Goal: Task Accomplishment & Management: Complete application form

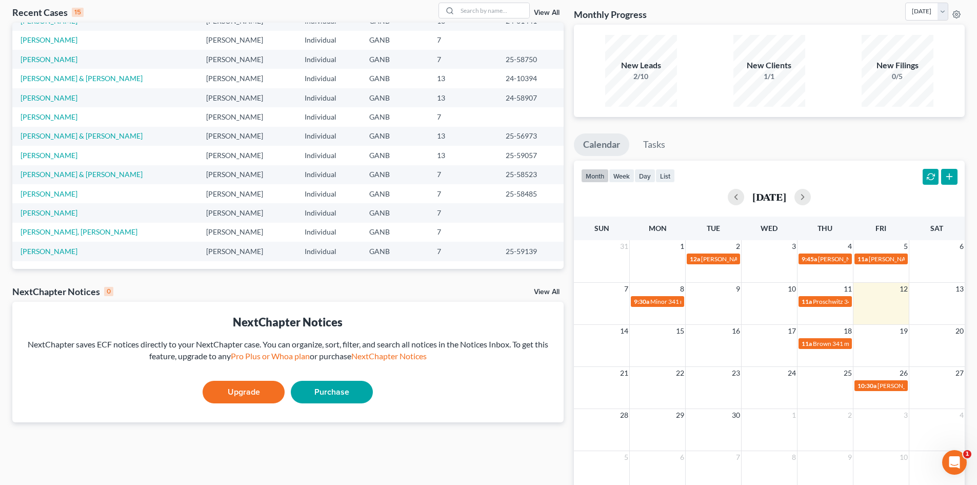
scroll to position [108, 0]
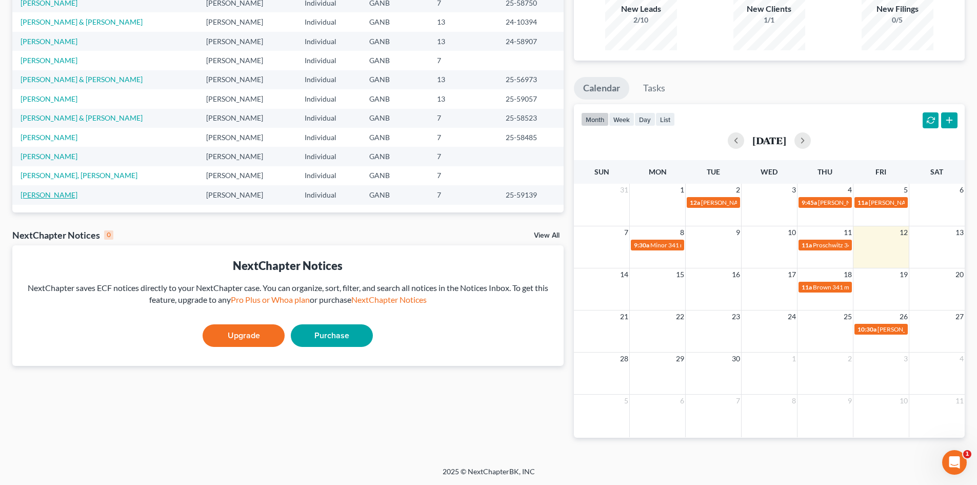
click at [46, 193] on link "[PERSON_NAME]" at bounding box center [49, 194] width 57 height 9
select select "6"
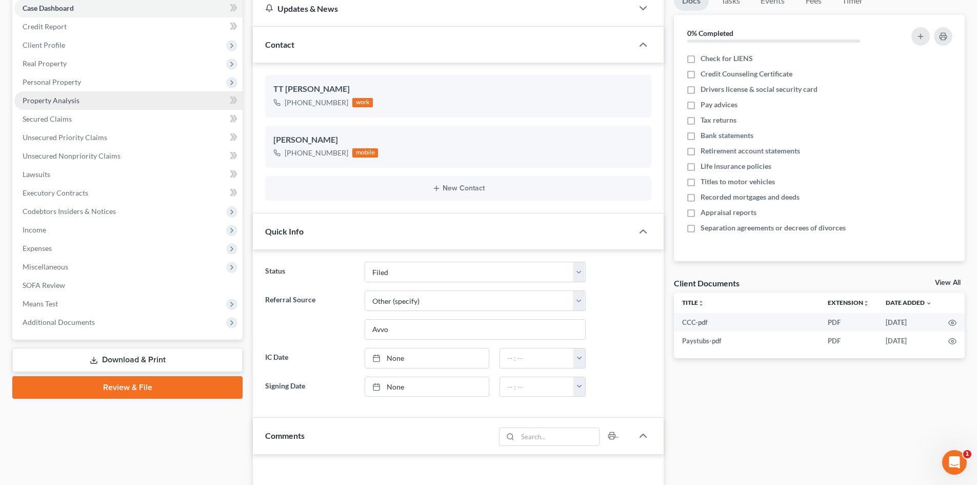
scroll to position [38, 0]
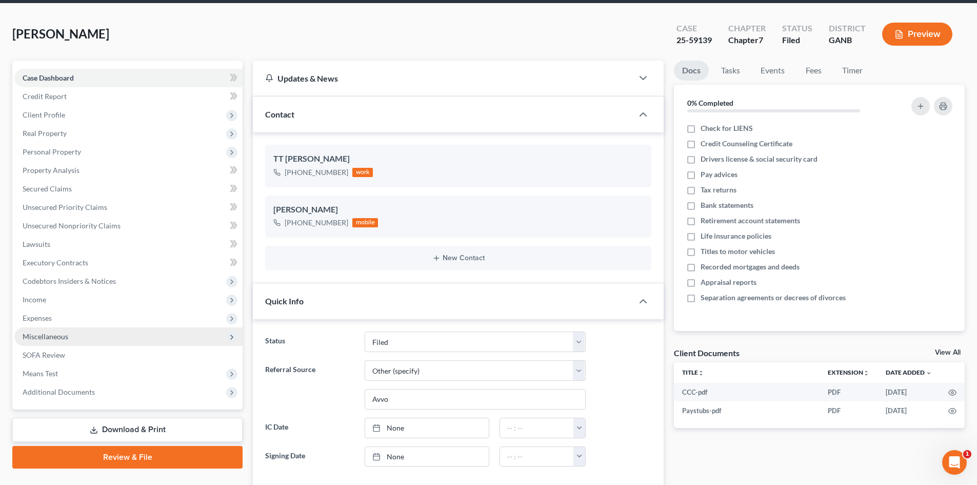
click at [42, 334] on span "Miscellaneous" at bounding box center [46, 336] width 46 height 9
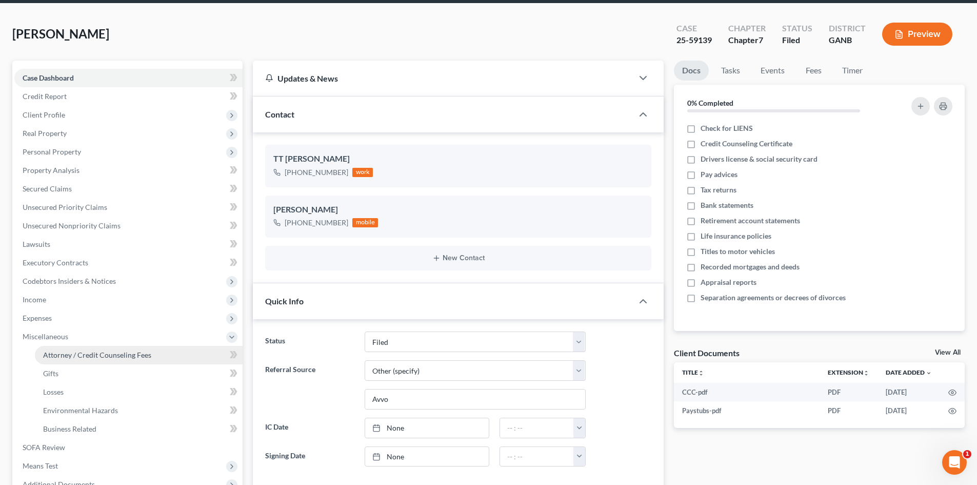
click at [92, 349] on link "Attorney / Credit Counseling Fees" at bounding box center [139, 355] width 208 height 18
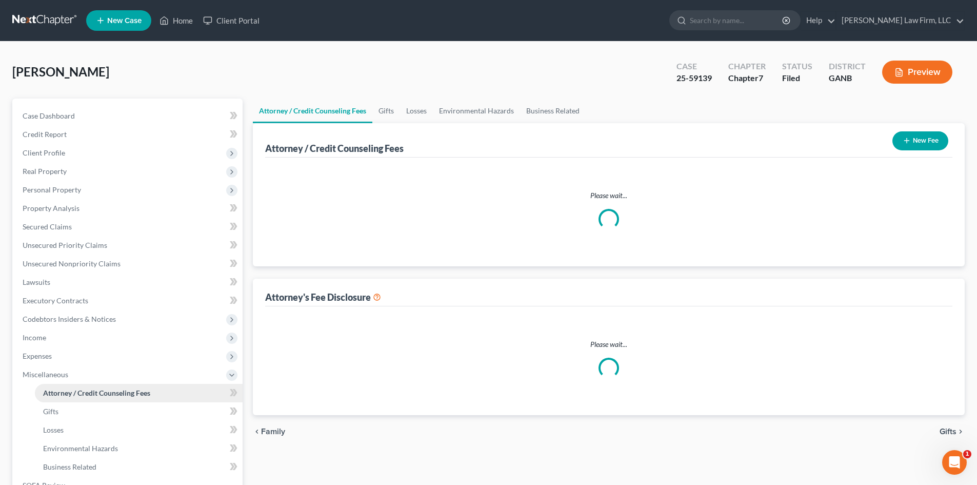
select select "3"
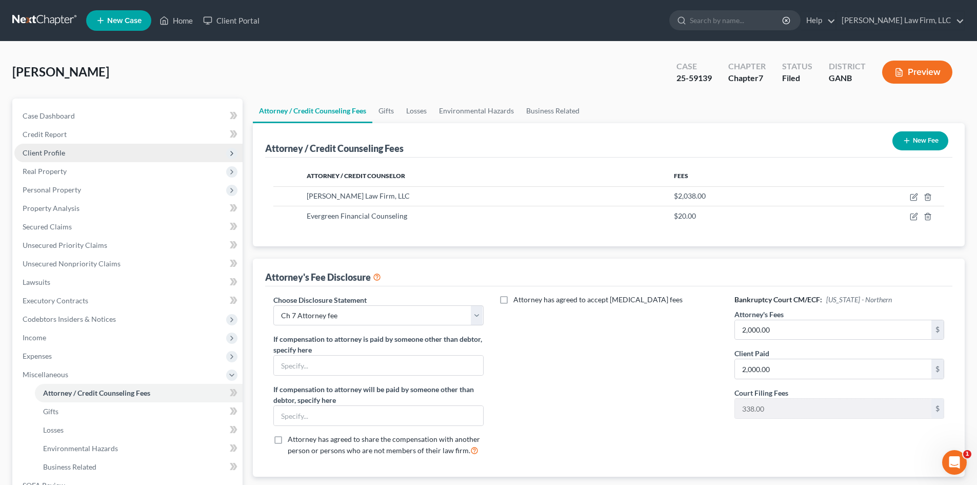
click at [68, 152] on span "Client Profile" at bounding box center [128, 153] width 228 height 18
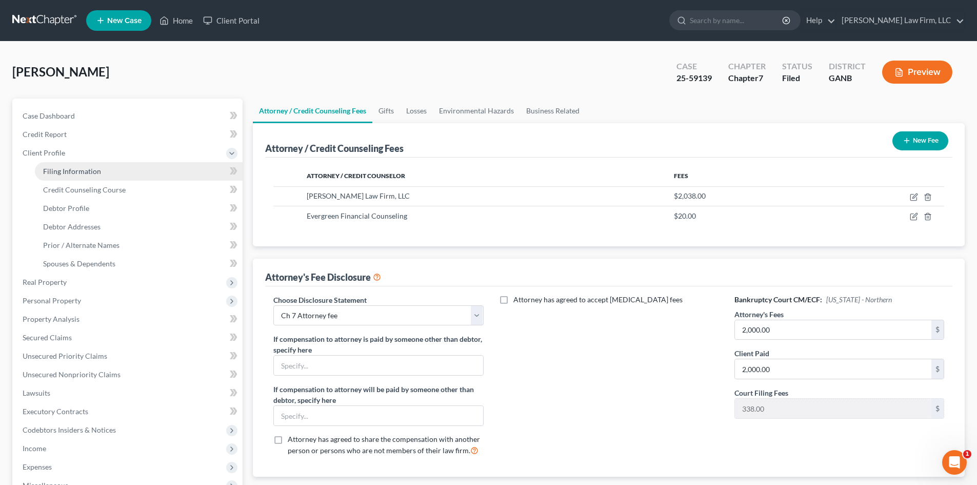
click at [63, 170] on span "Filing Information" at bounding box center [72, 171] width 58 height 9
select select "1"
select select "0"
select select "10"
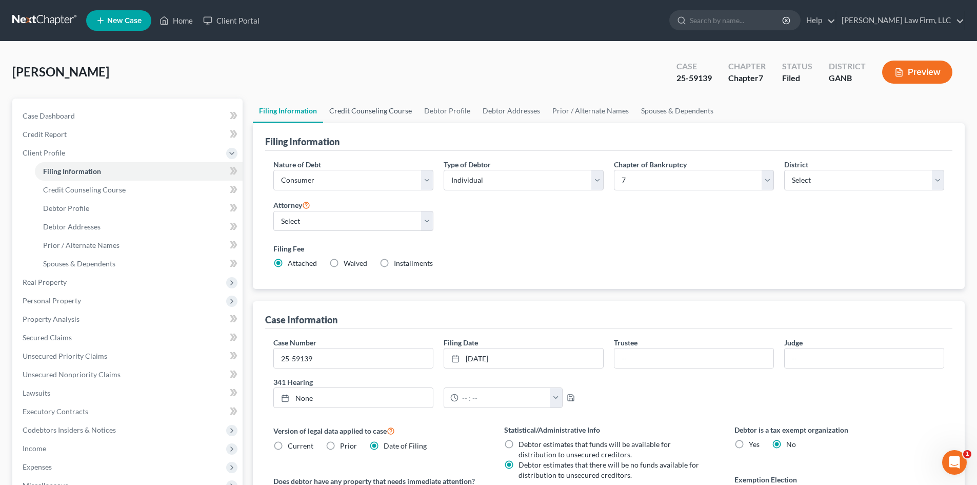
click at [367, 110] on link "Credit Counseling Course" at bounding box center [370, 110] width 95 height 25
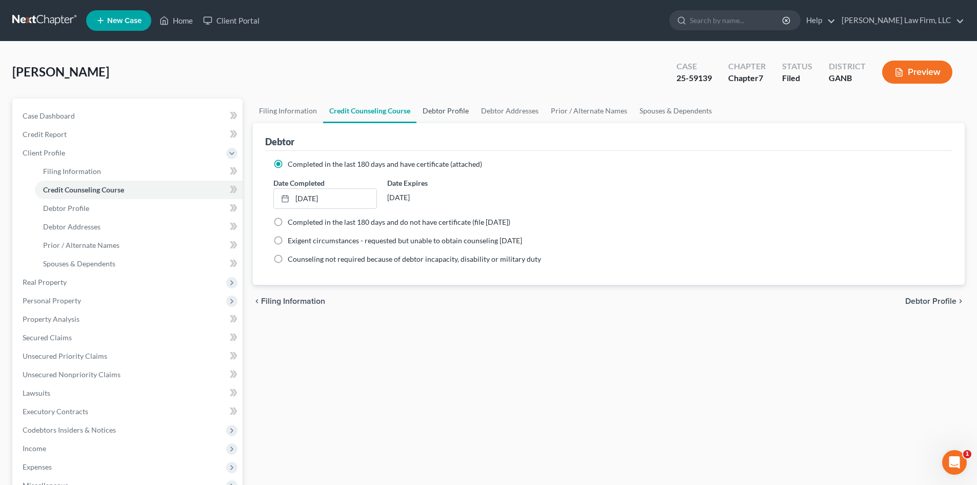
click at [459, 112] on link "Debtor Profile" at bounding box center [445, 110] width 58 height 25
select select "0"
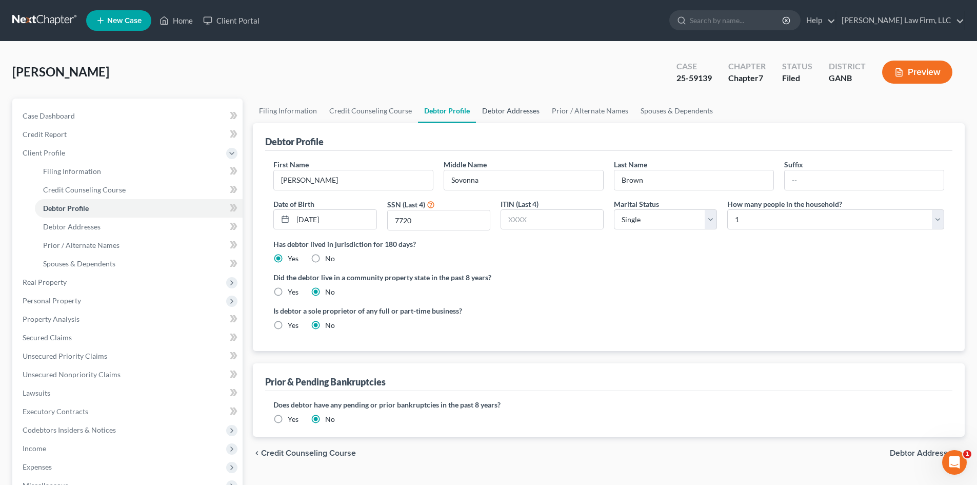
click at [496, 109] on link "Debtor Addresses" at bounding box center [511, 110] width 70 height 25
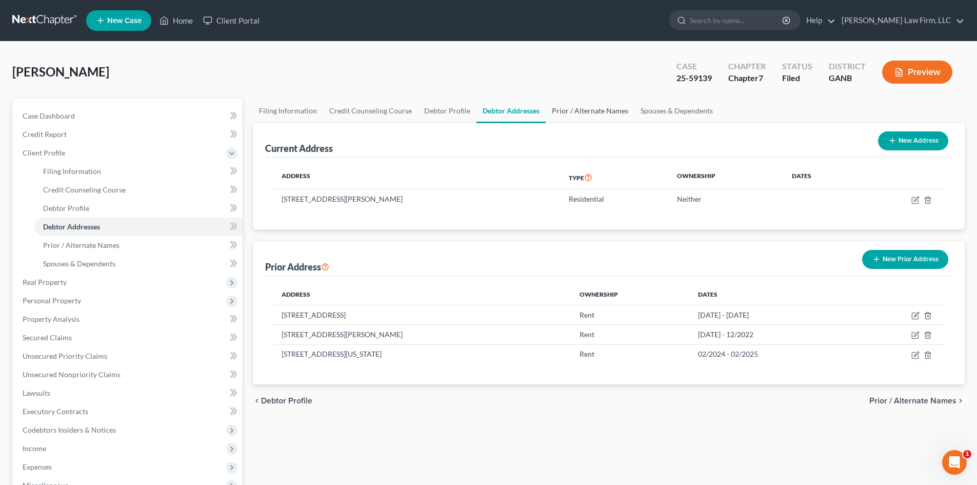
click at [574, 112] on link "Prior / Alternate Names" at bounding box center [590, 110] width 89 height 25
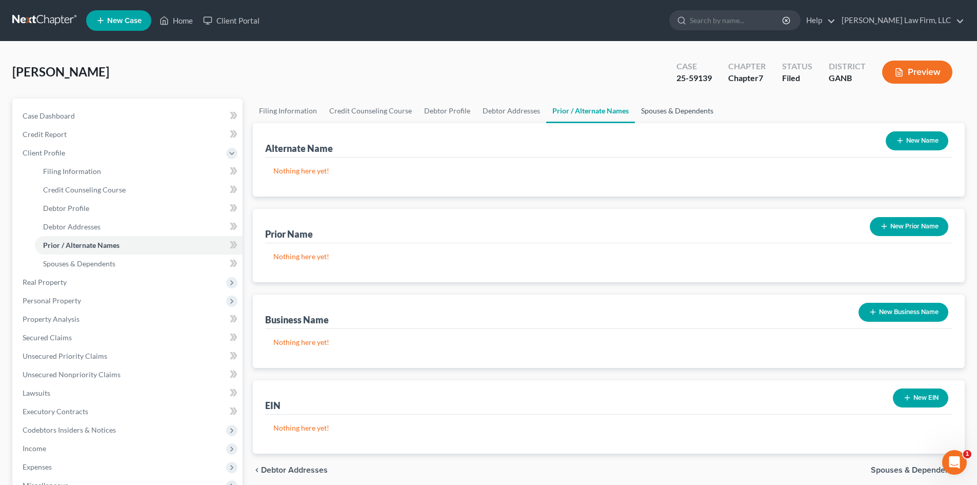
click at [669, 110] on link "Spouses & Dependents" at bounding box center [677, 110] width 85 height 25
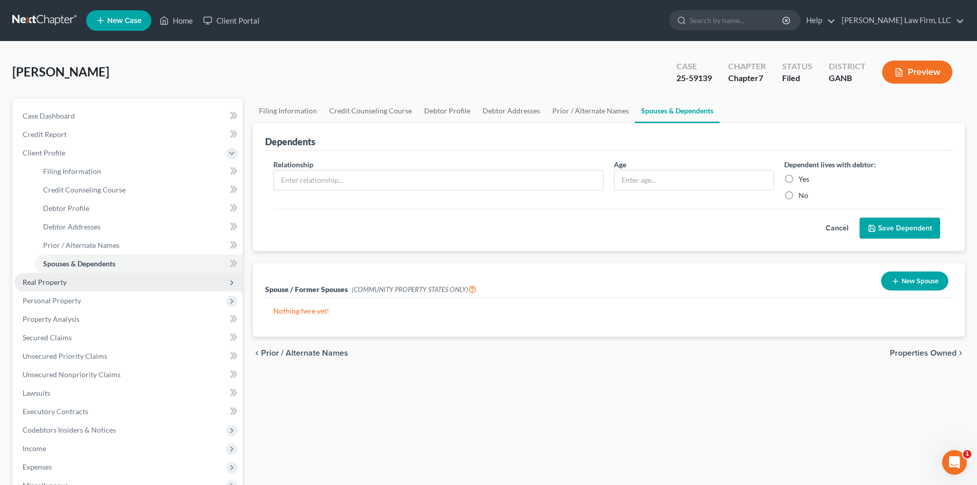
click at [41, 284] on span "Real Property" at bounding box center [45, 281] width 44 height 9
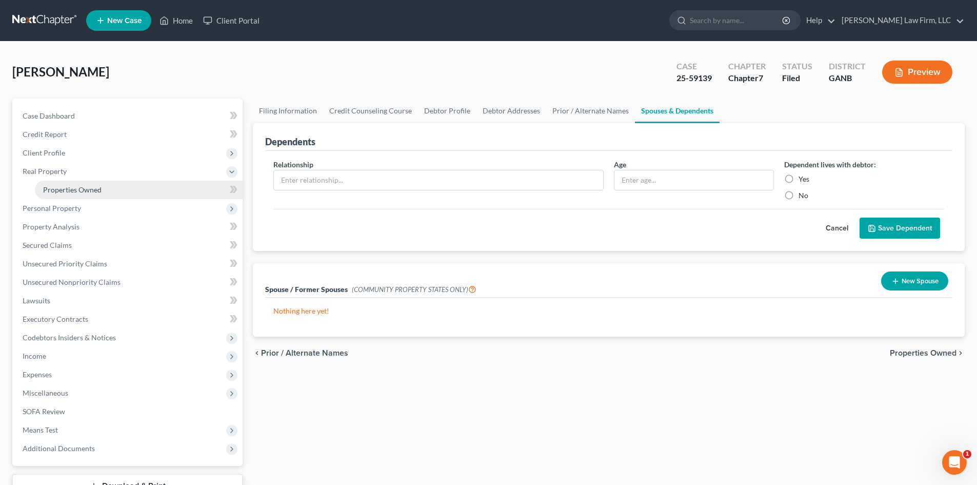
click at [65, 185] on span "Properties Owned" at bounding box center [72, 189] width 58 height 9
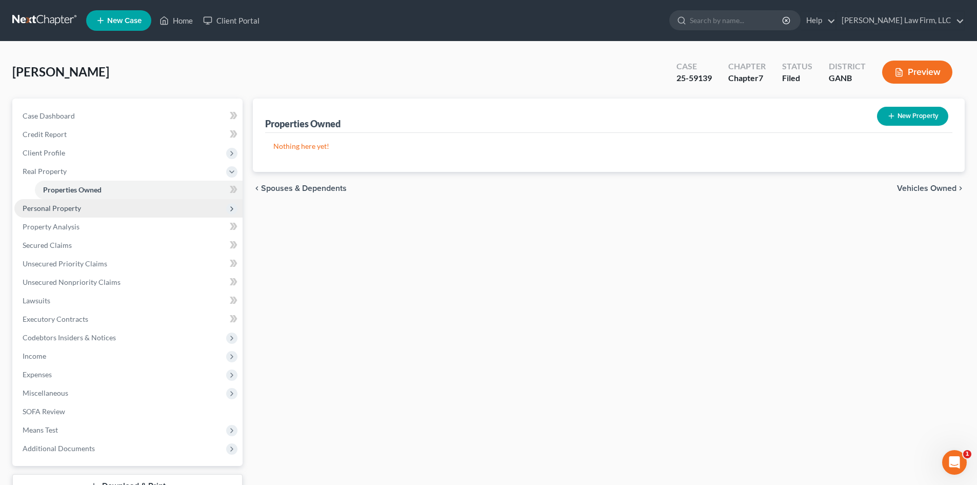
click at [49, 211] on span "Personal Property" at bounding box center [52, 208] width 58 height 9
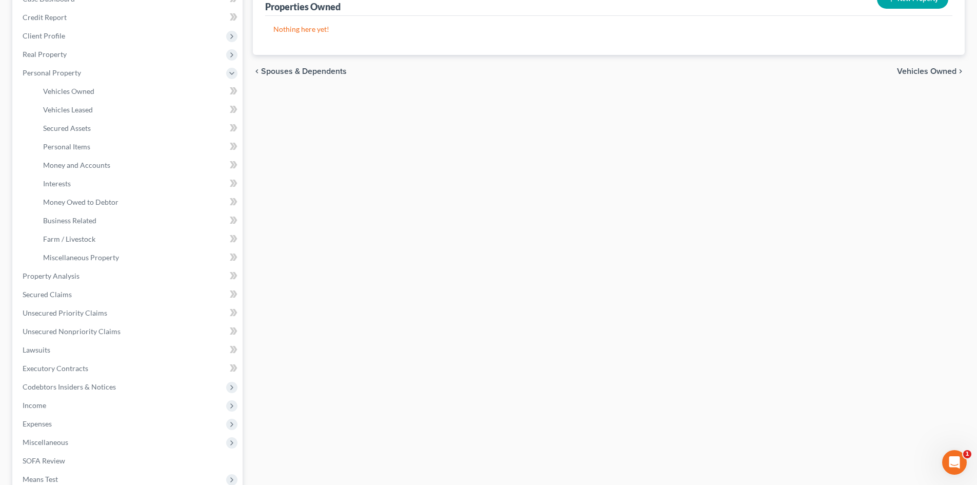
scroll to position [245, 0]
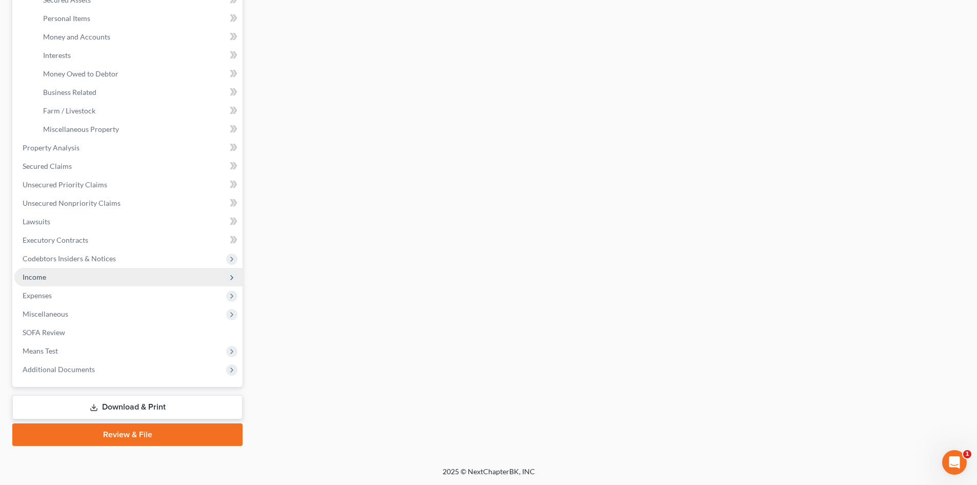
click at [27, 275] on span "Income" at bounding box center [35, 276] width 24 height 9
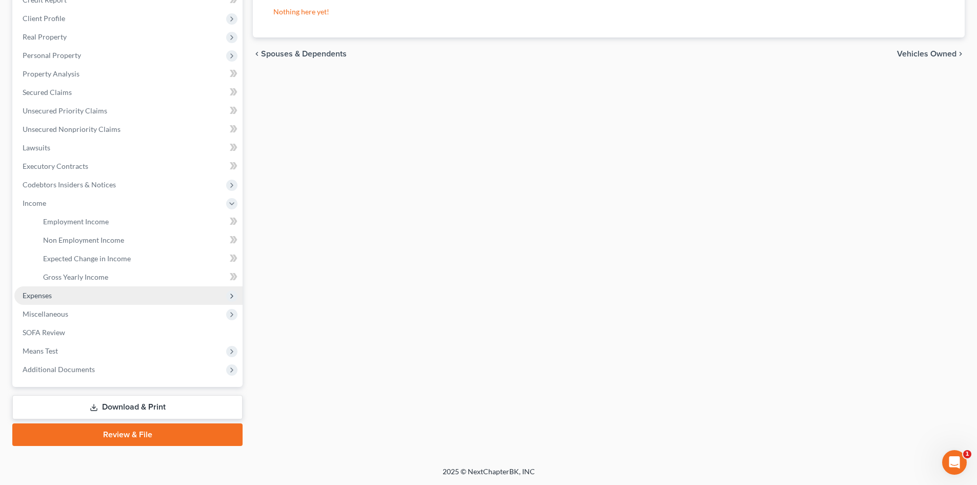
click at [43, 292] on span "Expenses" at bounding box center [37, 295] width 29 height 9
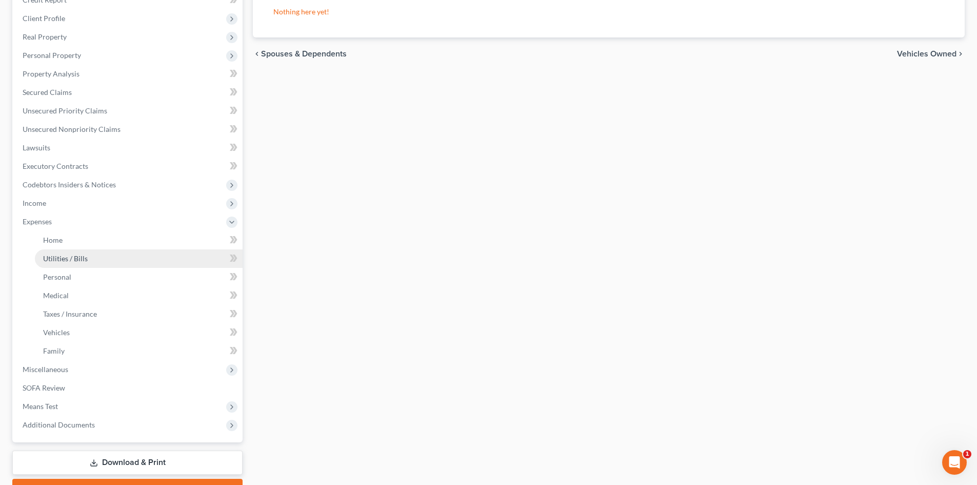
scroll to position [182, 0]
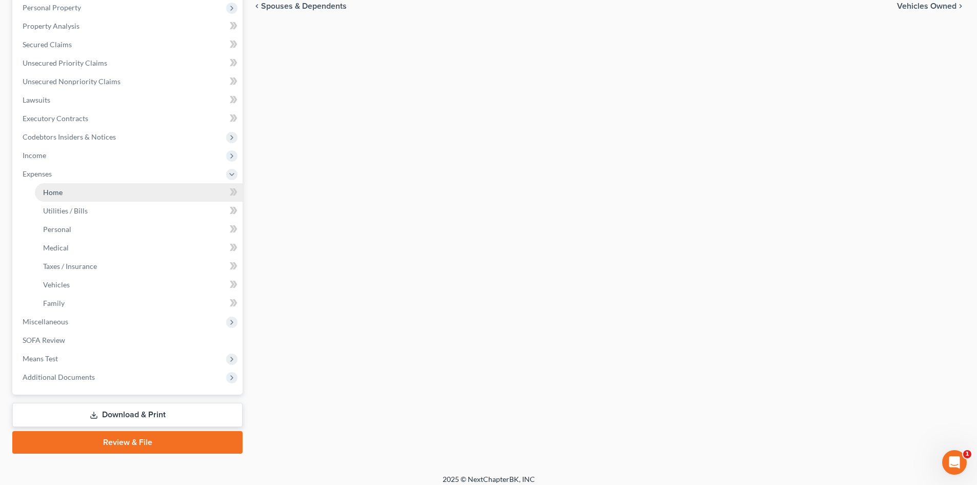
click at [61, 196] on link "Home" at bounding box center [139, 192] width 208 height 18
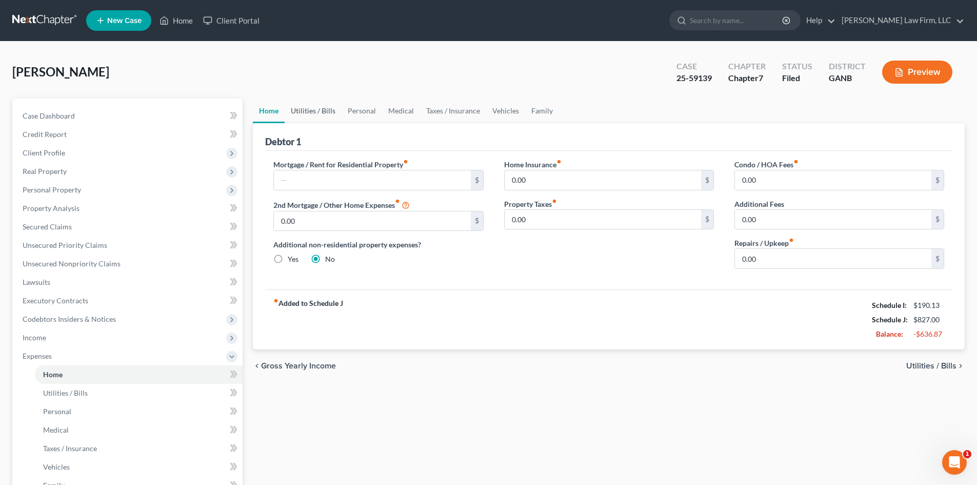
click at [323, 109] on link "Utilities / Bills" at bounding box center [313, 110] width 57 height 25
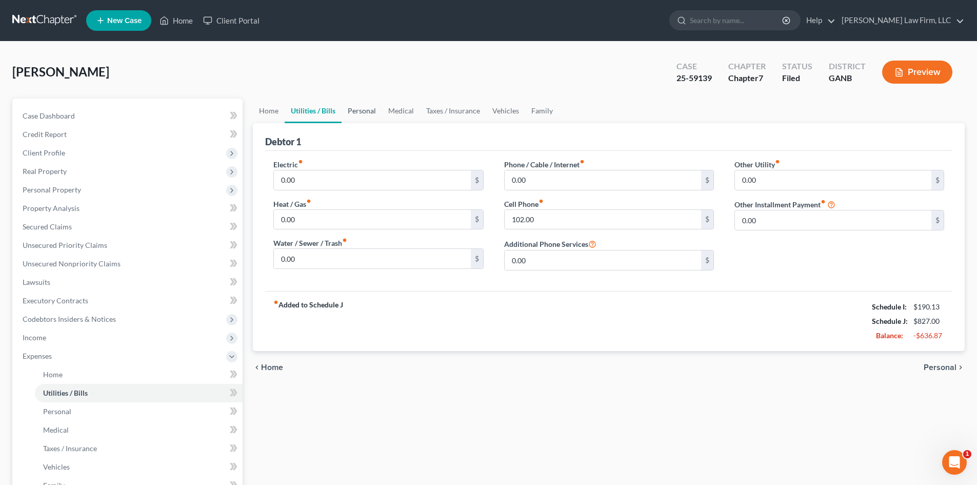
click at [377, 113] on link "Personal" at bounding box center [361, 110] width 41 height 25
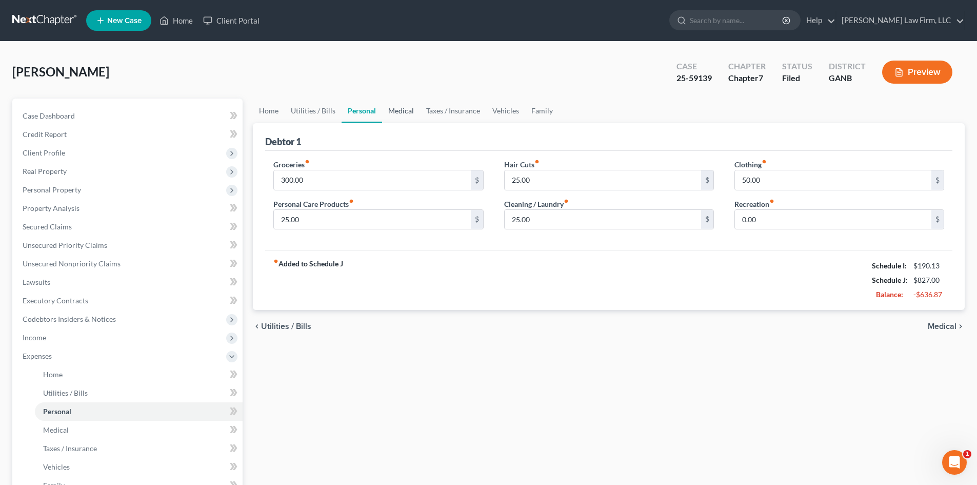
click at [406, 113] on link "Medical" at bounding box center [401, 110] width 38 height 25
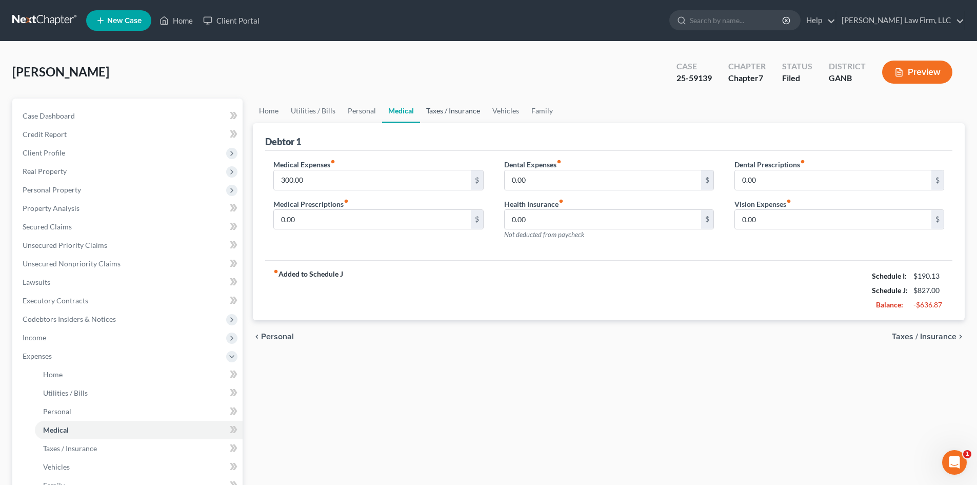
click at [468, 114] on link "Taxes / Insurance" at bounding box center [453, 110] width 66 height 25
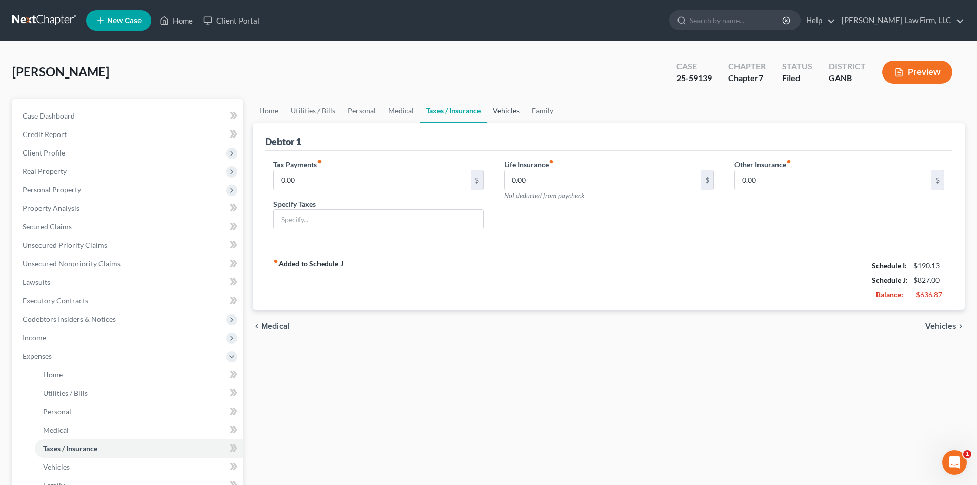
click at [506, 113] on link "Vehicles" at bounding box center [506, 110] width 39 height 25
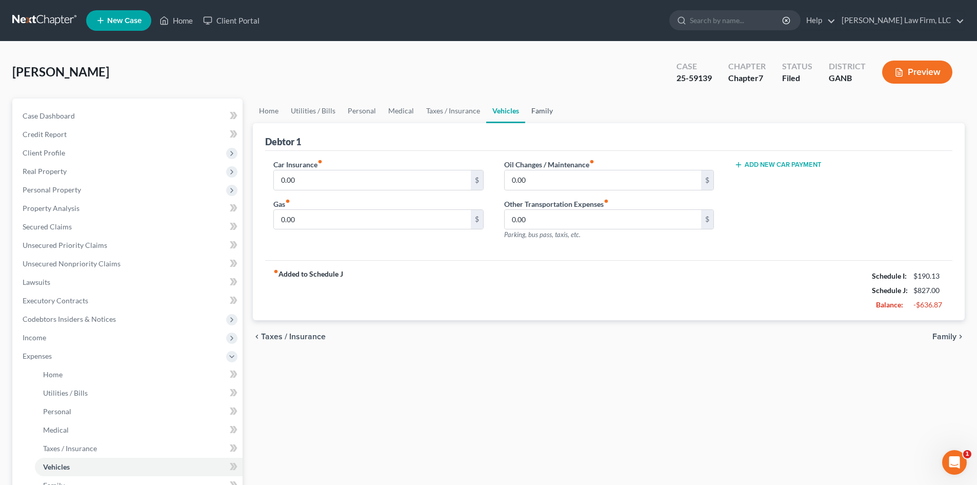
click at [541, 112] on link "Family" at bounding box center [542, 110] width 34 height 25
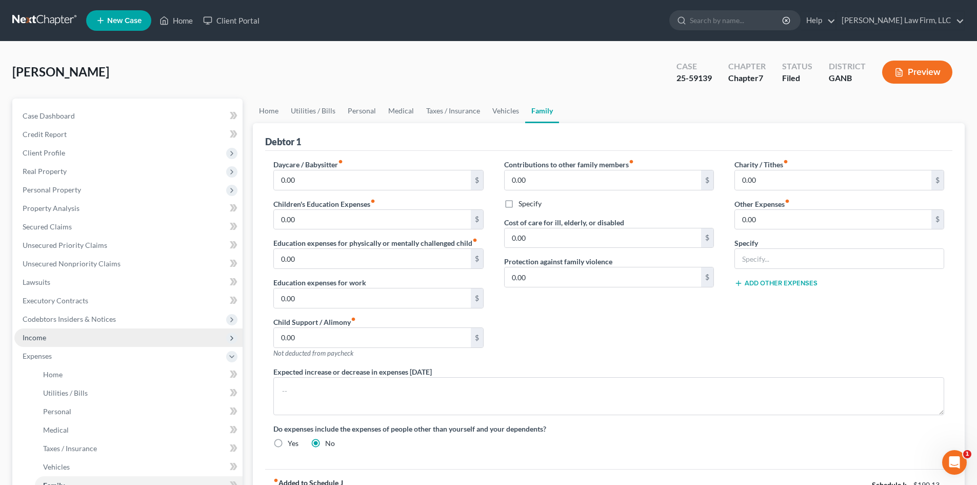
click at [35, 337] on span "Income" at bounding box center [35, 337] width 24 height 9
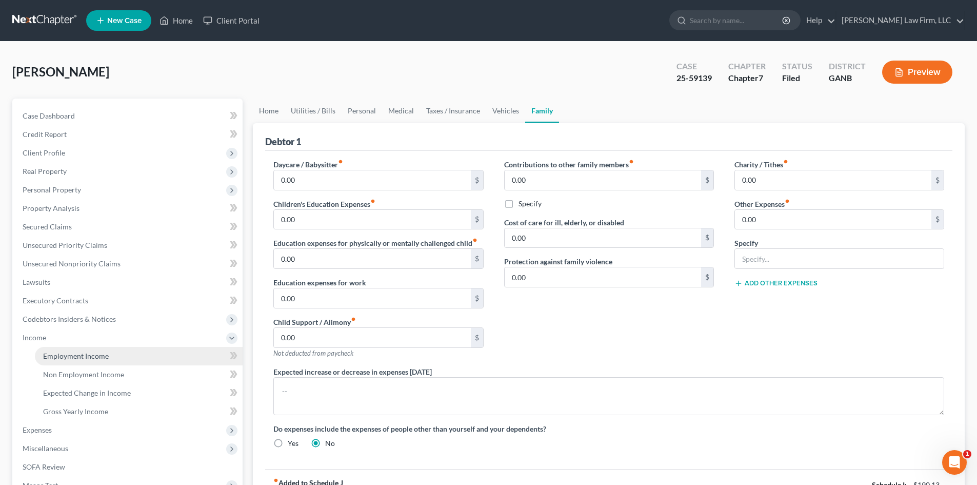
click at [57, 352] on span "Employment Income" at bounding box center [76, 355] width 66 height 9
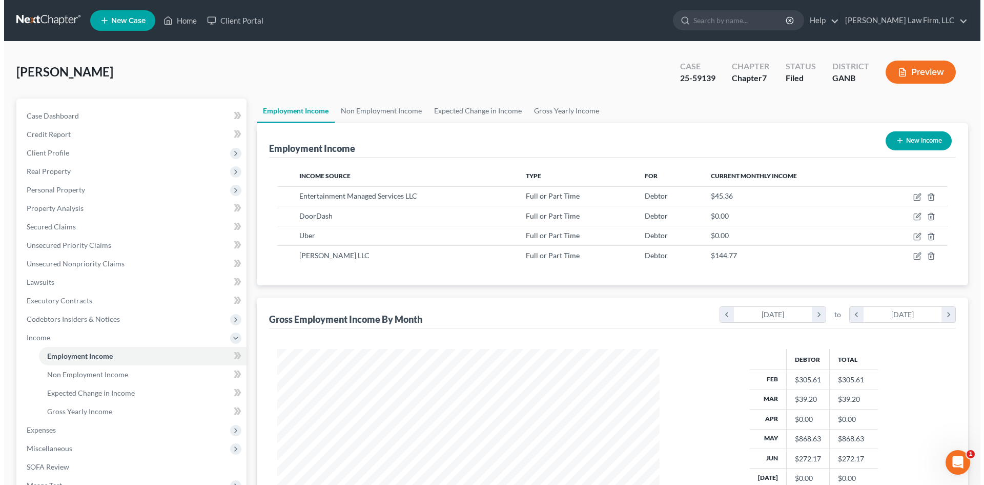
scroll to position [191, 403]
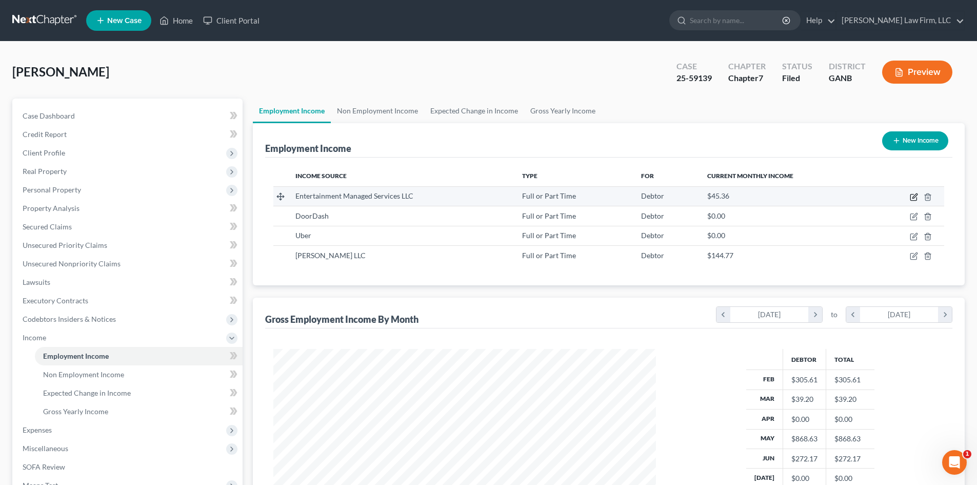
click at [915, 197] on icon "button" at bounding box center [914, 195] width 5 height 5
select select "0"
select select "4"
select select "0"
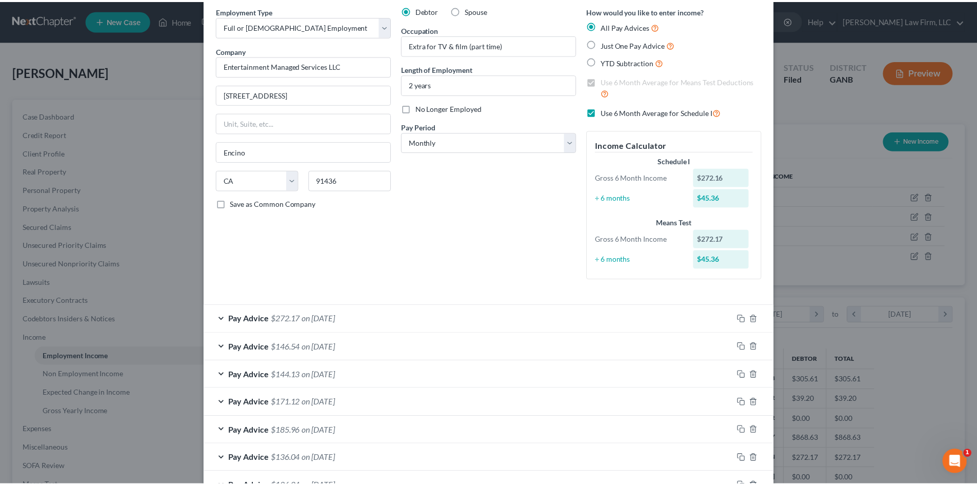
scroll to position [0, 0]
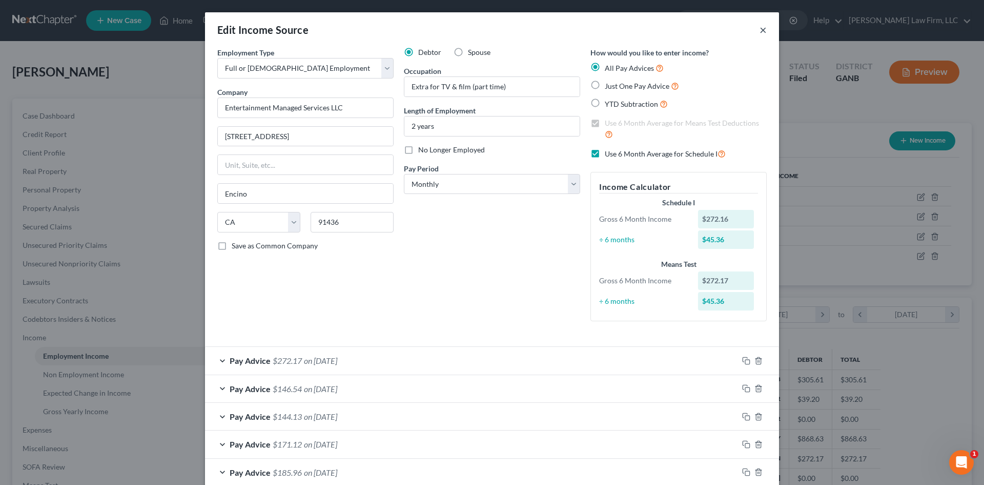
click at [760, 32] on button "×" at bounding box center [763, 30] width 7 height 12
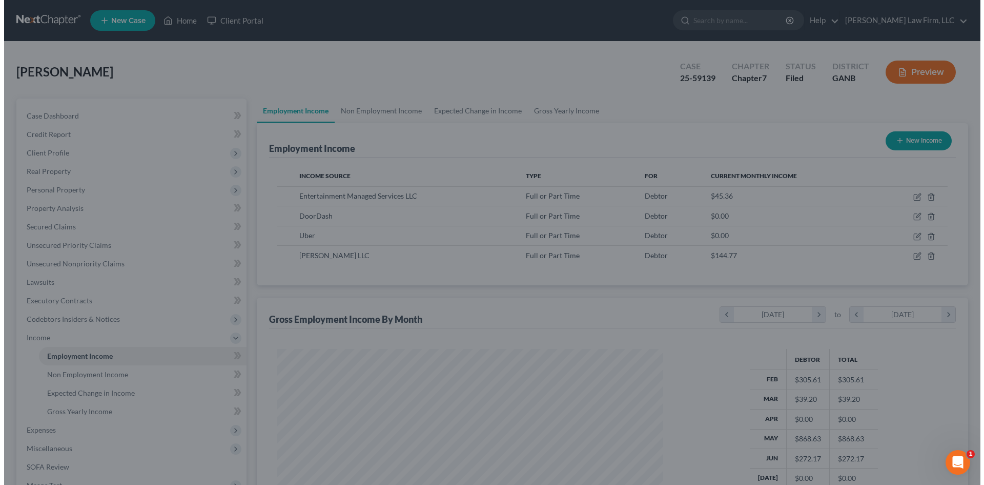
scroll to position [512510, 512299]
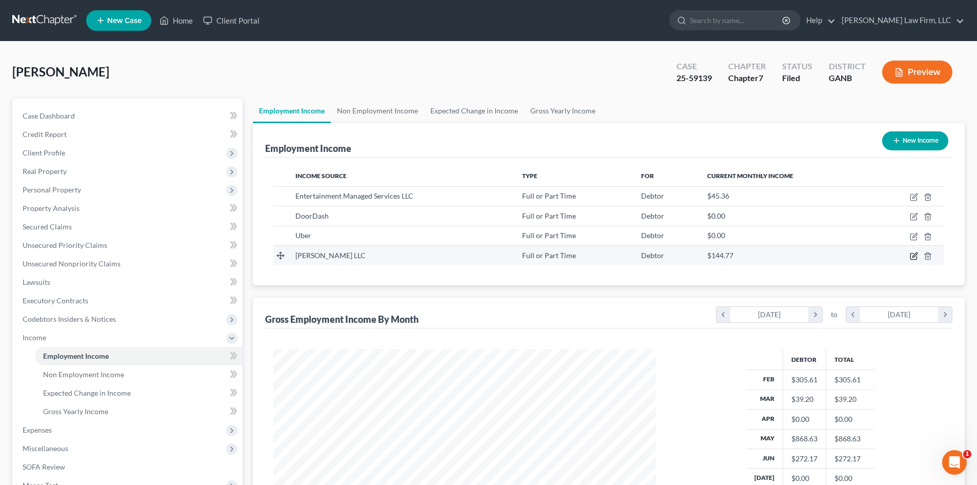
click at [913, 259] on icon "button" at bounding box center [914, 256] width 8 height 8
select select "0"
select select "10"
select select "0"
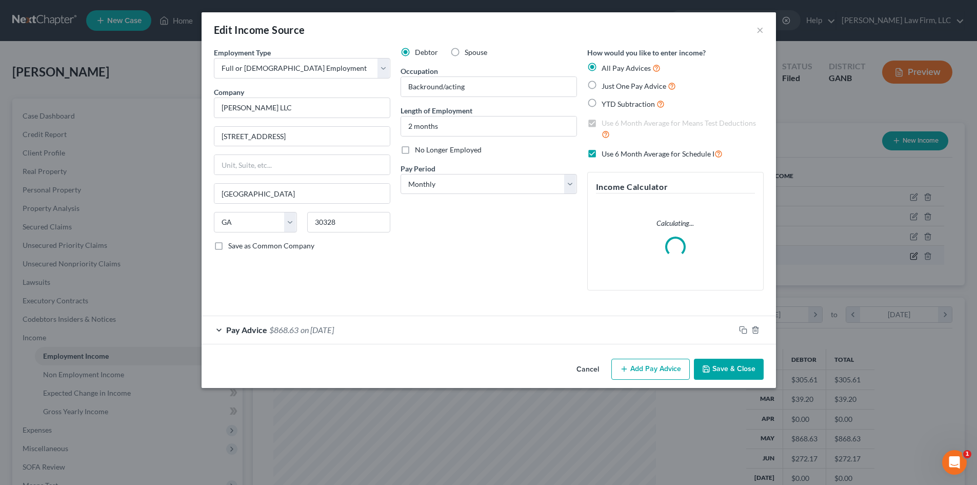
scroll to position [193, 407]
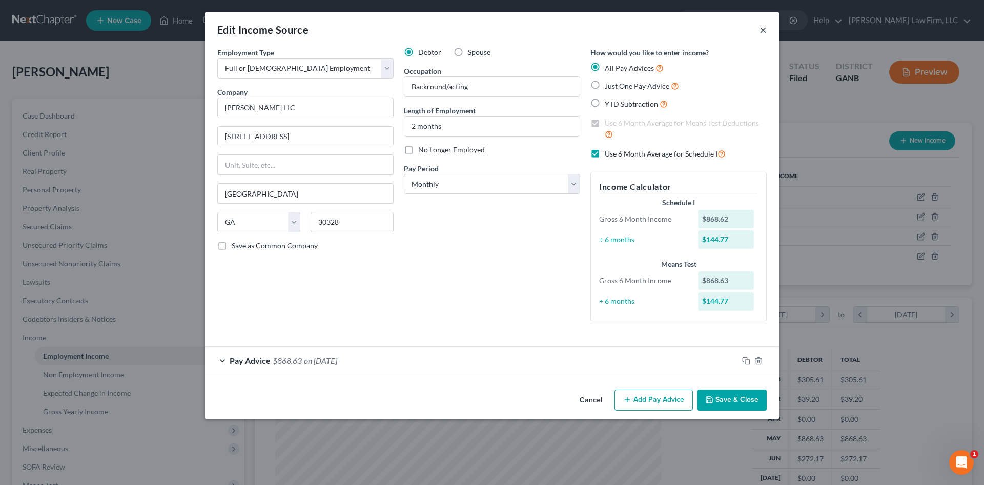
click at [762, 30] on button "×" at bounding box center [763, 30] width 7 height 12
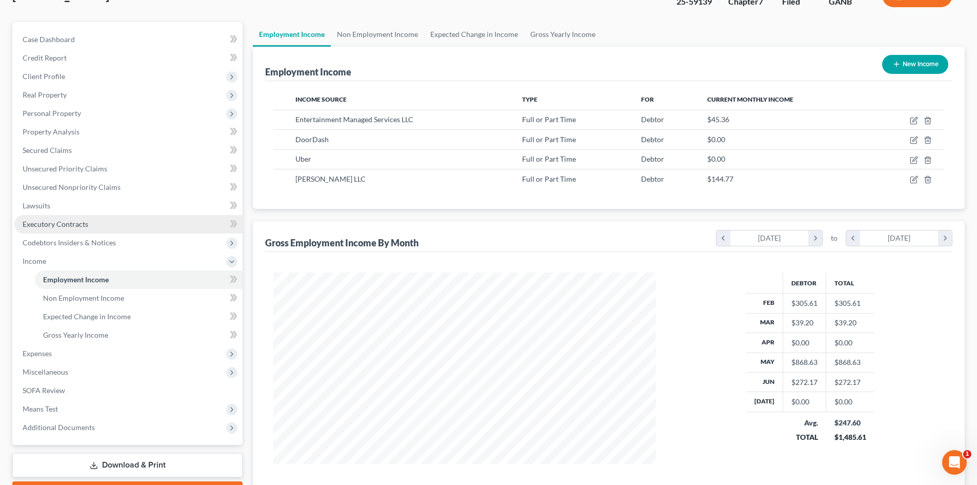
scroll to position [137, 0]
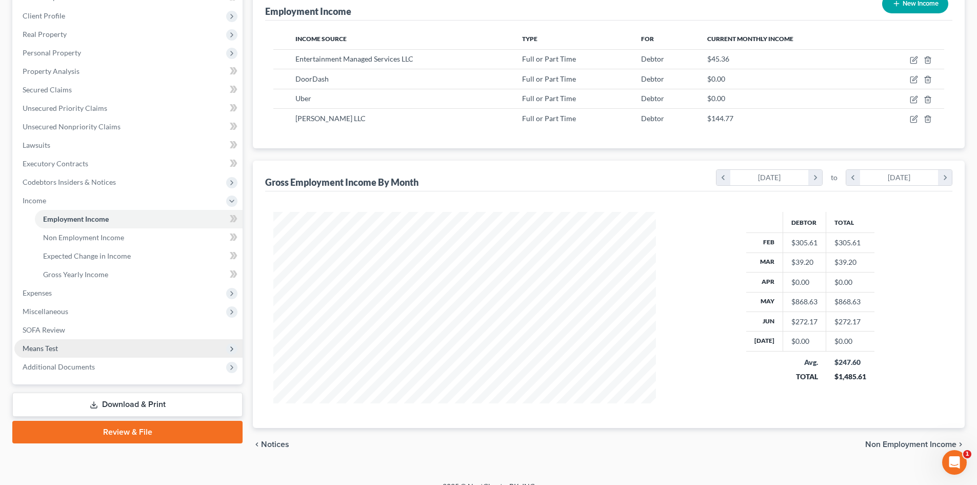
click at [53, 346] on span "Means Test" at bounding box center [40, 348] width 35 height 9
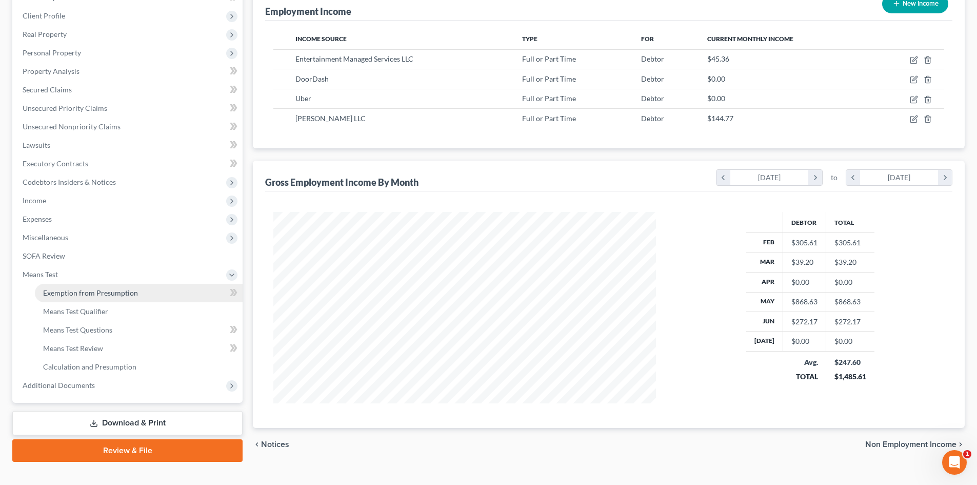
click at [71, 287] on link "Exemption from Presumption" at bounding box center [139, 293] width 208 height 18
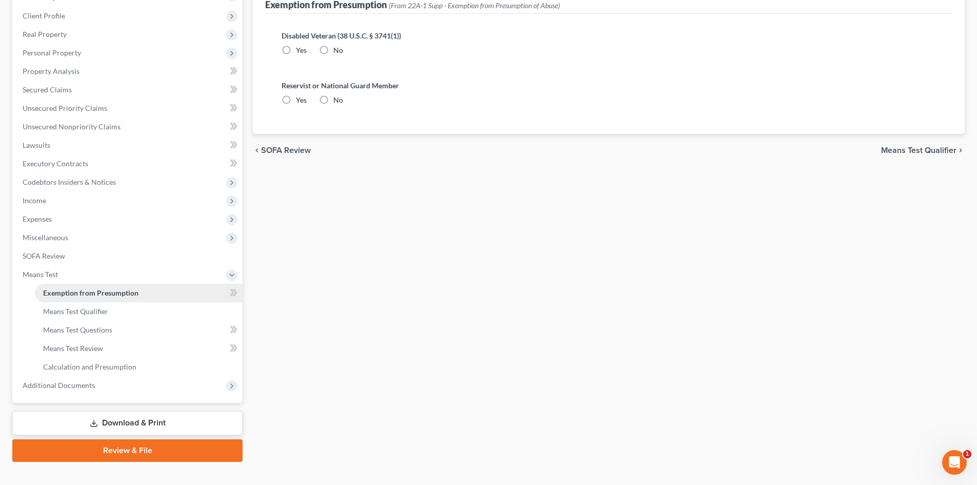
radio input "true"
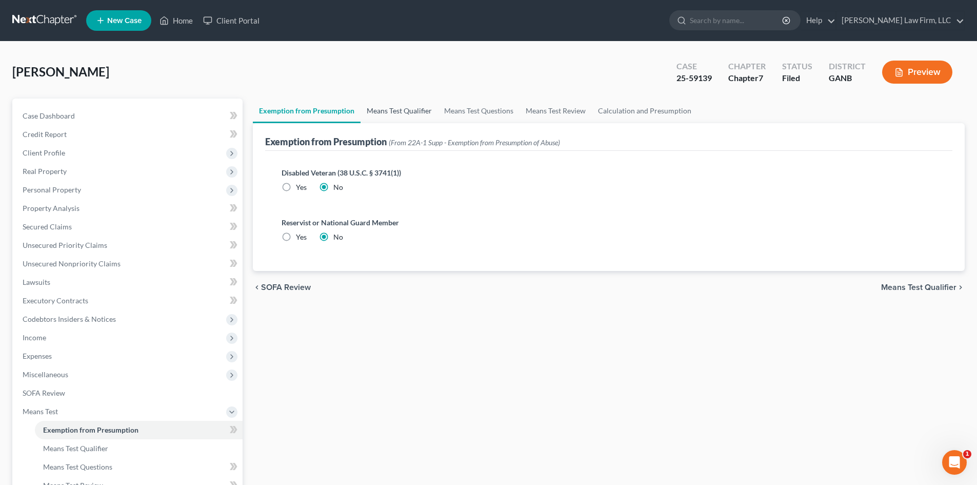
click at [388, 104] on link "Means Test Qualifier" at bounding box center [398, 110] width 77 height 25
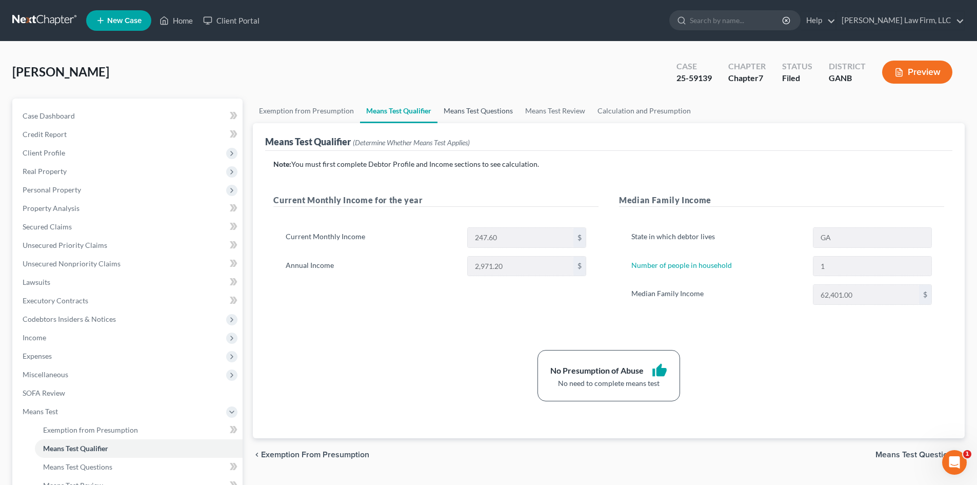
click at [466, 115] on link "Means Test Questions" at bounding box center [478, 110] width 82 height 25
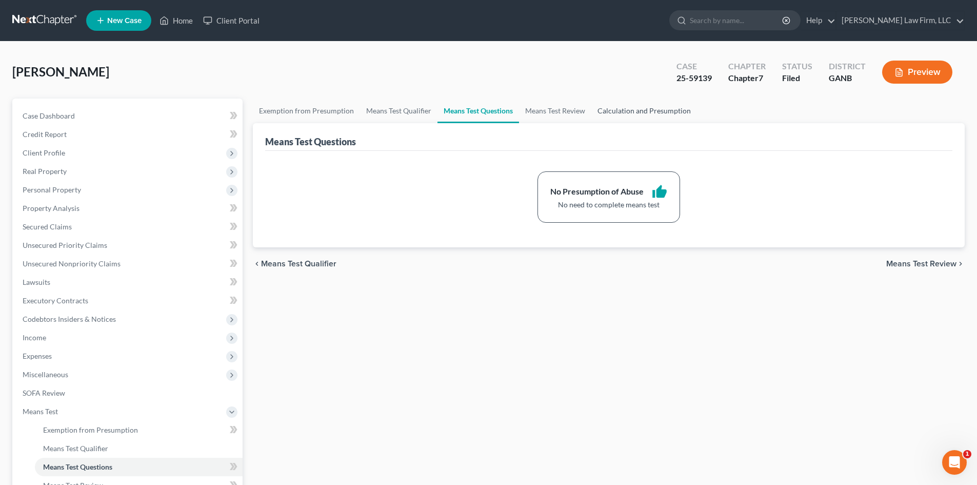
click at [633, 110] on link "Calculation and Presumption" at bounding box center [644, 110] width 106 height 25
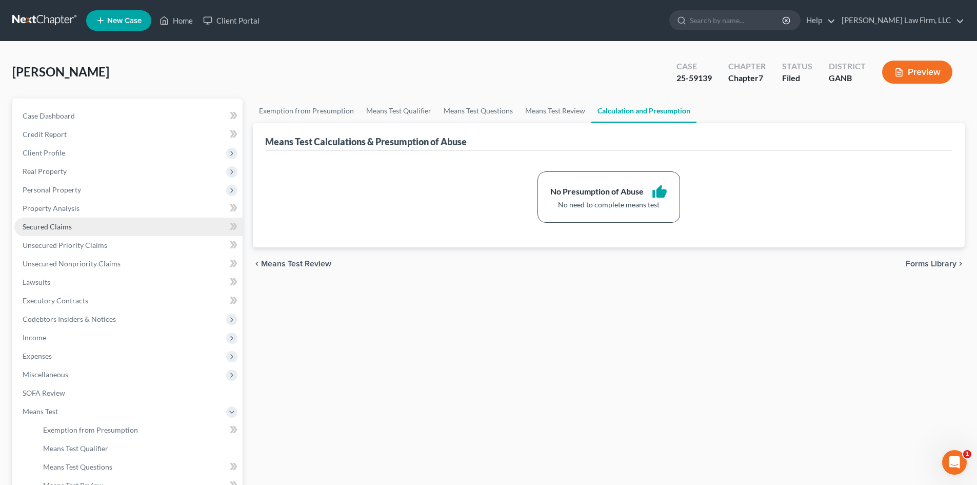
click at [39, 226] on span "Secured Claims" at bounding box center [47, 226] width 49 height 9
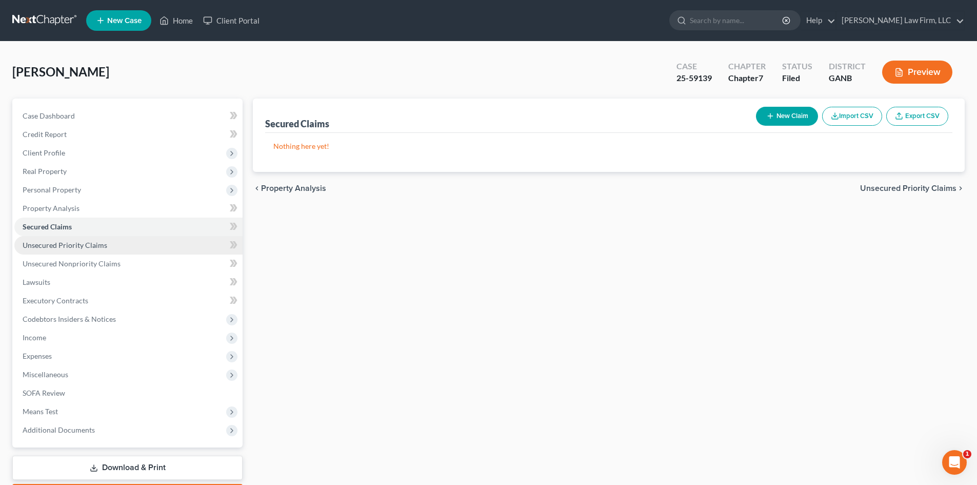
click at [40, 243] on span "Unsecured Priority Claims" at bounding box center [65, 244] width 85 height 9
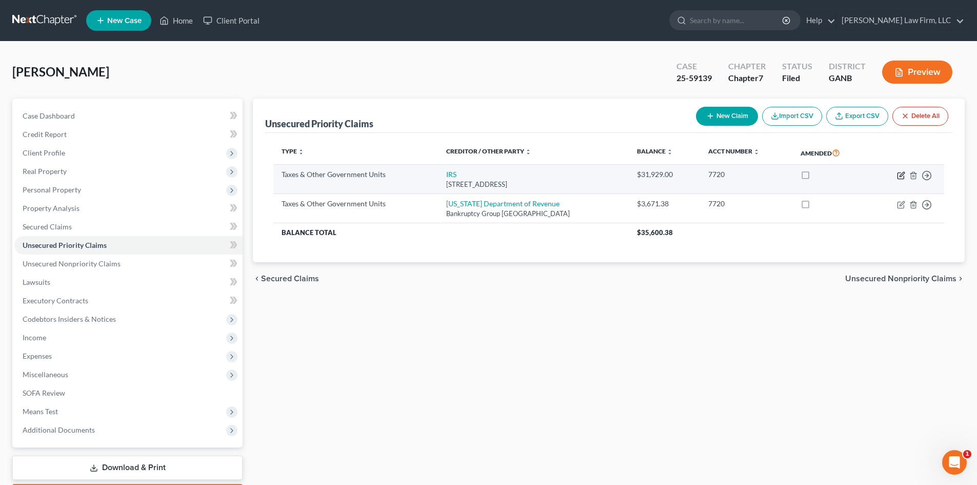
click at [897, 176] on icon "button" at bounding box center [900, 175] width 6 height 6
select select "0"
select select "39"
select select "0"
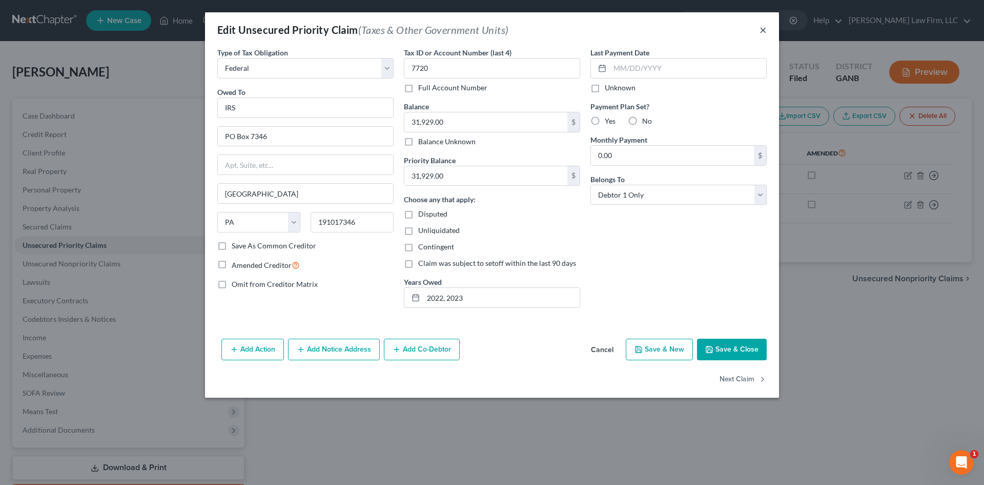
click at [763, 31] on button "×" at bounding box center [763, 30] width 7 height 12
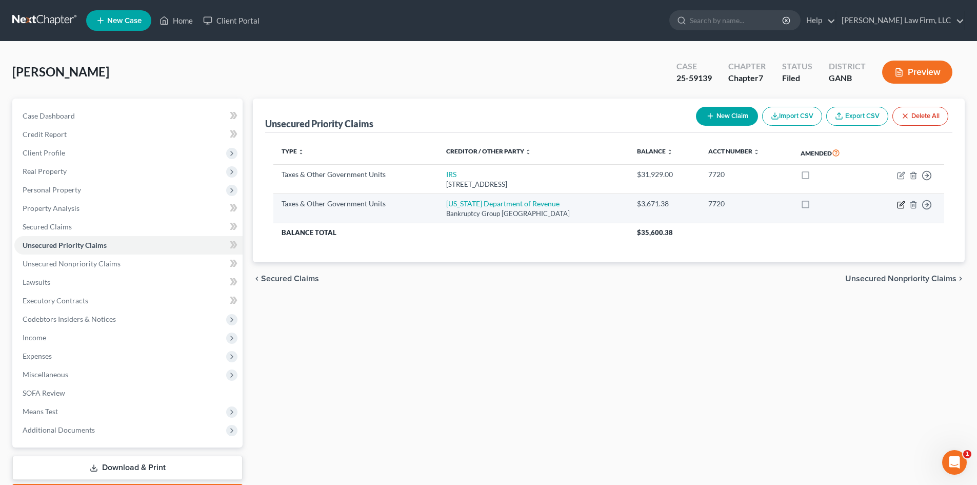
click at [897, 204] on icon "button" at bounding box center [901, 204] width 8 height 8
select select "2"
select select "10"
select select "0"
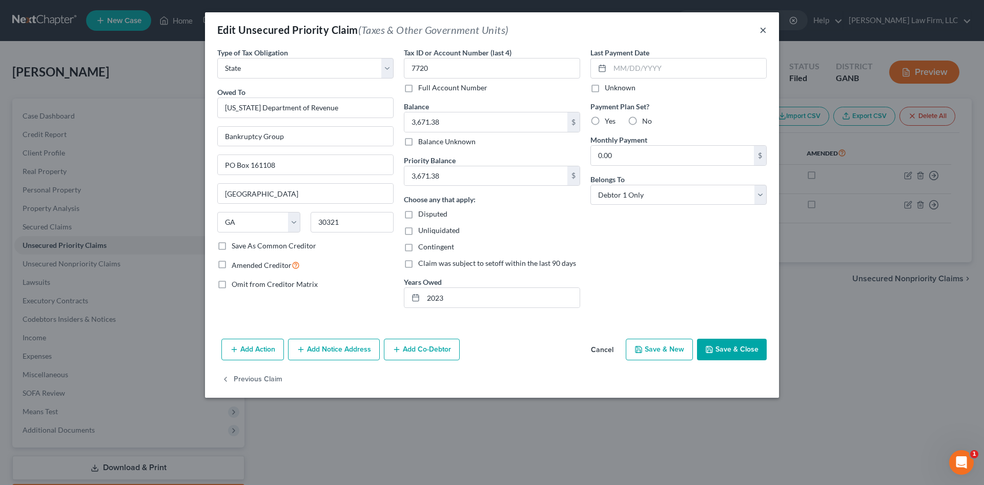
click at [766, 31] on button "×" at bounding box center [763, 30] width 7 height 12
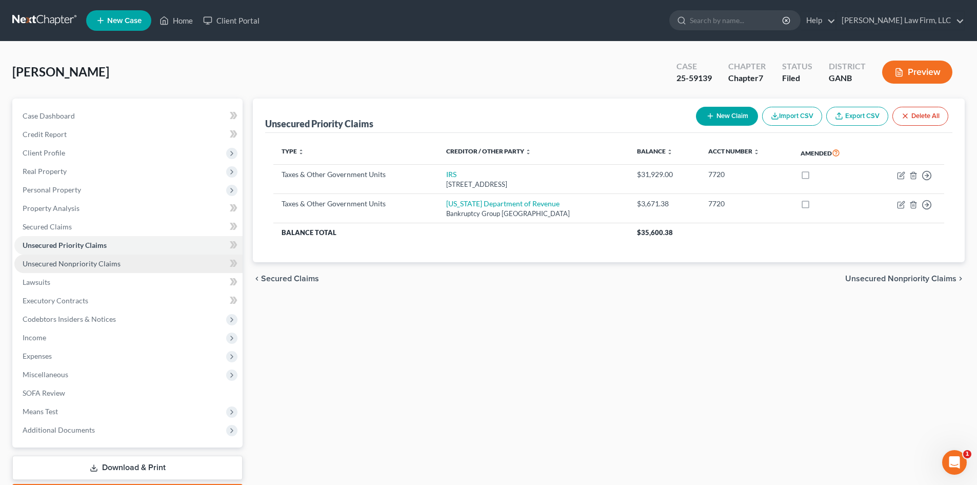
click at [46, 263] on span "Unsecured Nonpriority Claims" at bounding box center [72, 263] width 98 height 9
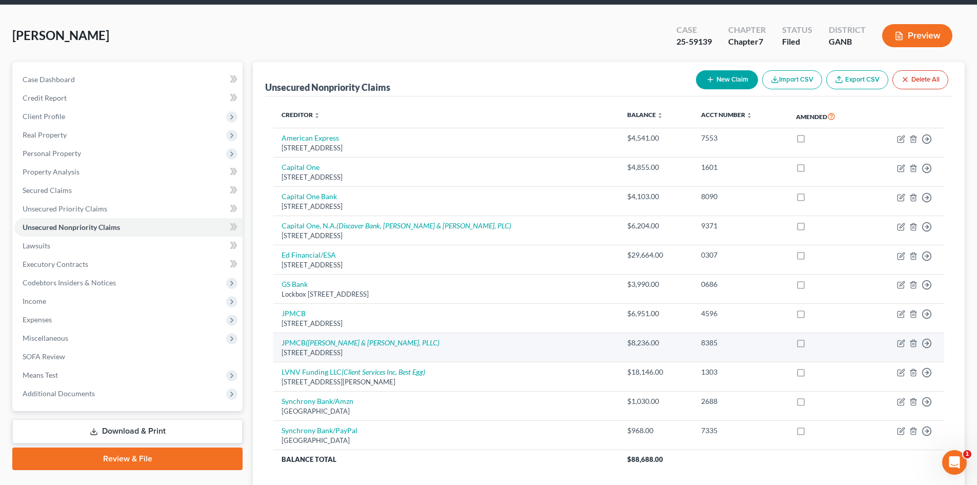
scroll to position [112, 0]
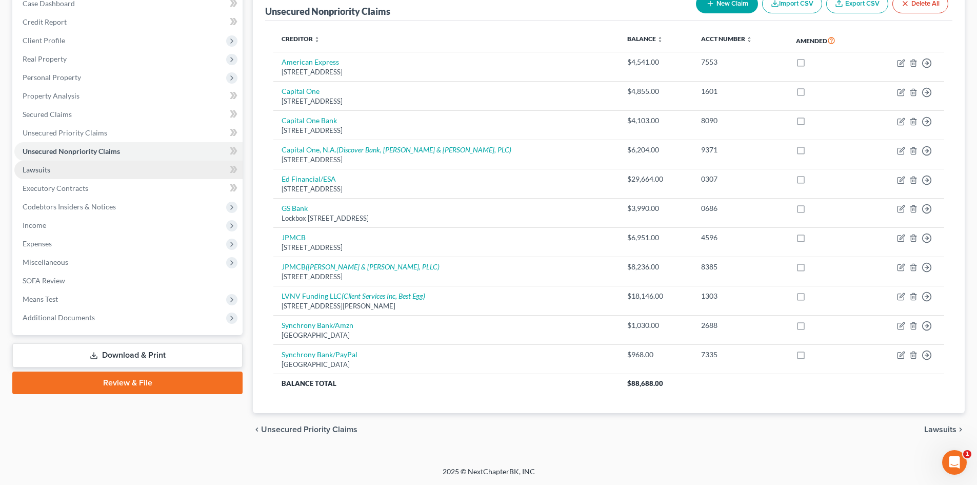
click at [34, 169] on span "Lawsuits" at bounding box center [37, 169] width 28 height 9
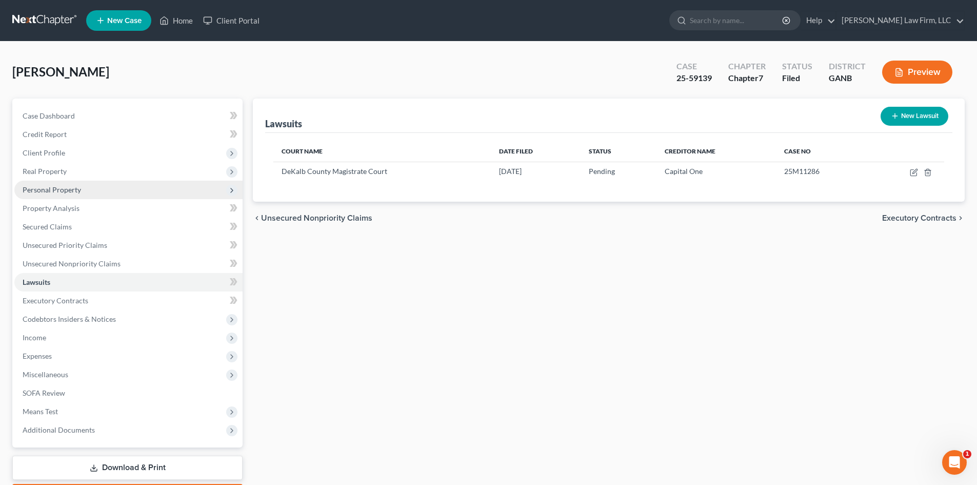
click at [60, 192] on span "Personal Property" at bounding box center [52, 189] width 58 height 9
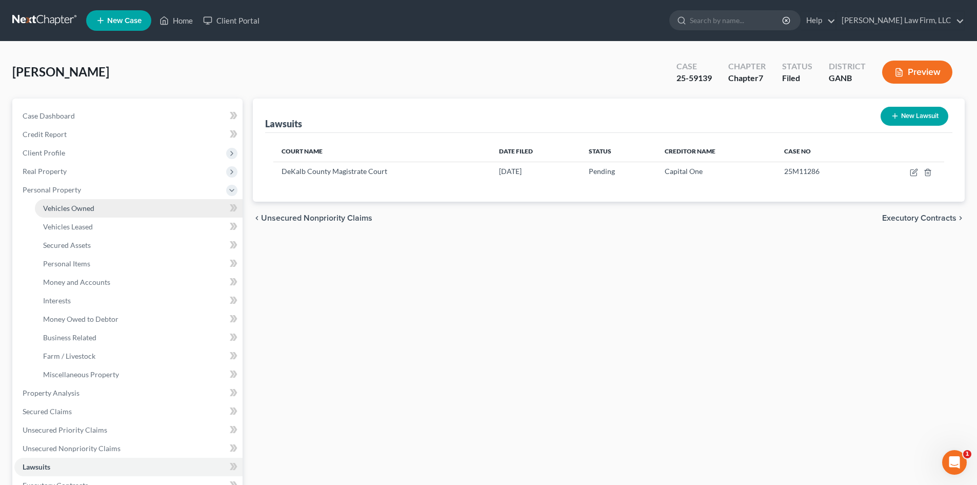
click at [73, 210] on span "Vehicles Owned" at bounding box center [68, 208] width 51 height 9
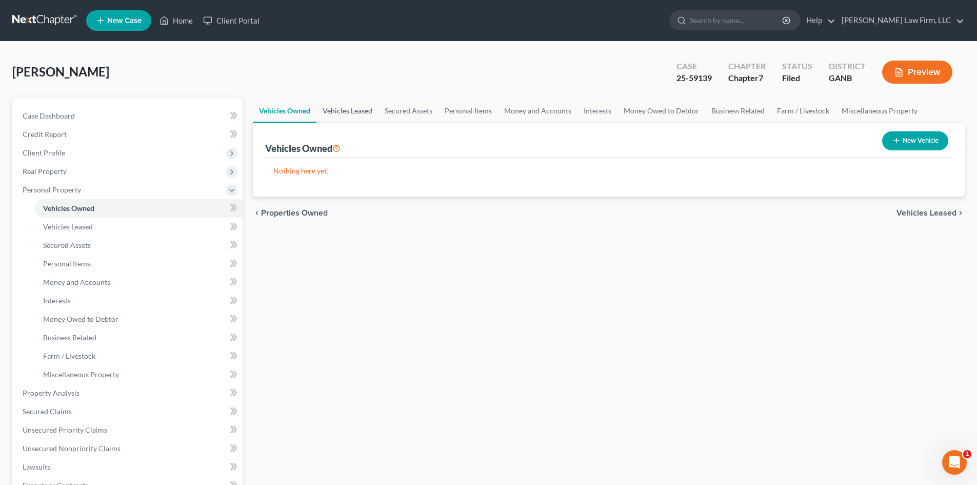
click at [361, 110] on link "Vehicles Leased" at bounding box center [347, 110] width 62 height 25
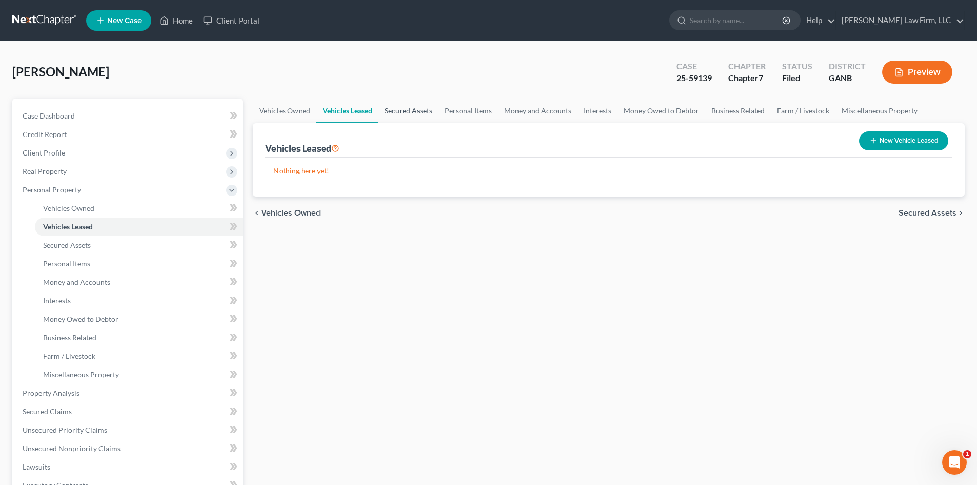
click at [406, 111] on link "Secured Assets" at bounding box center [408, 110] width 60 height 25
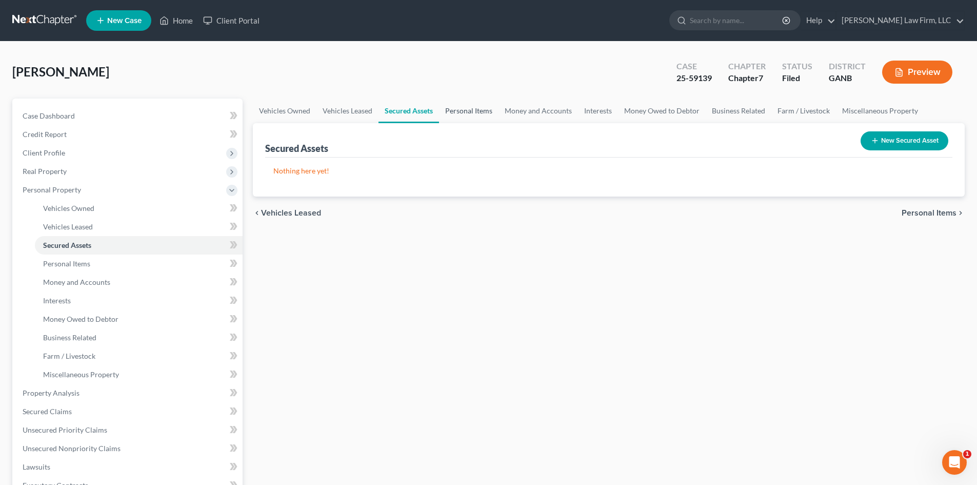
click at [455, 111] on link "Personal Items" at bounding box center [468, 110] width 59 height 25
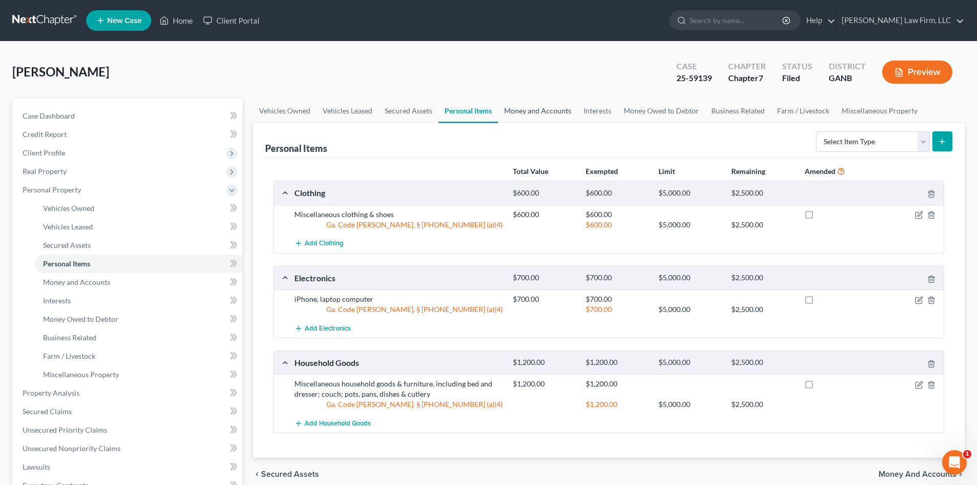
click at [519, 112] on link "Money and Accounts" at bounding box center [537, 110] width 79 height 25
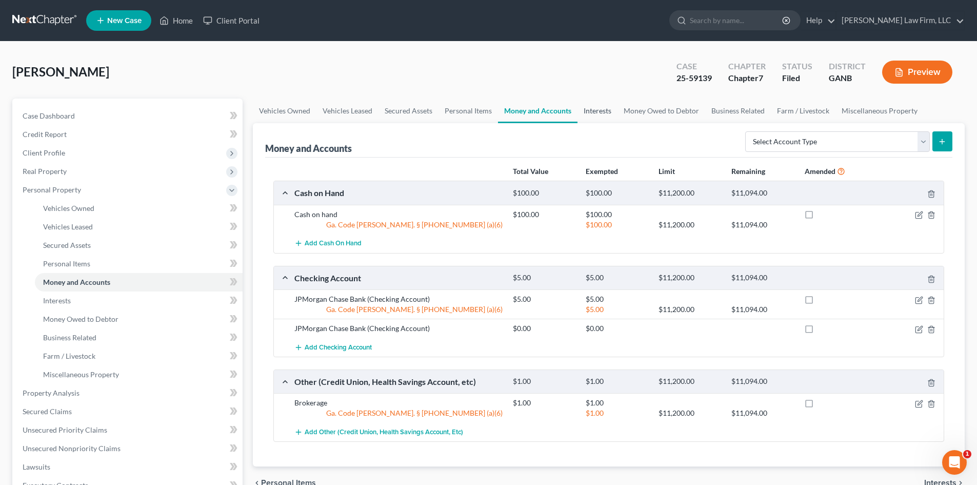
click at [594, 113] on link "Interests" at bounding box center [597, 110] width 40 height 25
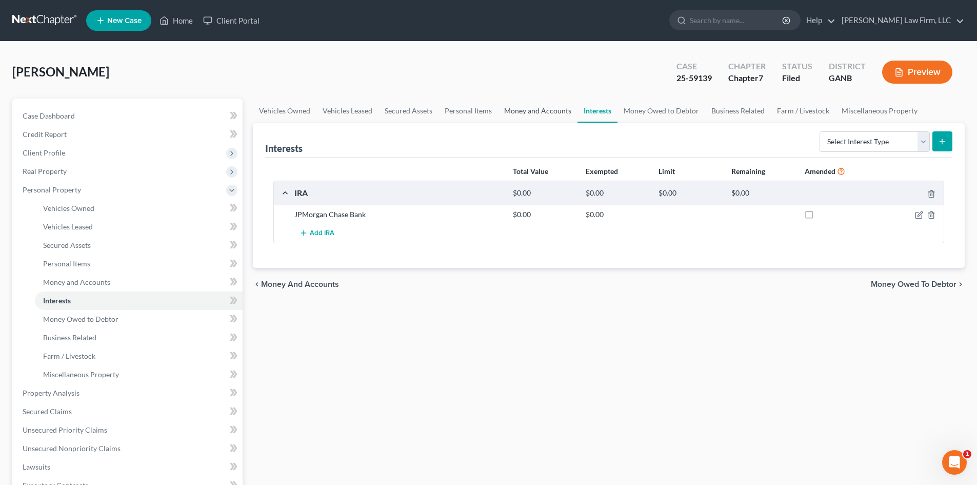
click at [522, 110] on link "Money and Accounts" at bounding box center [537, 110] width 79 height 25
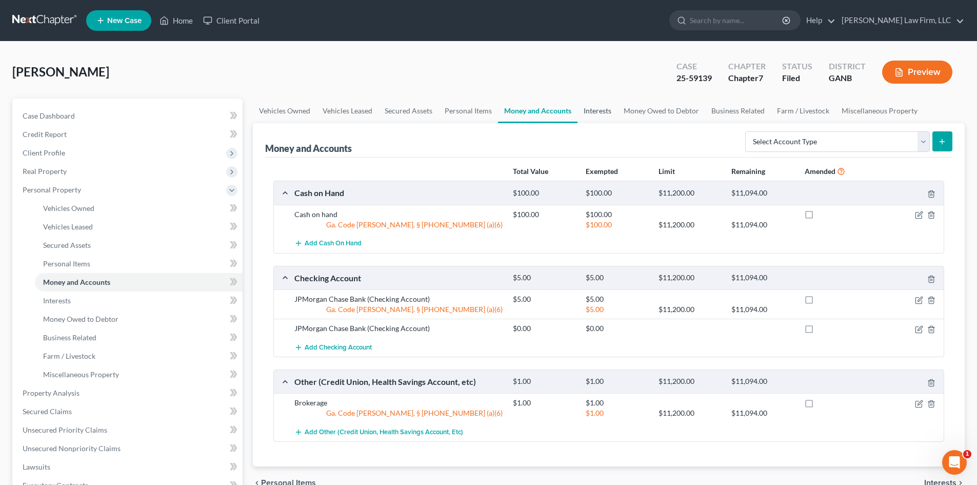
click at [595, 108] on link "Interests" at bounding box center [597, 110] width 40 height 25
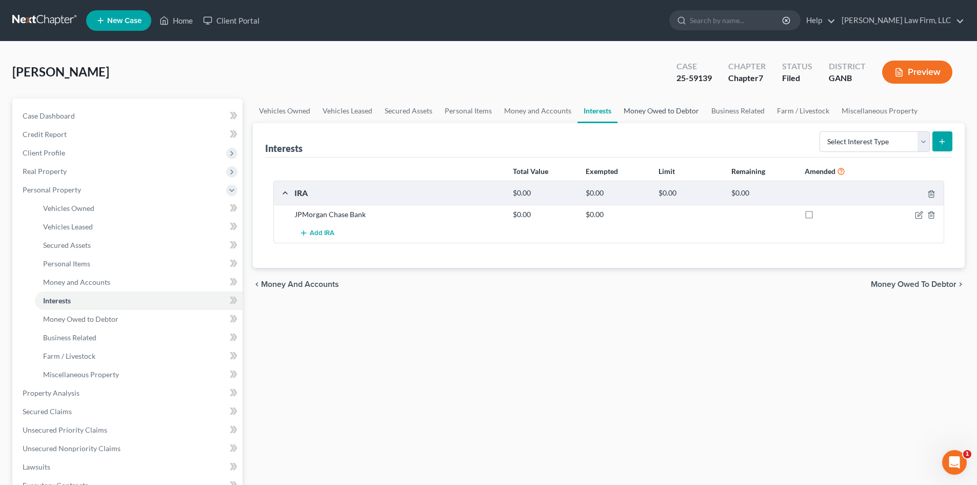
click at [642, 113] on link "Money Owed to Debtor" at bounding box center [661, 110] width 88 height 25
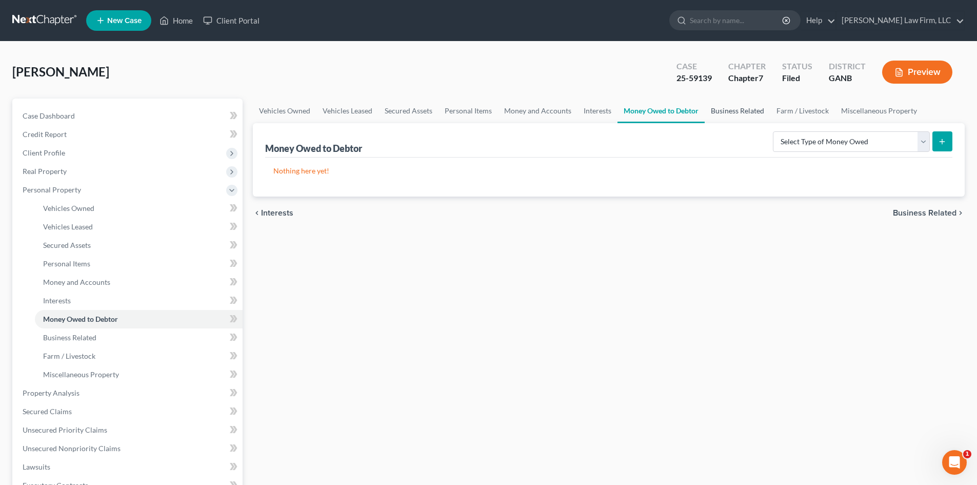
click at [728, 111] on link "Business Related" at bounding box center [737, 110] width 66 height 25
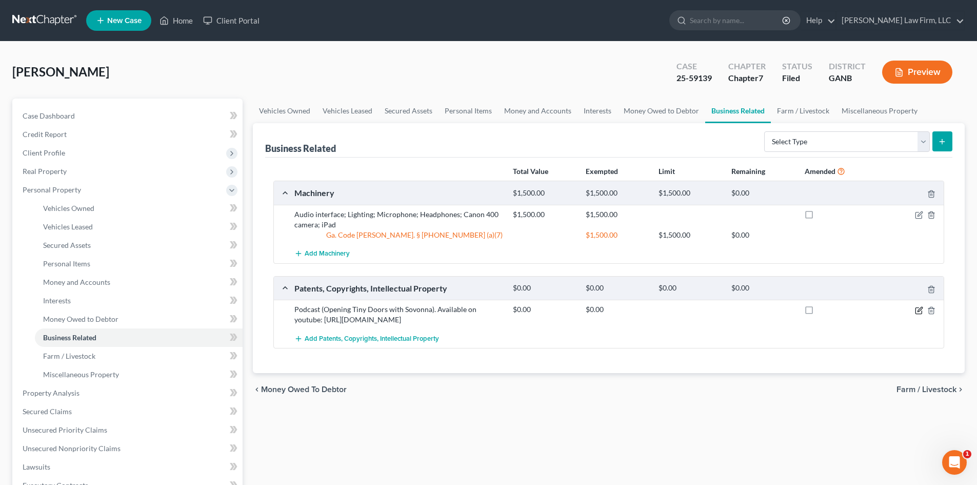
click at [918, 312] on icon "button" at bounding box center [919, 310] width 8 height 8
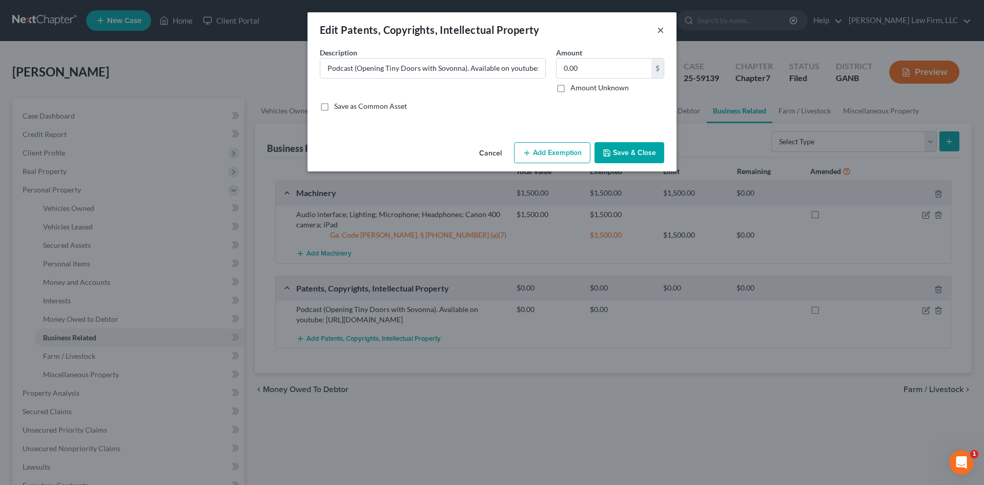
click at [663, 31] on button "×" at bounding box center [660, 30] width 7 height 12
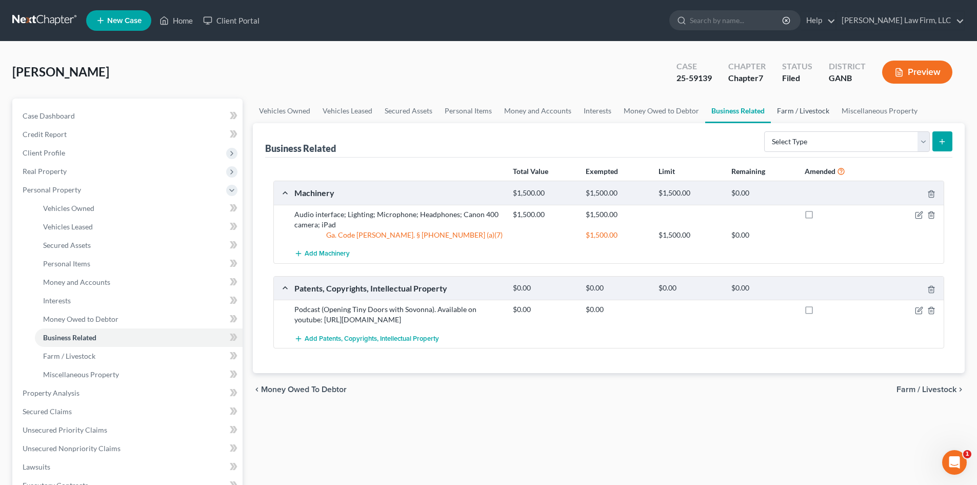
click at [803, 109] on link "Farm / Livestock" at bounding box center [803, 110] width 65 height 25
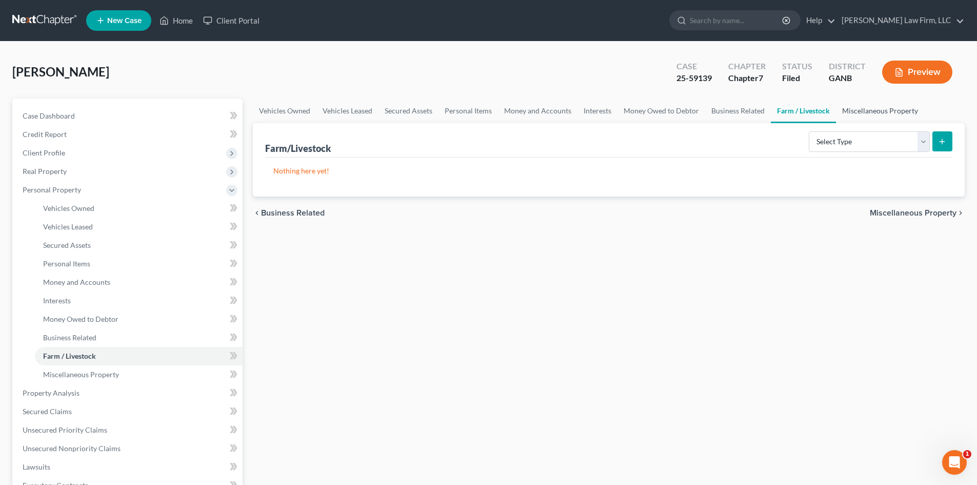
click at [853, 110] on link "Miscellaneous Property" at bounding box center [880, 110] width 88 height 25
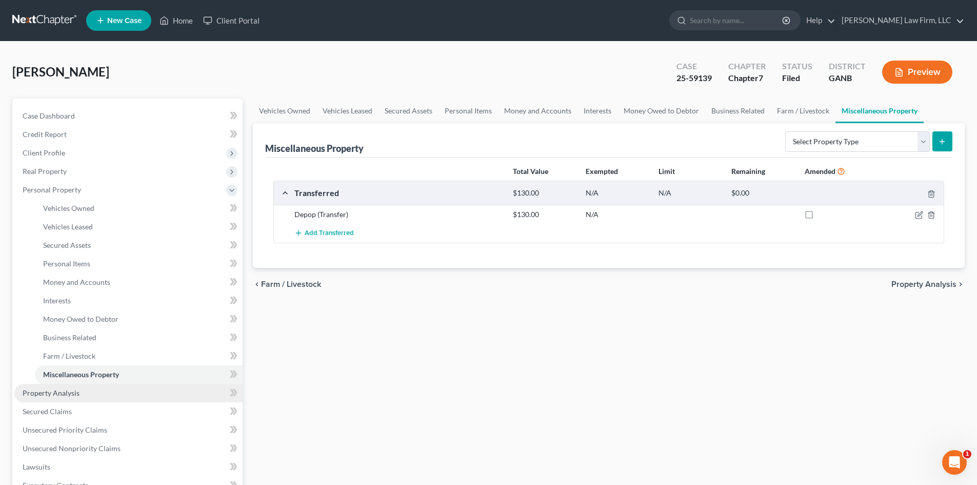
click at [63, 394] on span "Property Analysis" at bounding box center [51, 392] width 57 height 9
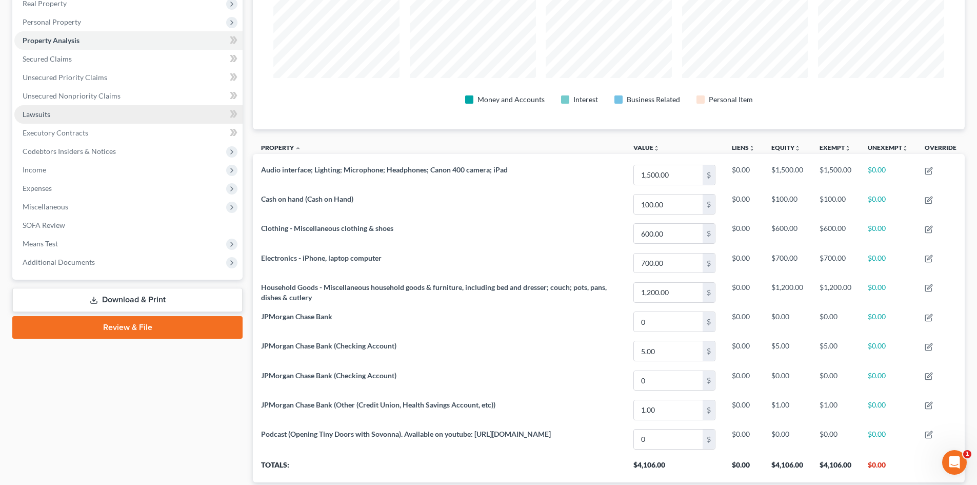
scroll to position [137, 0]
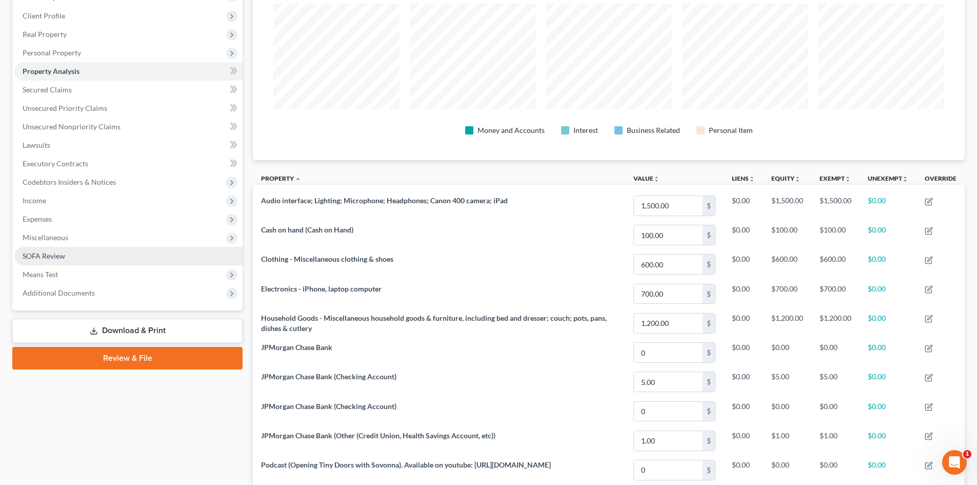
click at [43, 254] on span "SOFA Review" at bounding box center [44, 255] width 43 height 9
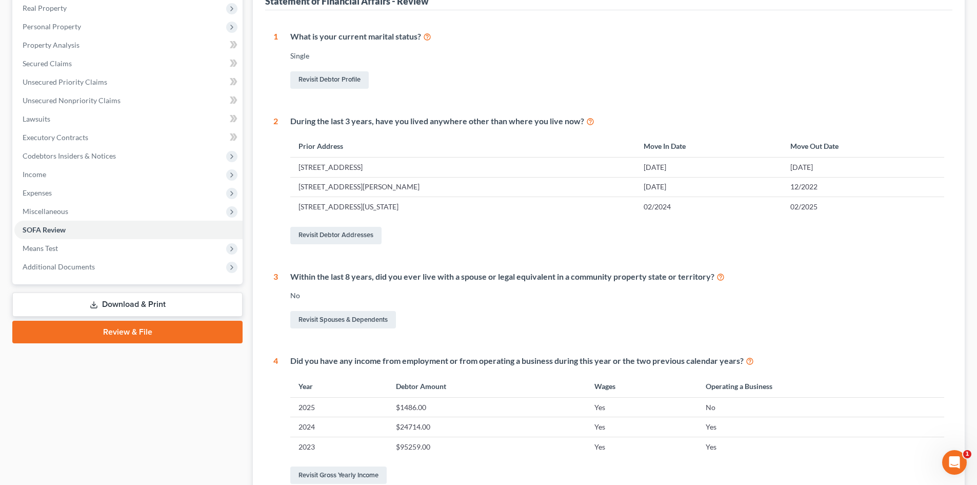
scroll to position [68, 0]
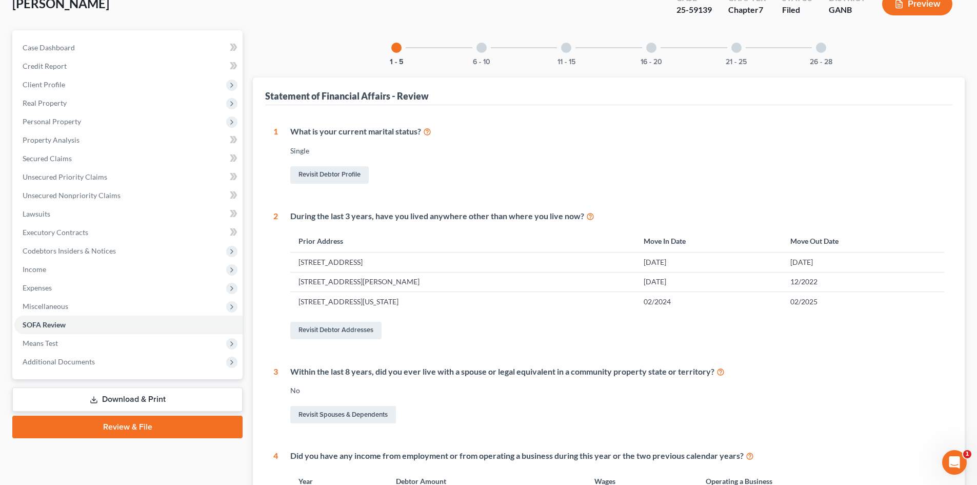
click at [473, 54] on div "6 - 10" at bounding box center [481, 47] width 35 height 35
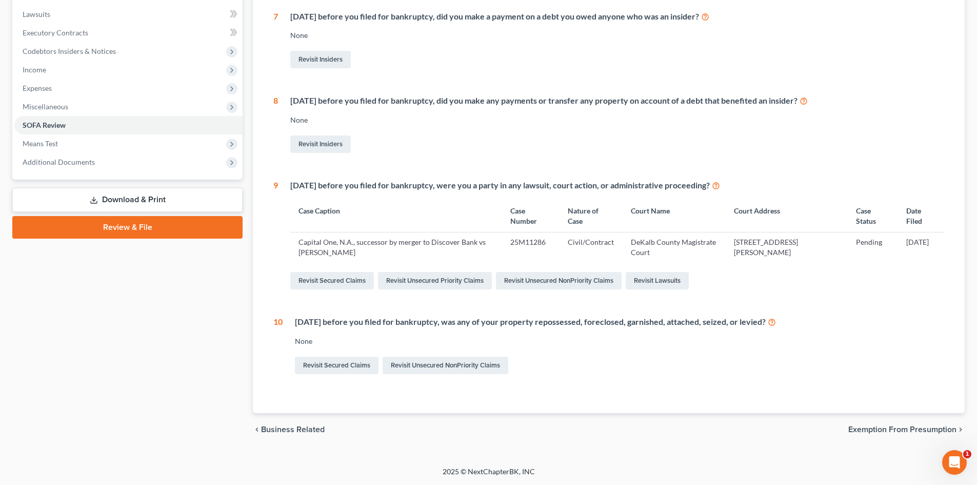
scroll to position [0, 0]
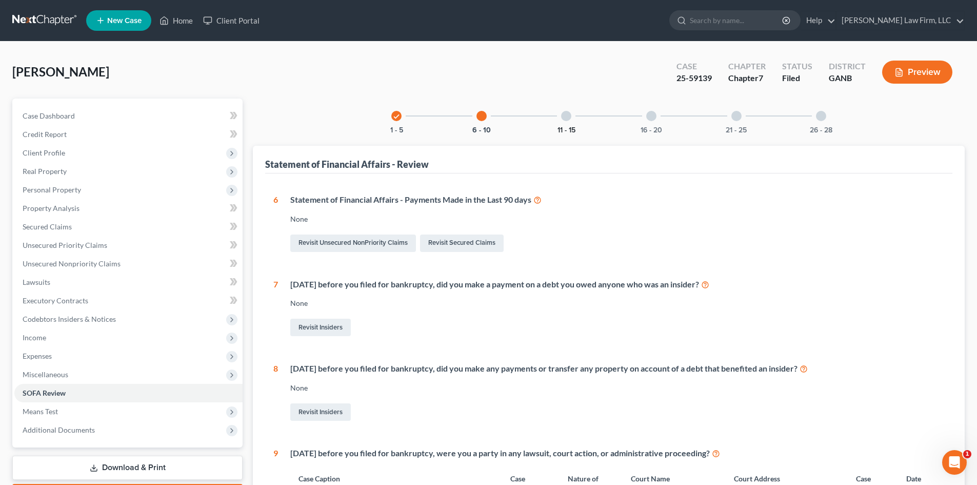
click at [573, 128] on button "11 - 15" at bounding box center [566, 130] width 18 height 7
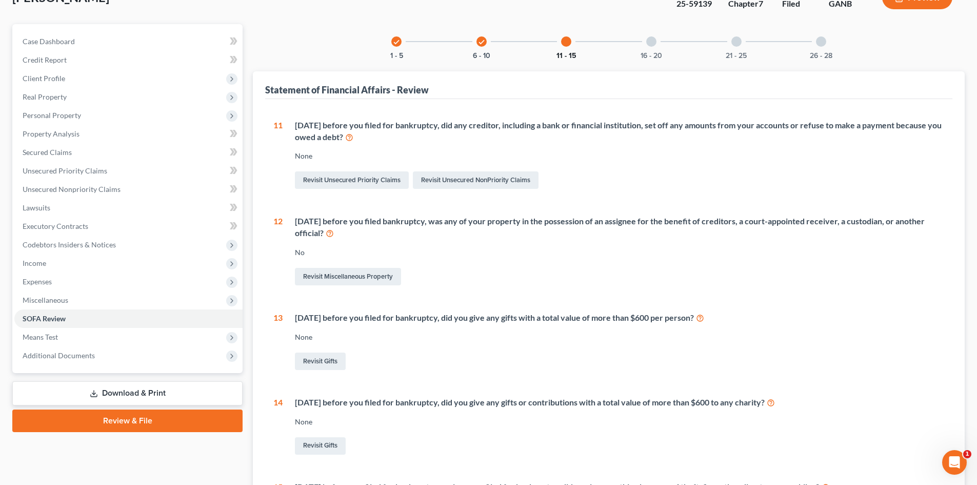
scroll to position [34, 0]
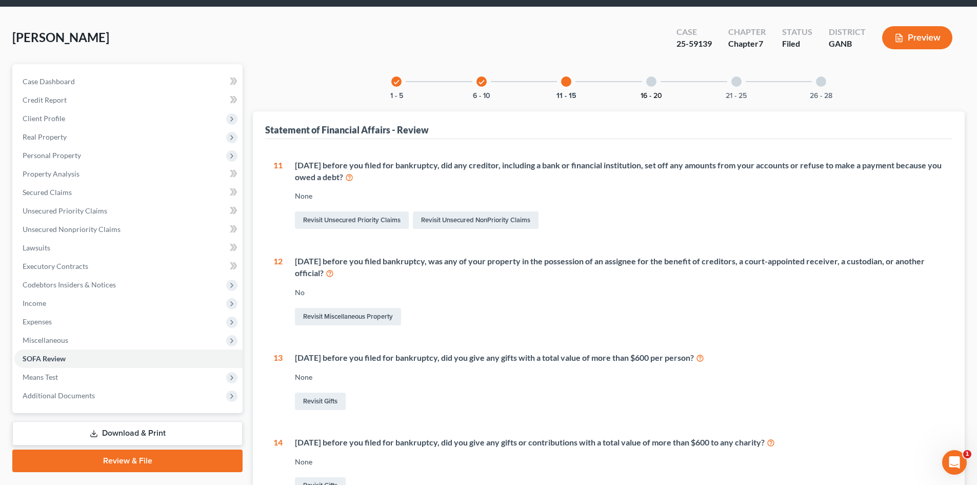
click at [650, 98] on button "16 - 20" at bounding box center [651, 95] width 22 height 7
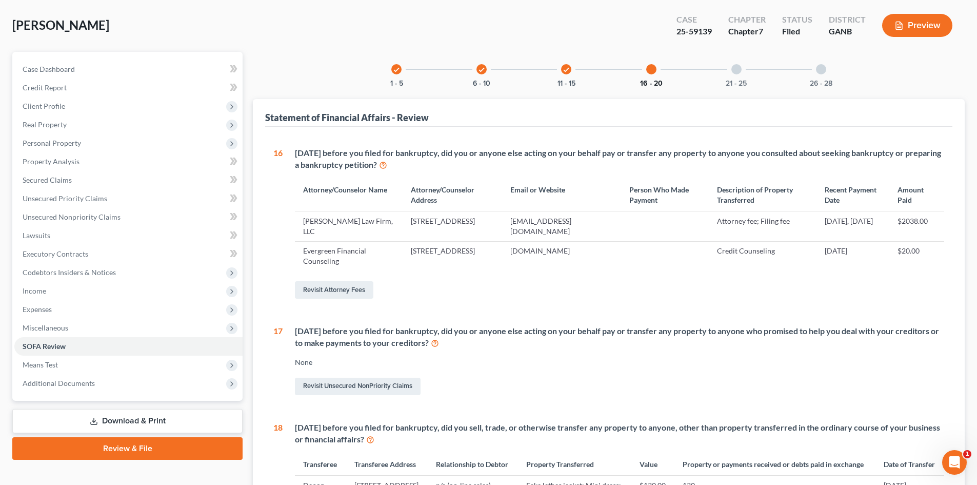
scroll to position [0, 0]
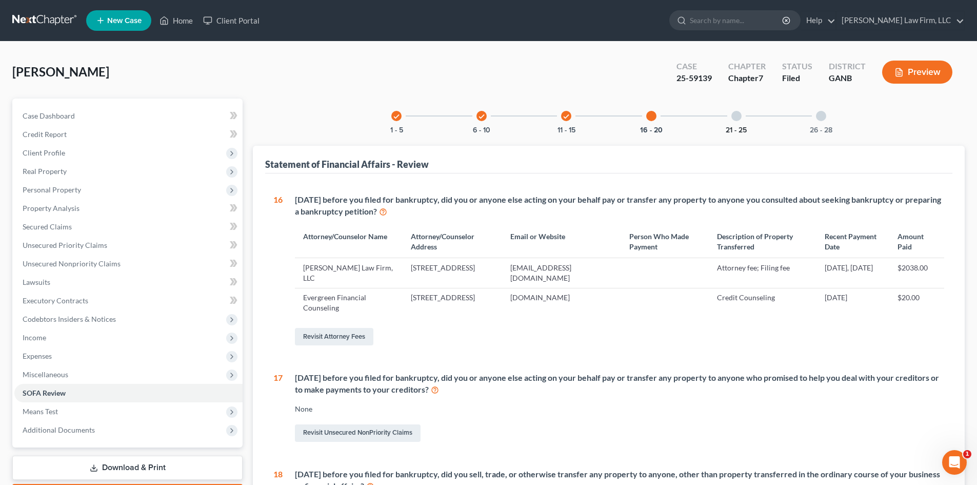
click at [729, 128] on button "21 - 25" at bounding box center [735, 130] width 21 height 7
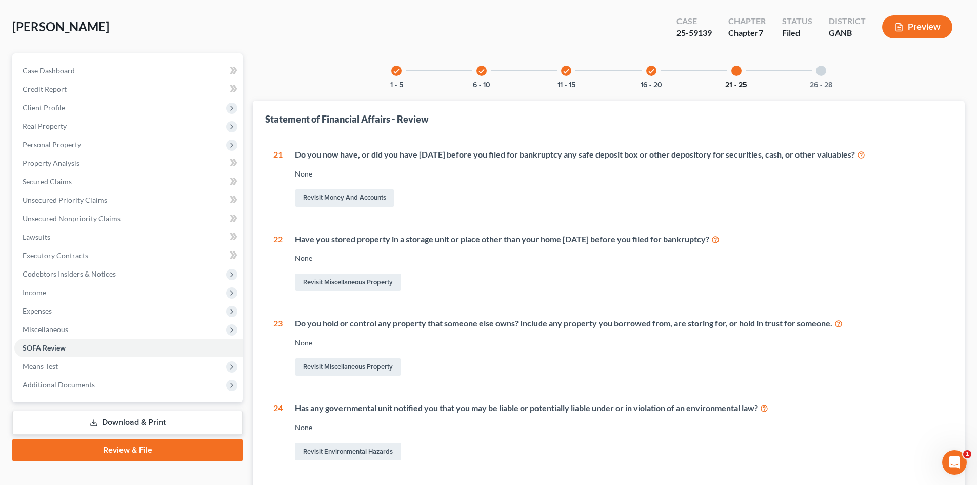
scroll to position [11, 0]
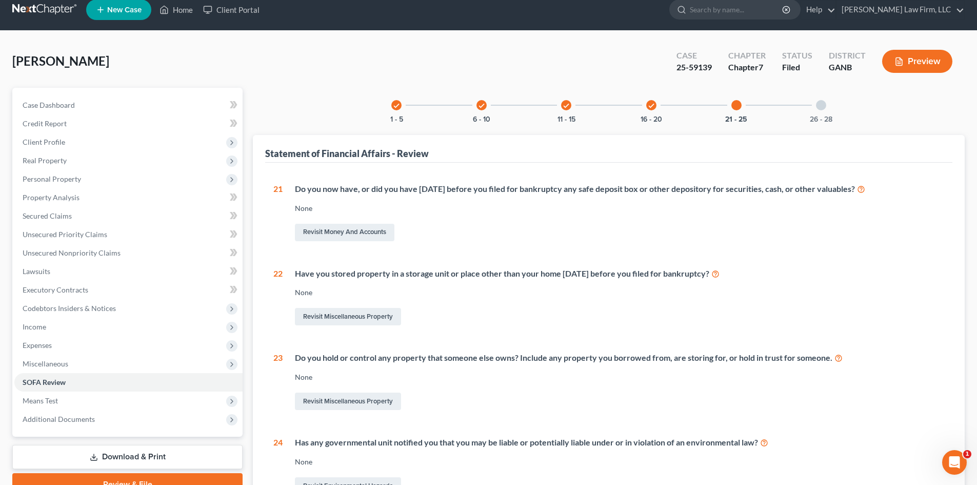
click at [823, 109] on div at bounding box center [821, 105] width 10 height 10
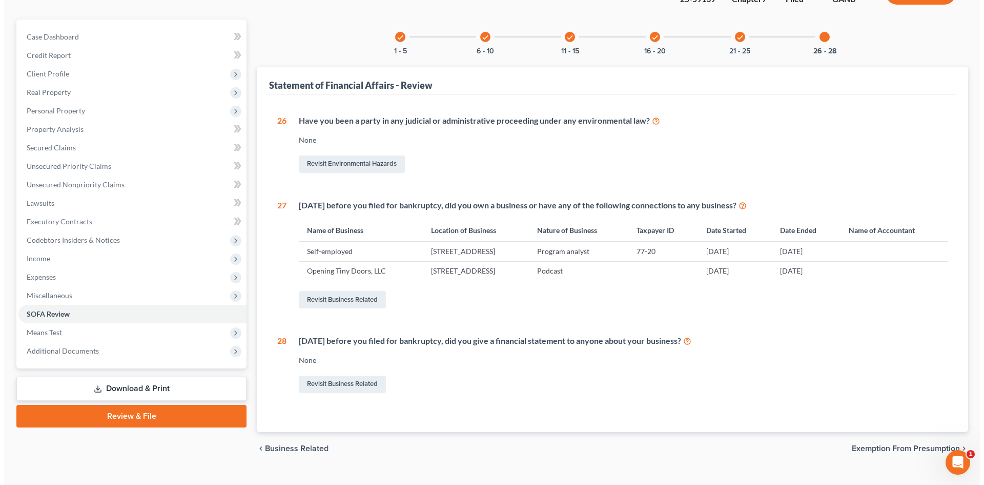
scroll to position [0, 0]
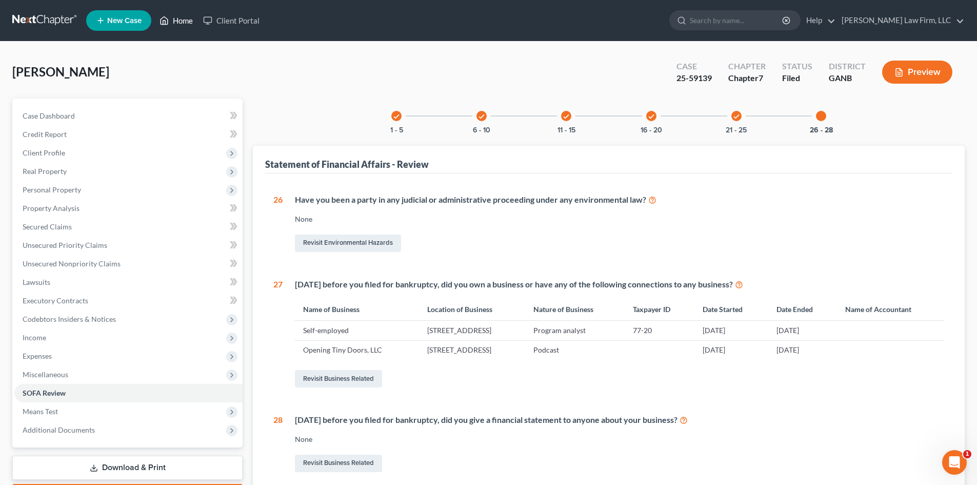
click at [186, 22] on link "Home" at bounding box center [176, 20] width 44 height 18
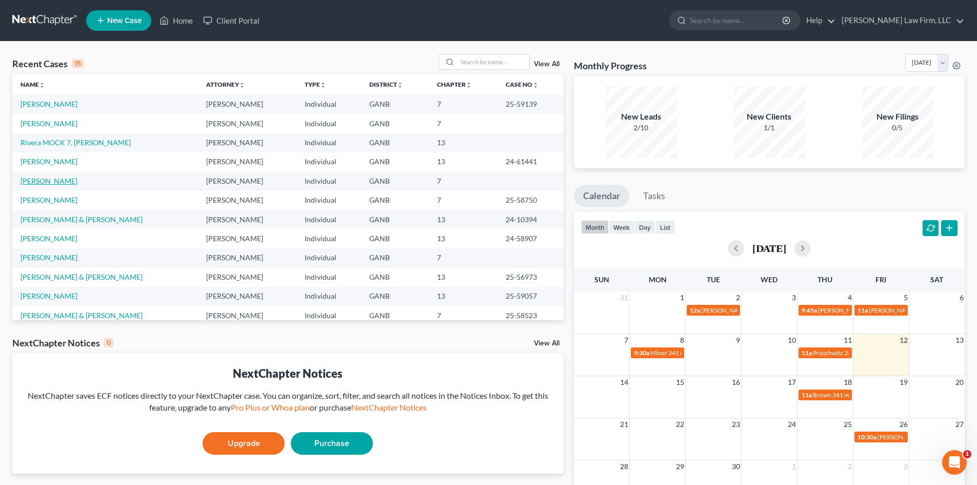
click at [32, 182] on link "[PERSON_NAME]" at bounding box center [49, 180] width 57 height 9
select select "6"
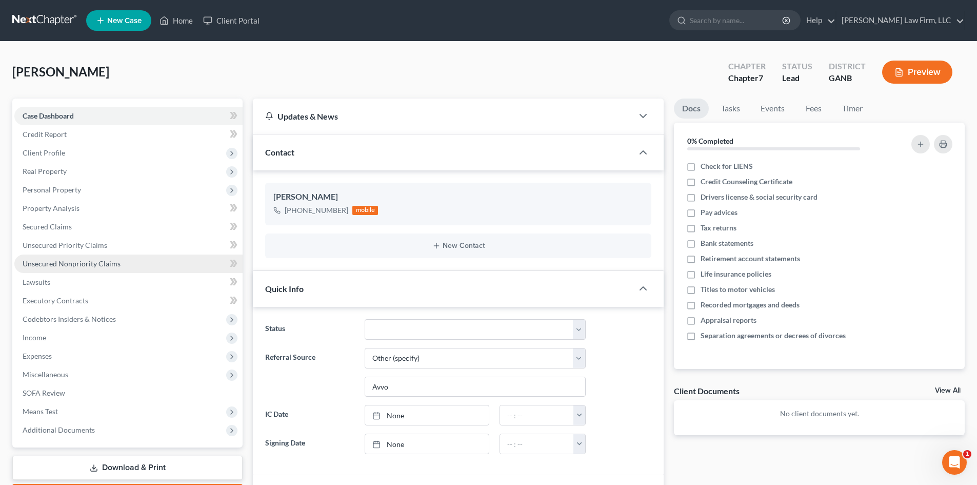
click at [60, 259] on span "Unsecured Nonpriority Claims" at bounding box center [72, 263] width 98 height 9
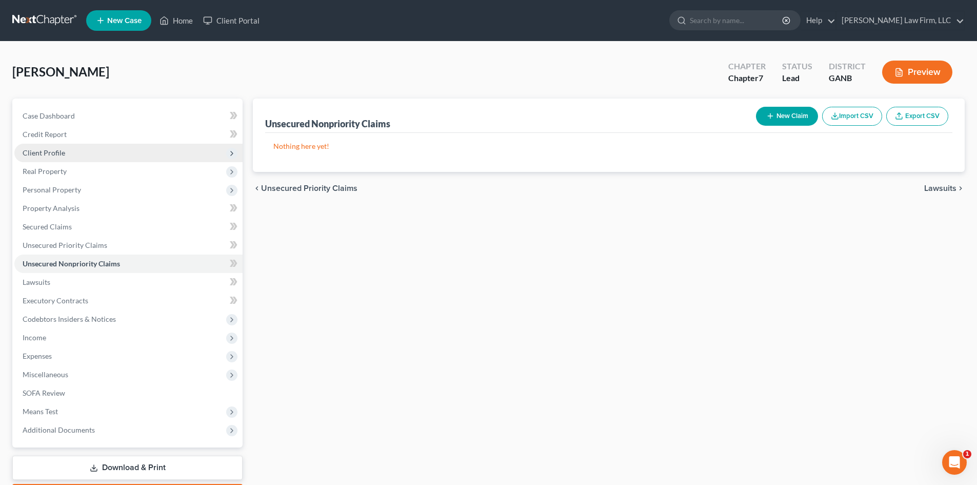
click at [44, 150] on span "Client Profile" at bounding box center [44, 152] width 43 height 9
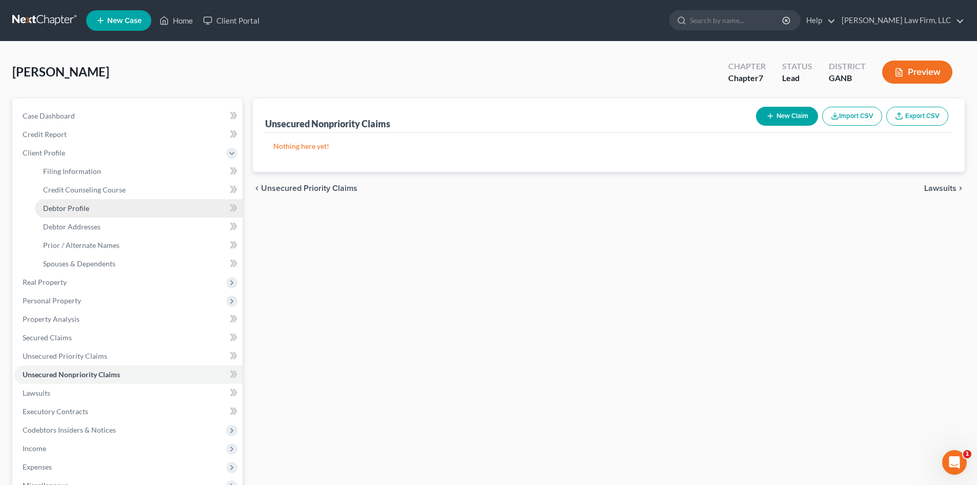
click at [80, 211] on span "Debtor Profile" at bounding box center [66, 208] width 46 height 9
select select "0"
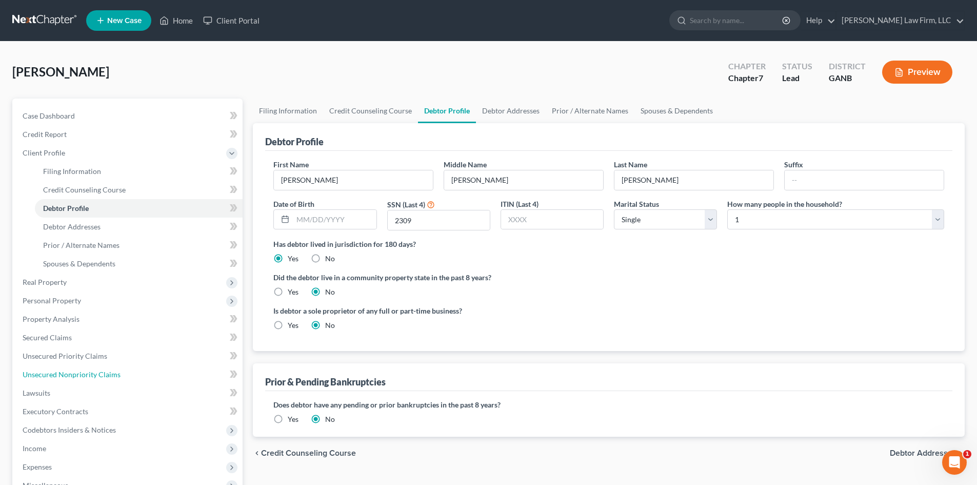
drag, startPoint x: 72, startPoint y: 369, endPoint x: 586, endPoint y: 188, distance: 544.0
click at [72, 369] on link "Unsecured Nonpriority Claims" at bounding box center [128, 374] width 228 height 18
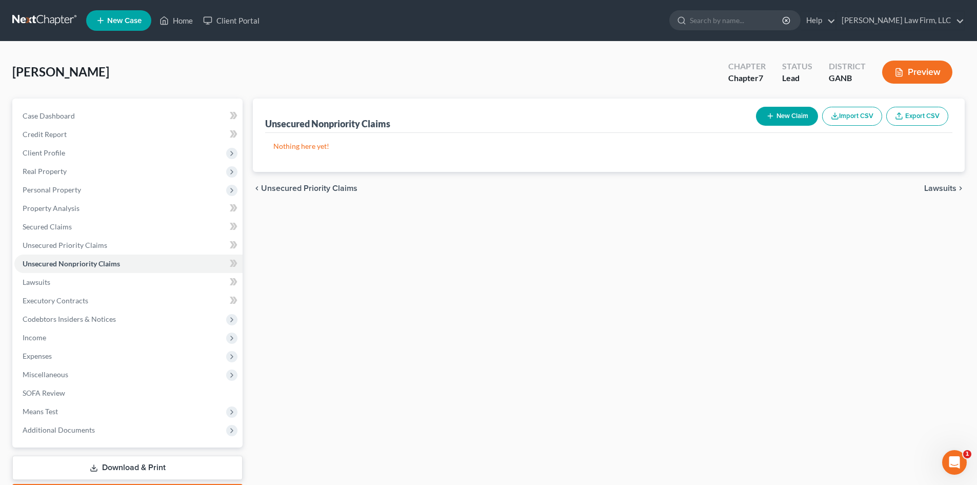
click at [771, 119] on icon "button" at bounding box center [770, 116] width 8 height 8
select select "0"
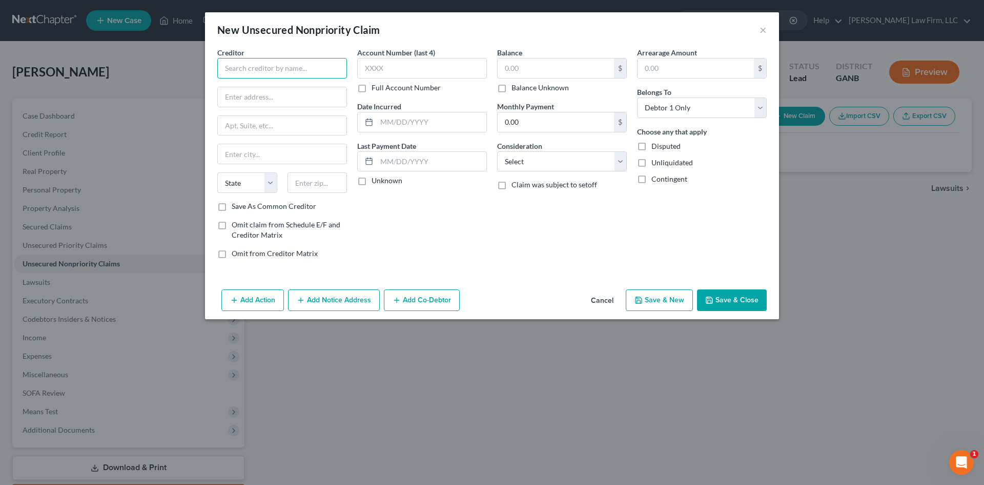
click at [261, 71] on input "text" at bounding box center [282, 68] width 130 height 21
type input "The Bank of [US_STATE]"
type input "PO Box 4499"
type input "97076"
type input "Beaverton"
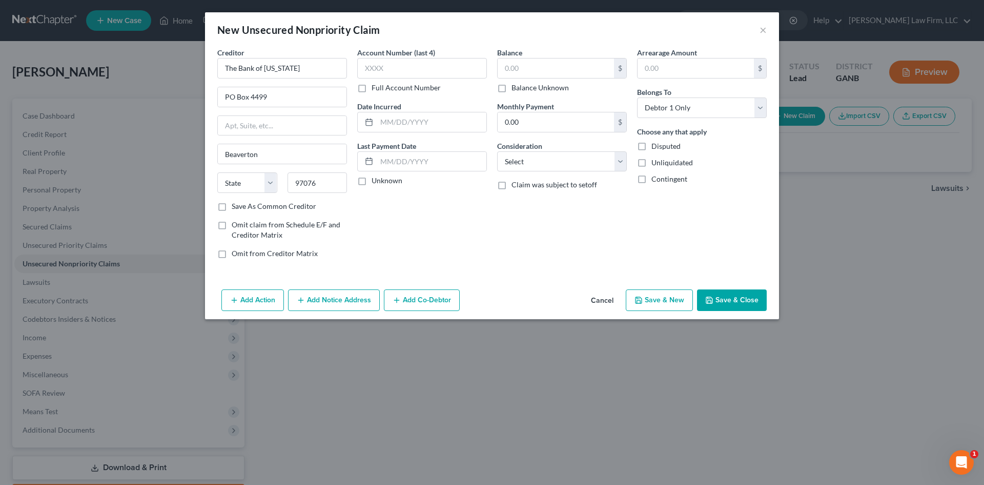
select select "38"
type input "6075"
type input "[DATE]"
type input "1,407"
click at [522, 160] on select "Select Cable / Satellite Services Collection Agency Credit Card Debt Debt Couns…" at bounding box center [562, 161] width 130 height 21
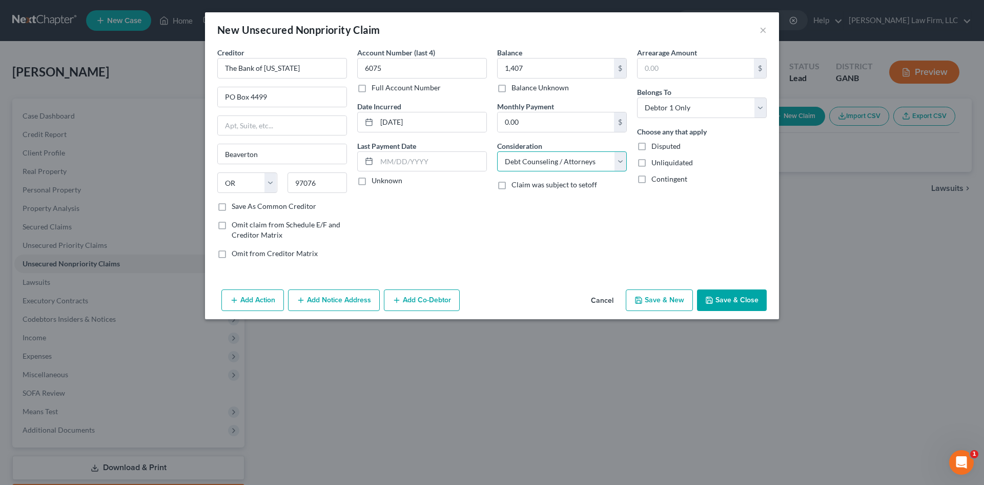
click at [497, 151] on select "Select Cable / Satellite Services Collection Agency Credit Card Debt Debt Couns…" at bounding box center [562, 161] width 130 height 21
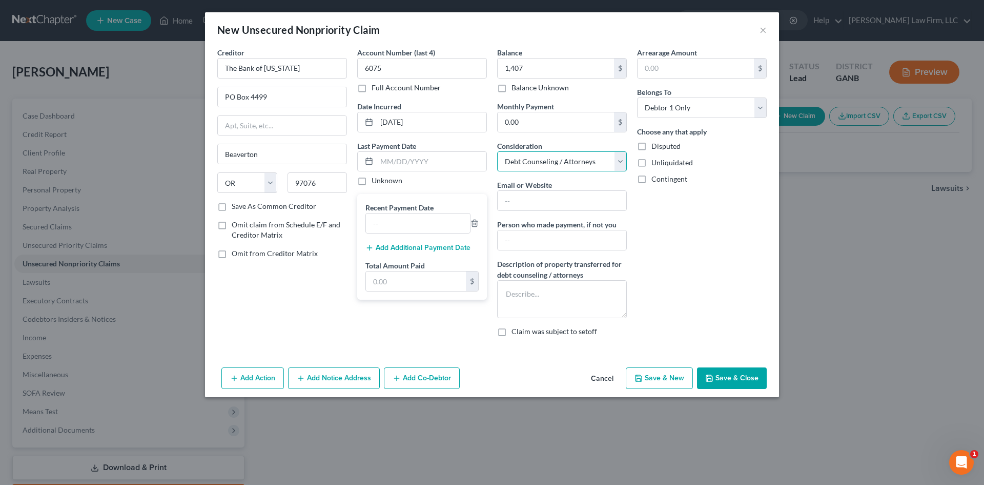
click at [562, 164] on select "Select Cable / Satellite Services Collection Agency Credit Card Debt Debt Couns…" at bounding box center [562, 161] width 130 height 21
click at [497, 151] on select "Select Cable / Satellite Services Collection Agency Credit Card Debt Debt Couns…" at bounding box center [562, 161] width 130 height 21
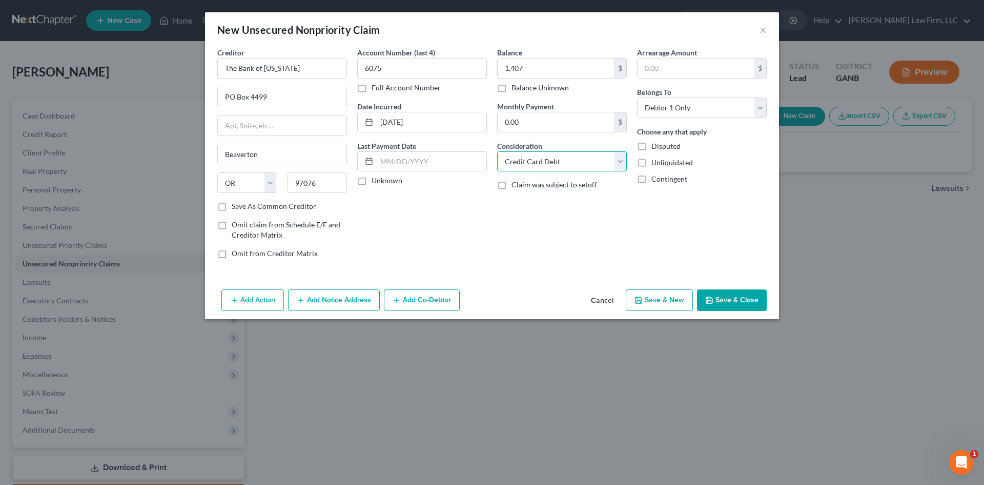
drag, startPoint x: 566, startPoint y: 162, endPoint x: 561, endPoint y: 170, distance: 8.7
click at [566, 162] on select "Select Cable / Satellite Services Collection Agency Credit Card Debt Debt Couns…" at bounding box center [562, 161] width 130 height 21
click at [497, 151] on select "Select Cable / Satellite Services Collection Agency Credit Card Debt Debt Couns…" at bounding box center [562, 161] width 130 height 21
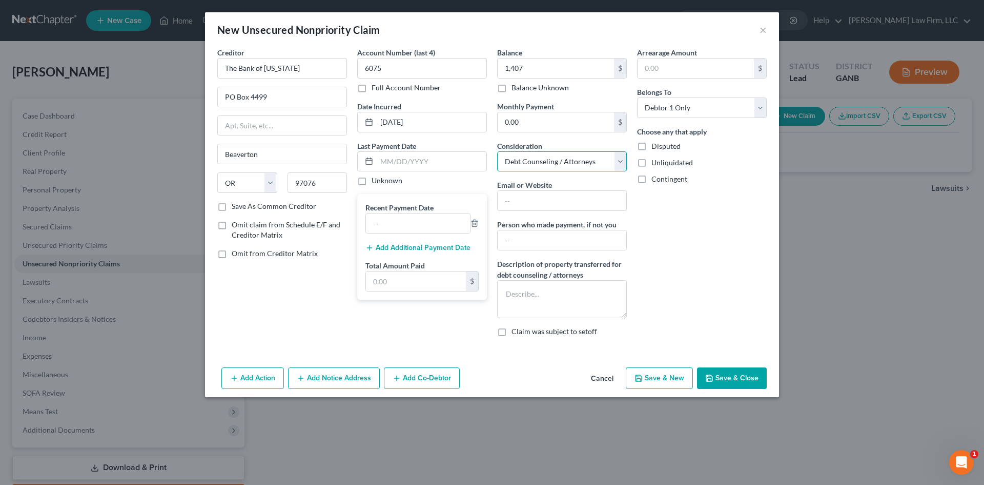
click at [546, 159] on select "Select Cable / Satellite Services Collection Agency Credit Card Debt Debt Couns…" at bounding box center [562, 161] width 130 height 21
select select "2"
click at [497, 151] on select "Select Cable / Satellite Services Collection Agency Credit Card Debt Debt Couns…" at bounding box center [562, 161] width 130 height 21
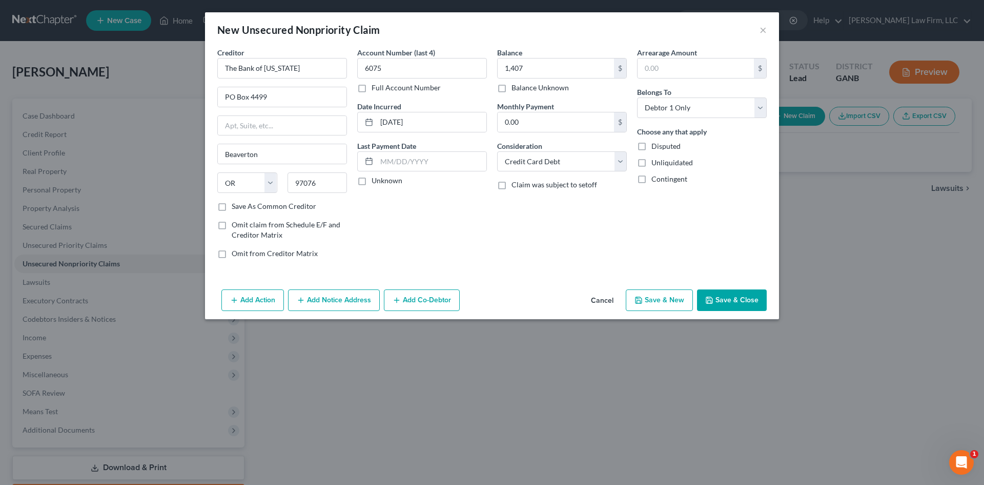
click at [673, 302] on button "Save & New" at bounding box center [659, 300] width 67 height 22
select select "0"
click at [256, 65] on input "text" at bounding box center [282, 68] width 130 height 21
type input "B"
type input "C"
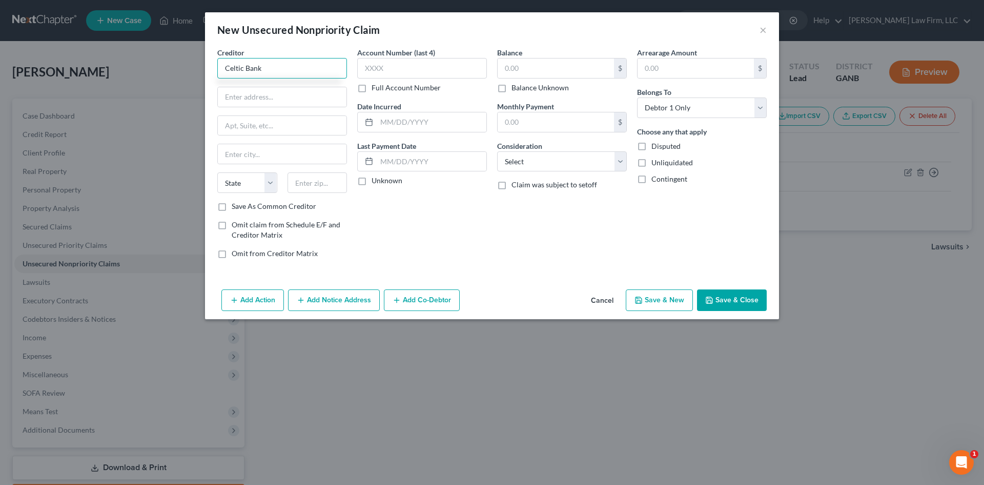
type input "Celtic Bank"
type input "PO Box 4499"
type input "97076"
type input "Beaverton"
select select "38"
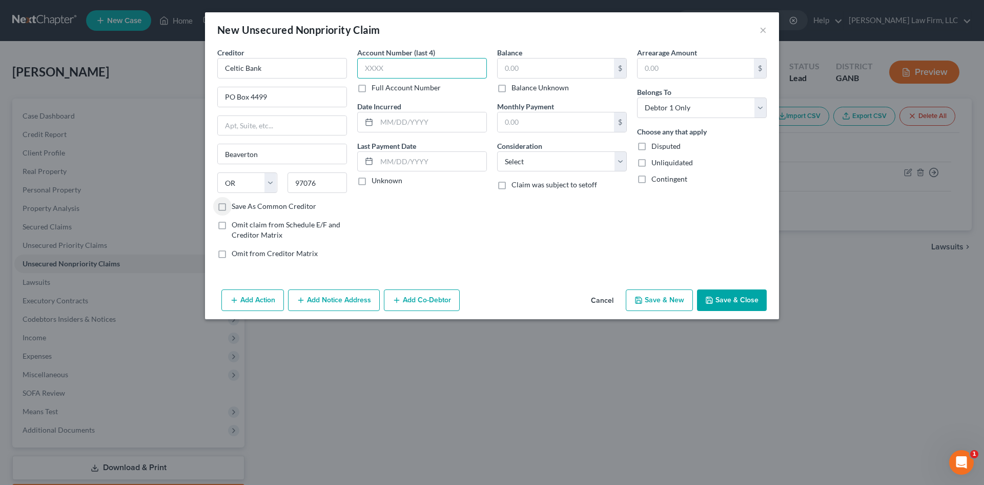
click at [451, 64] on input "text" at bounding box center [422, 68] width 130 height 21
type input "2508"
click at [315, 68] on input "Celtic Bank" at bounding box center [282, 68] width 130 height 21
type input "Celtic Bank Indigo"
click at [436, 115] on input "text" at bounding box center [432, 121] width 110 height 19
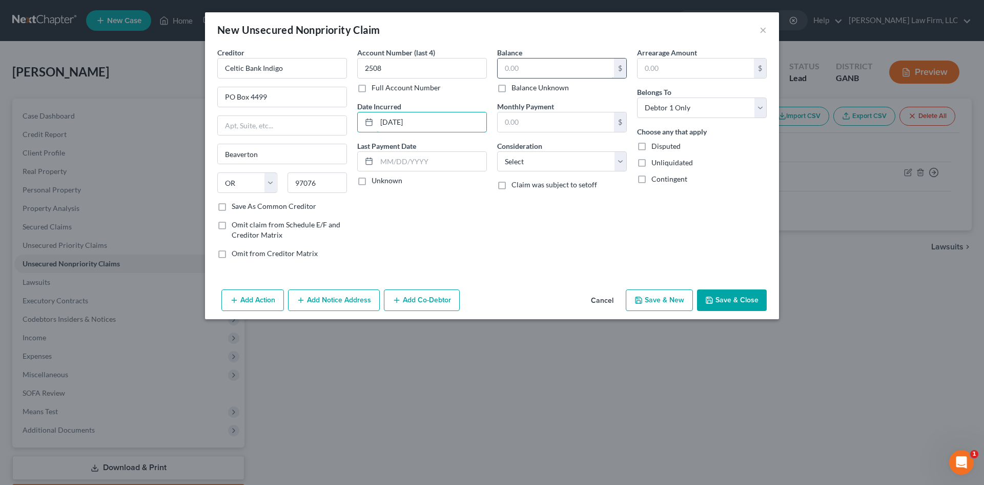
type input "[DATE]"
click at [527, 72] on input "text" at bounding box center [556, 67] width 116 height 19
type input "1,353"
drag, startPoint x: 527, startPoint y: 163, endPoint x: 527, endPoint y: 171, distance: 7.7
click at [527, 163] on select "Select Cable / Satellite Services Collection Agency Credit Card Debt Debt Couns…" at bounding box center [562, 161] width 130 height 21
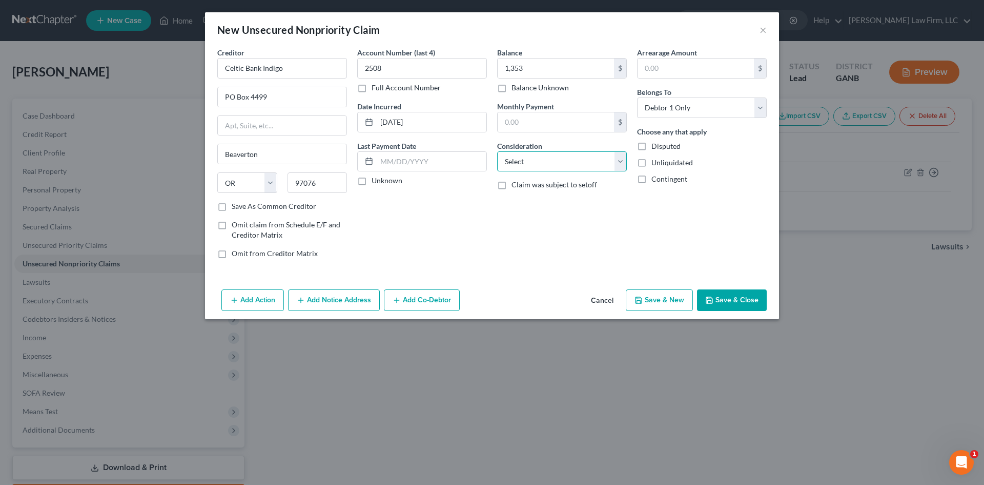
select select "2"
click at [497, 151] on select "Select Cable / Satellite Services Collection Agency Credit Card Debt Debt Couns…" at bounding box center [562, 161] width 130 height 21
click at [665, 301] on button "Save & New" at bounding box center [659, 300] width 67 height 22
select select "0"
click at [276, 63] on input "text" at bounding box center [282, 68] width 130 height 21
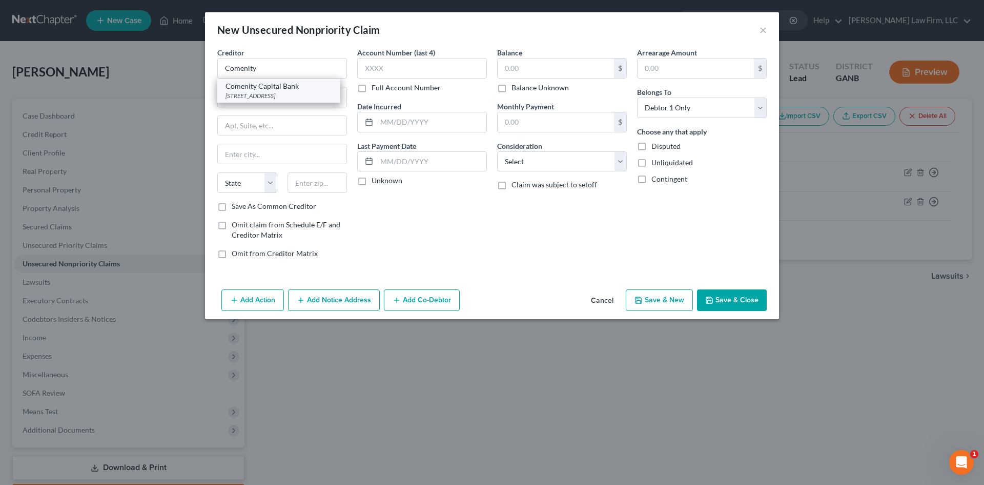
click at [267, 92] on div "[STREET_ADDRESS]" at bounding box center [279, 95] width 107 height 9
type input "Comenity Capital Bank"
type input "PO Box 182120"
type input "Columbus"
select select "36"
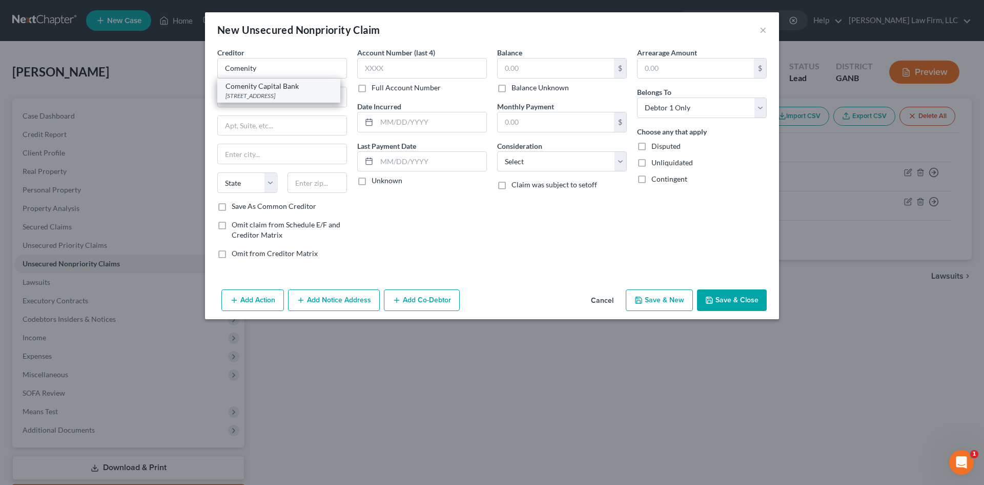
type input "43218"
click at [266, 60] on input "Comenity Capital Bank" at bounding box center [282, 68] width 130 height 21
type input "Comenity Bank"
click at [271, 96] on input "PO Box 182120" at bounding box center [282, 96] width 129 height 19
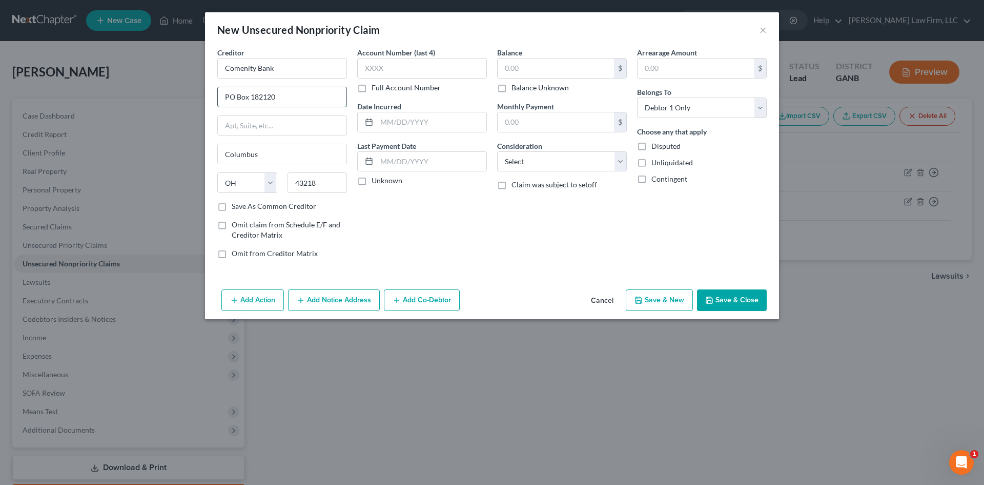
drag, startPoint x: 263, startPoint y: 98, endPoint x: 279, endPoint y: 98, distance: 16.4
click at [279, 98] on input "PO Box 182120" at bounding box center [282, 96] width 129 height 19
type input "PO Box 182789"
click at [375, 68] on input "text" at bounding box center [422, 68] width 130 height 21
type input "9355"
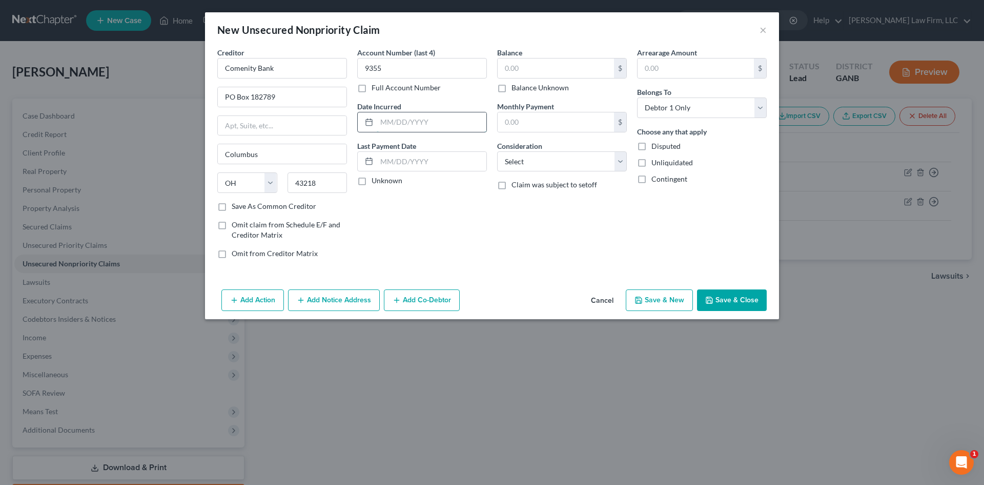
click at [379, 122] on input "text" at bounding box center [432, 121] width 110 height 19
type input "[DATE]"
type input "455"
click at [522, 167] on select "Select Cable / Satellite Services Collection Agency Credit Card Debt Debt Couns…" at bounding box center [562, 161] width 130 height 21
select select "2"
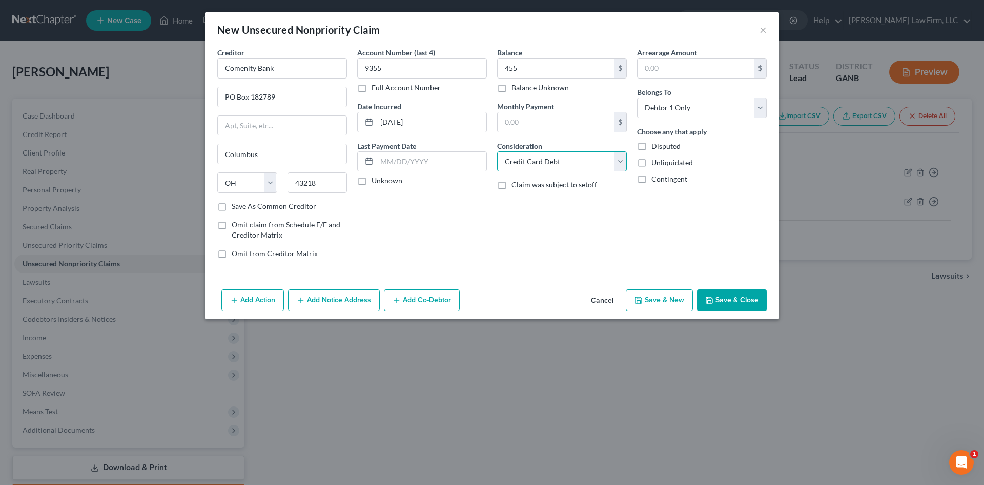
click at [497, 151] on select "Select Cable / Satellite Services Collection Agency Credit Card Debt Debt Couns…" at bounding box center [562, 161] width 130 height 21
click at [665, 297] on button "Save & New" at bounding box center [659, 300] width 67 height 22
select select "0"
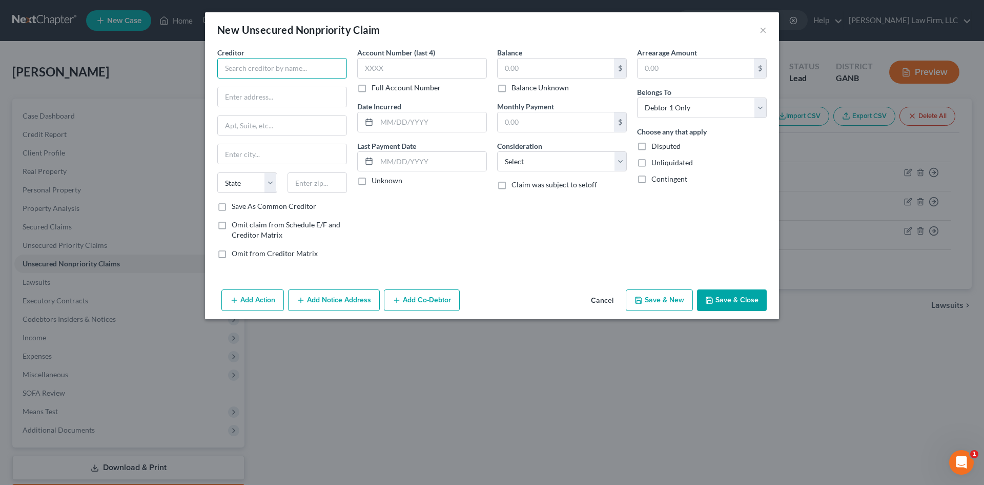
click at [280, 64] on input "text" at bounding box center [282, 68] width 130 height 21
type input "TBOM / Fortiva"
type input "PO Box 105555"
type input "30348"
type input "[GEOGRAPHIC_DATA]"
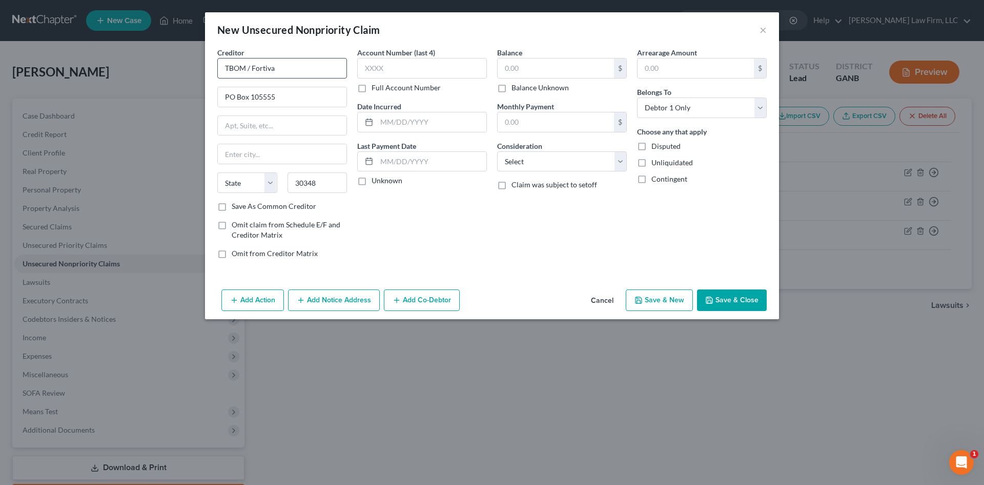
select select "10"
click at [405, 61] on input "text" at bounding box center [422, 68] width 130 height 21
type input "0996"
click at [395, 118] on input "text" at bounding box center [432, 121] width 110 height 19
type input "[DATE]"
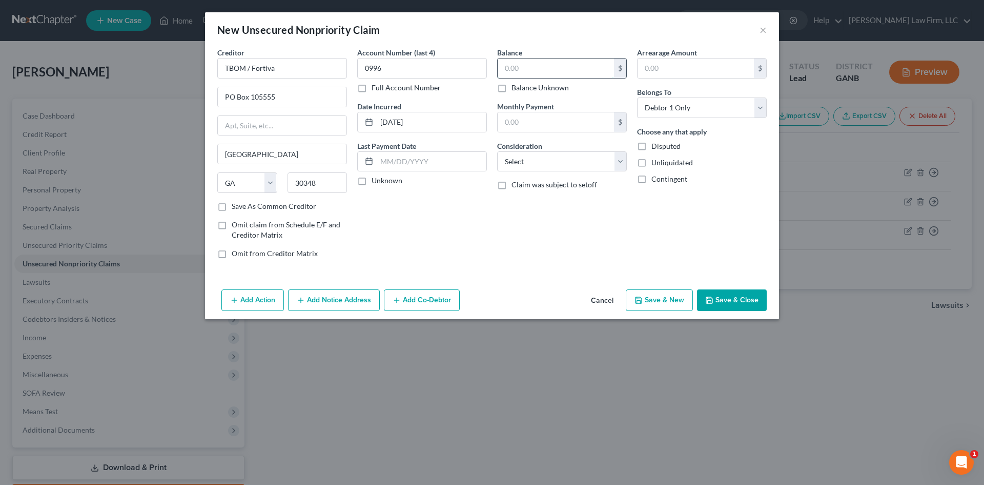
click at [528, 76] on input "text" at bounding box center [556, 67] width 116 height 19
type input "950"
click at [523, 166] on select "Select Cable / Satellite Services Collection Agency Credit Card Debt Debt Couns…" at bounding box center [562, 161] width 130 height 21
select select "2"
click at [497, 151] on select "Select Cable / Satellite Services Collection Agency Credit Card Debt Debt Couns…" at bounding box center [562, 161] width 130 height 21
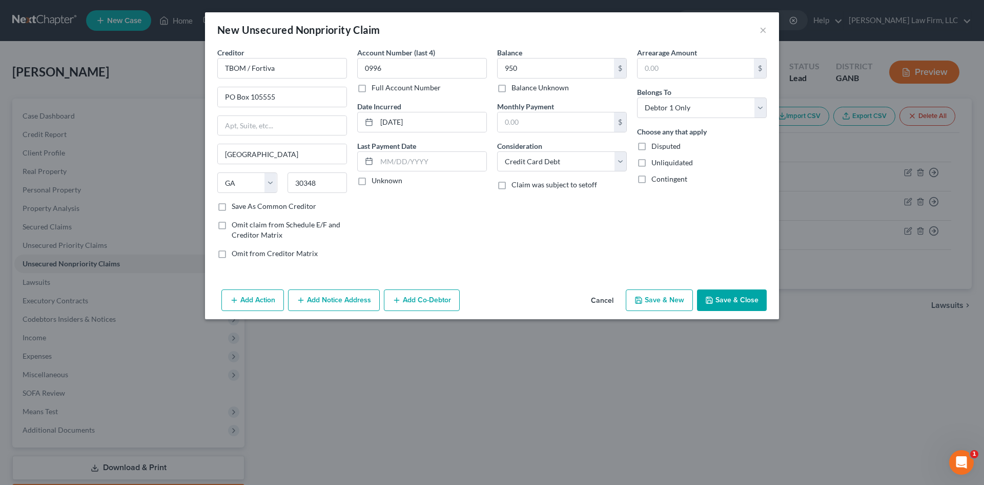
click at [658, 302] on button "Save & New" at bounding box center [659, 300] width 67 height 22
select select "0"
click at [284, 71] on input "text" at bounding box center [282, 68] width 130 height 21
type input "L"
click at [766, 29] on button "×" at bounding box center [763, 30] width 7 height 12
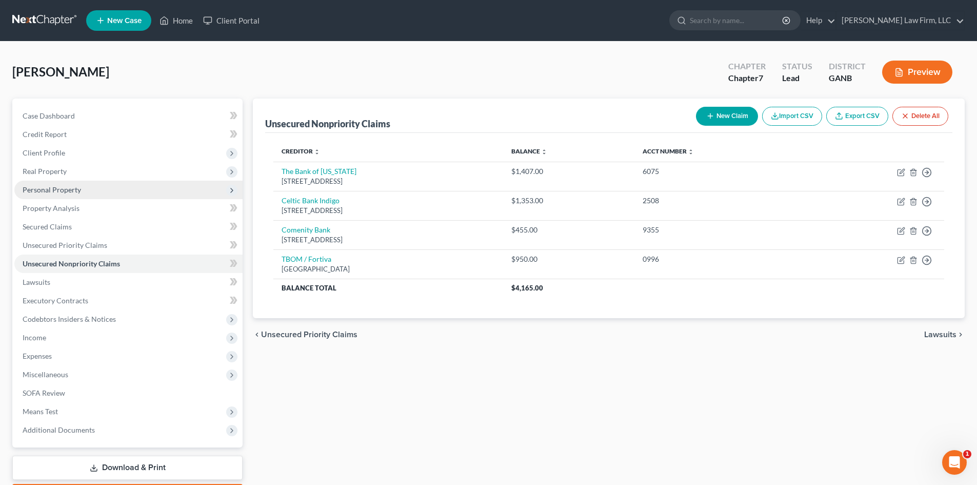
click at [36, 191] on span "Personal Property" at bounding box center [52, 189] width 58 height 9
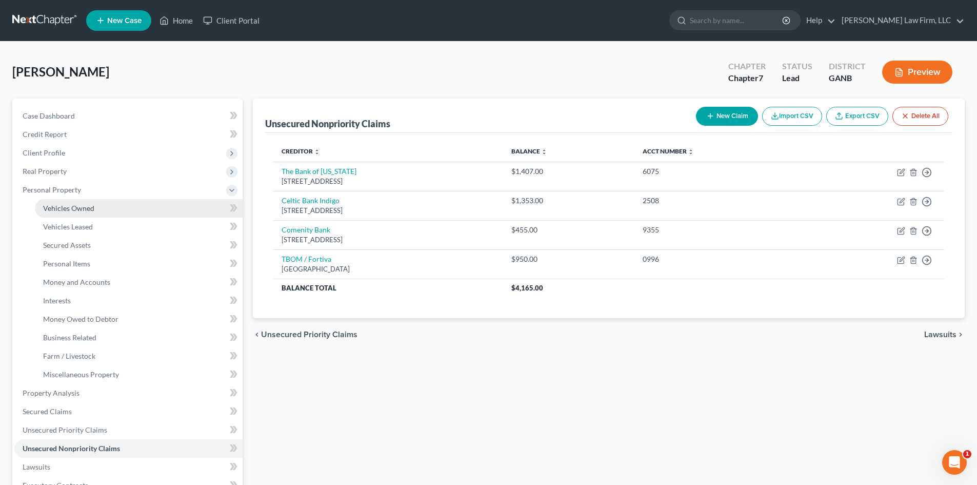
click at [69, 207] on span "Vehicles Owned" at bounding box center [68, 208] width 51 height 9
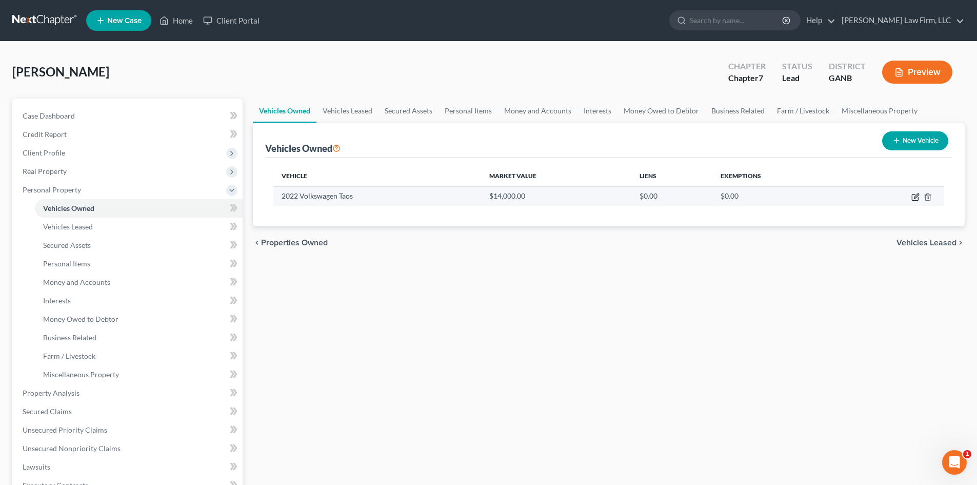
click at [919, 196] on icon "button" at bounding box center [915, 197] width 8 height 8
select select "0"
select select "4"
select select "2"
select select "0"
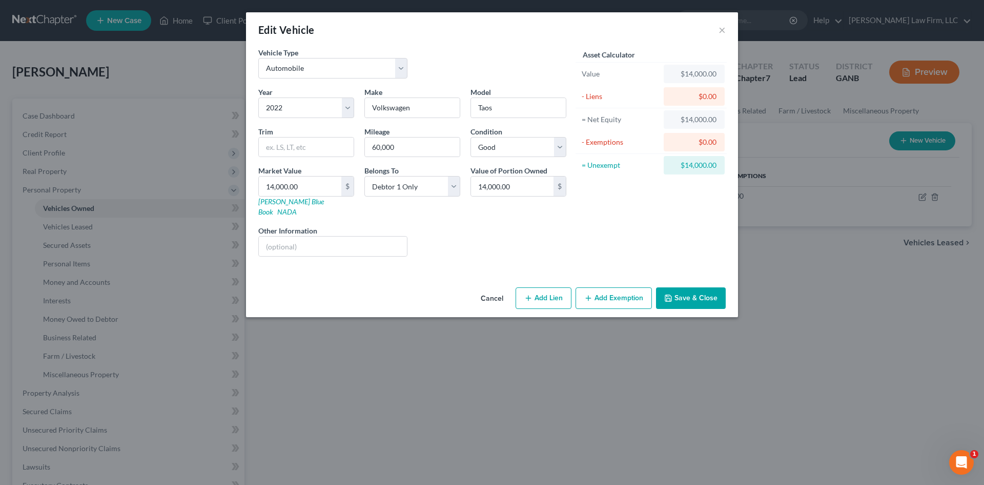
click at [540, 288] on button "Add Lien" at bounding box center [544, 298] width 56 height 22
select select "0"
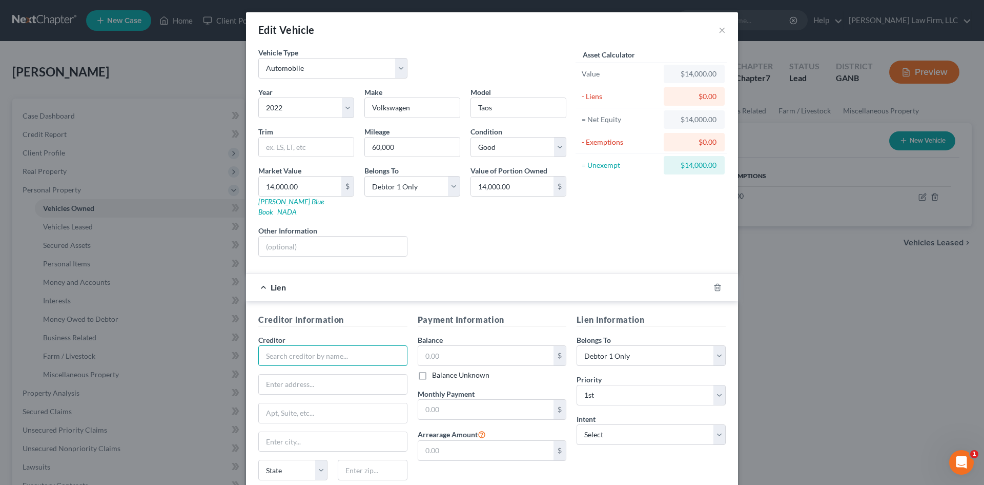
click at [300, 347] on input "text" at bounding box center [332, 355] width 149 height 21
type input "LGE Community Credit Union"
type input "PO Box 1188"
type input "30061"
type input "Marietta"
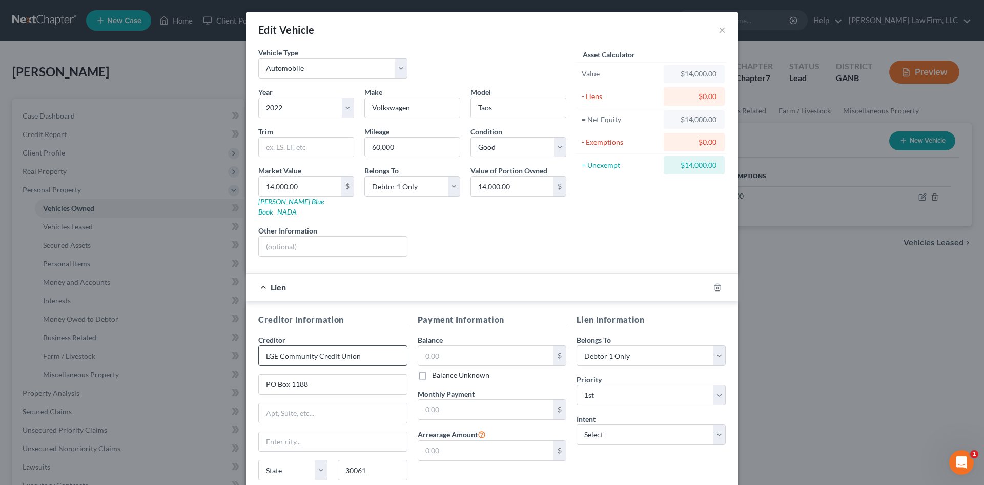
select select "10"
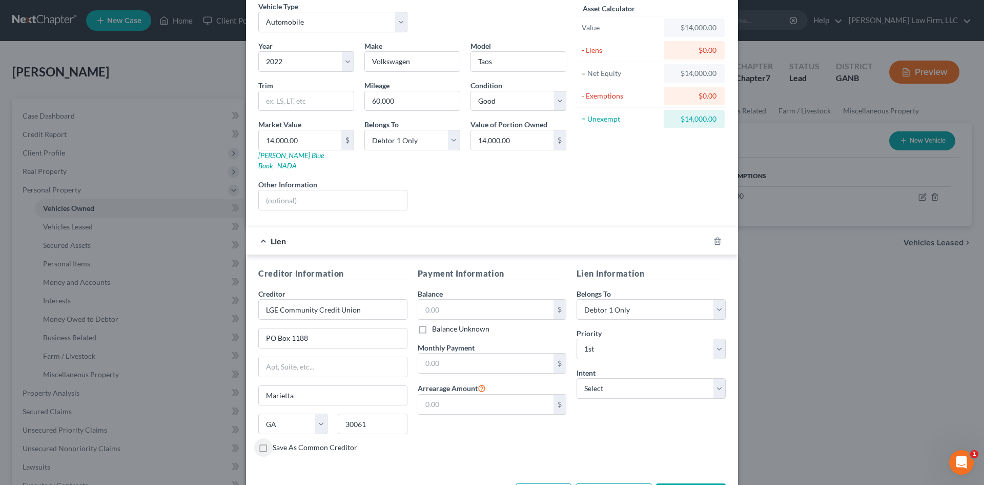
scroll to position [76, 0]
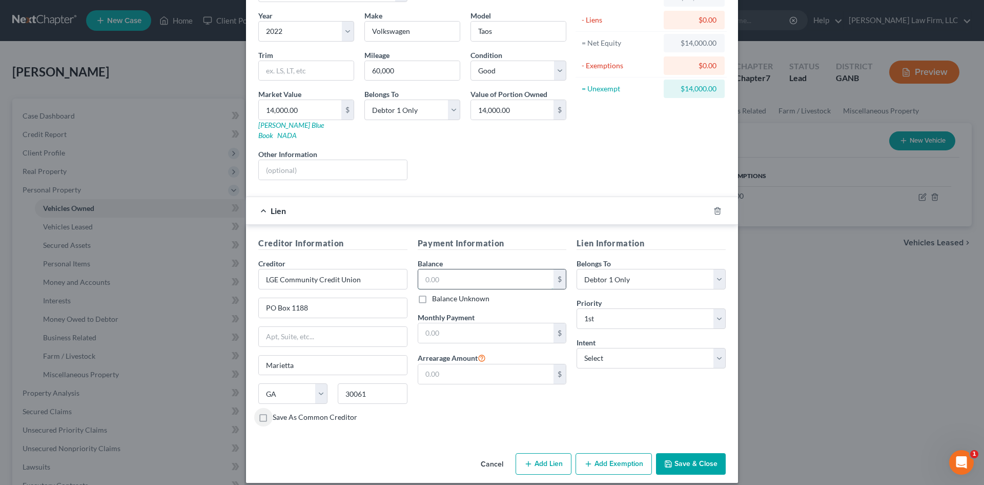
click at [432, 269] on input "text" at bounding box center [486, 278] width 136 height 19
type input "13,608"
click at [433, 323] on input "text" at bounding box center [486, 332] width 136 height 19
type input "403"
click at [606, 354] on select "Select Surrender Redeem Reaffirm Avoid Other" at bounding box center [651, 358] width 149 height 21
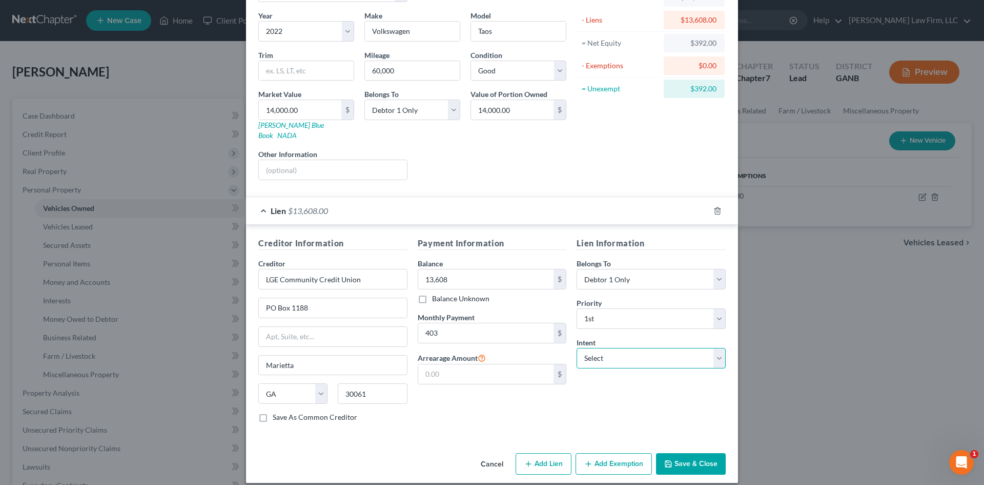
select select "4"
click at [577, 348] on select "Select Surrender Redeem Reaffirm Avoid Other" at bounding box center [651, 358] width 149 height 21
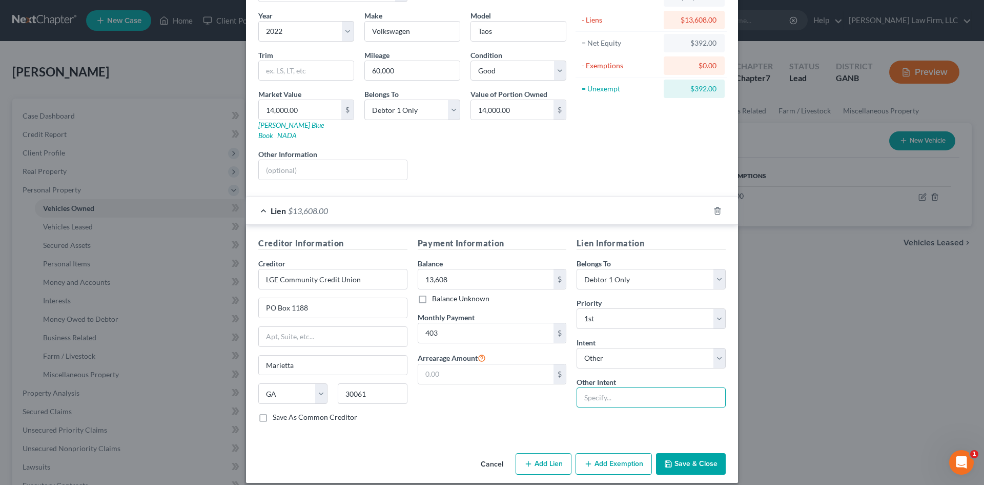
click at [615, 387] on input "text" at bounding box center [651, 397] width 149 height 21
type input "Retain and continue making payments"
click at [696, 453] on button "Save & Close" at bounding box center [691, 464] width 70 height 22
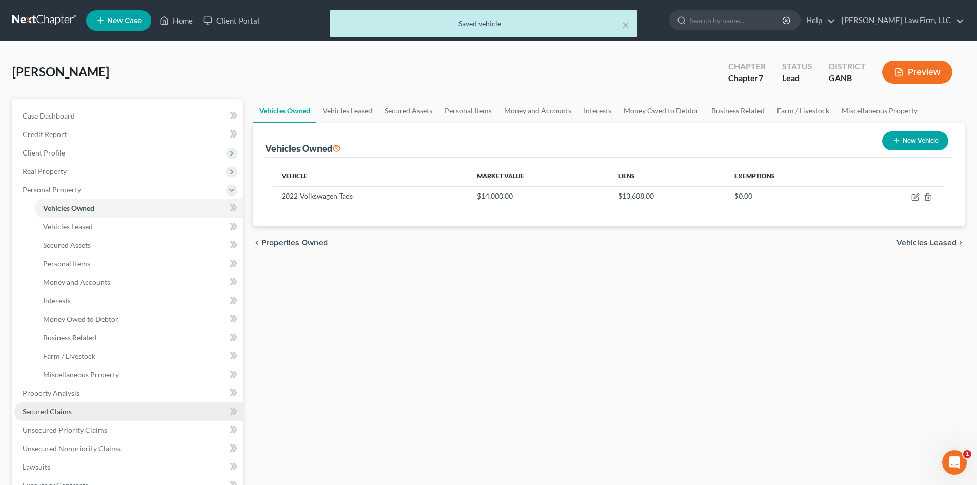
click at [57, 412] on span "Secured Claims" at bounding box center [47, 411] width 49 height 9
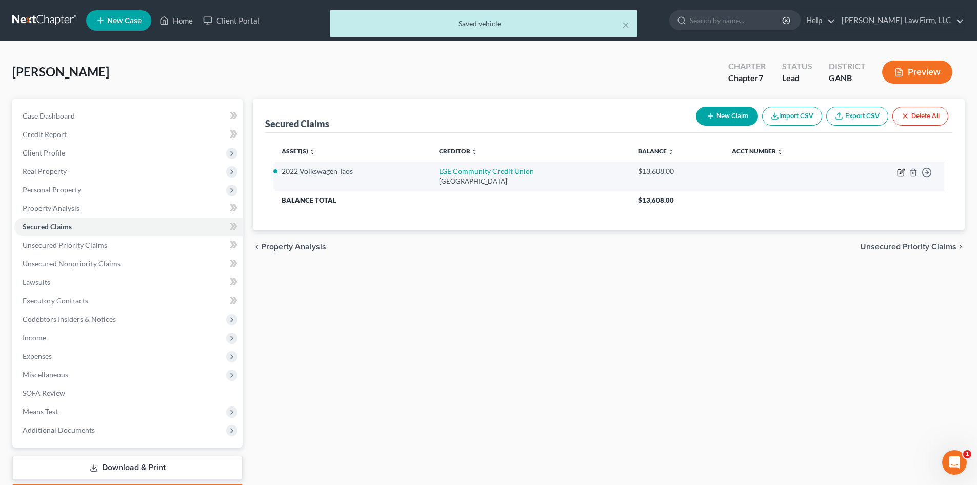
click at [903, 170] on icon "button" at bounding box center [901, 172] width 8 height 8
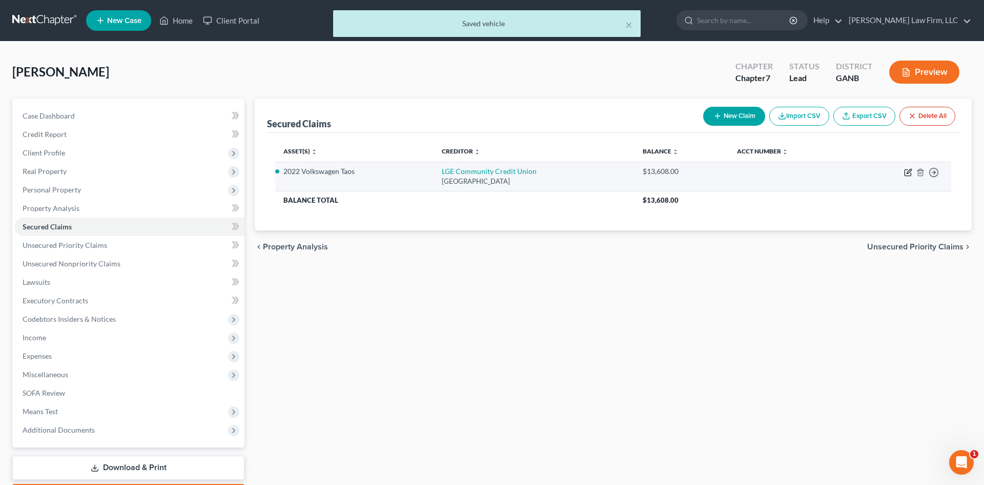
select select "10"
select select "3"
select select "4"
select select "0"
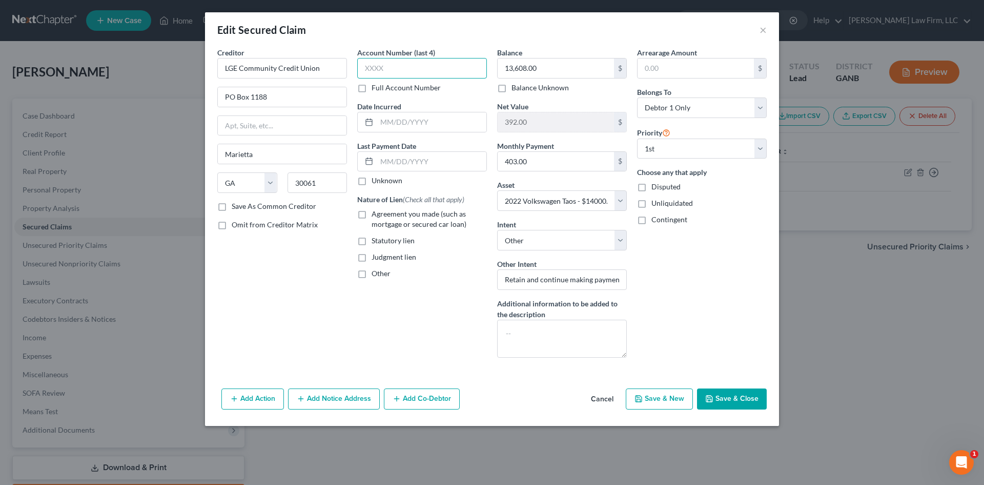
click at [421, 69] on input "text" at bounding box center [422, 68] width 130 height 21
type input "0050"
click at [416, 126] on input "text" at bounding box center [432, 121] width 110 height 19
type input "[DATE]"
click at [717, 396] on button "Save & Close" at bounding box center [732, 399] width 70 height 22
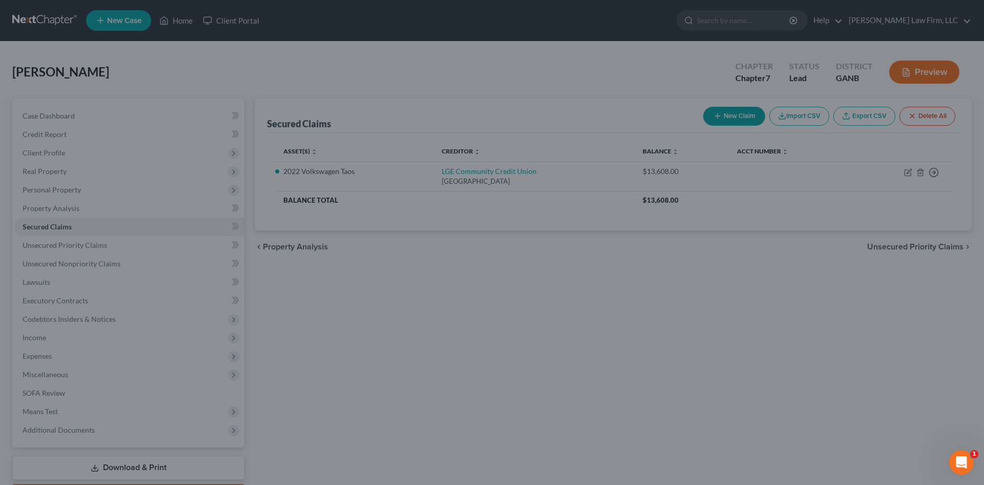
select select "3"
type input "0"
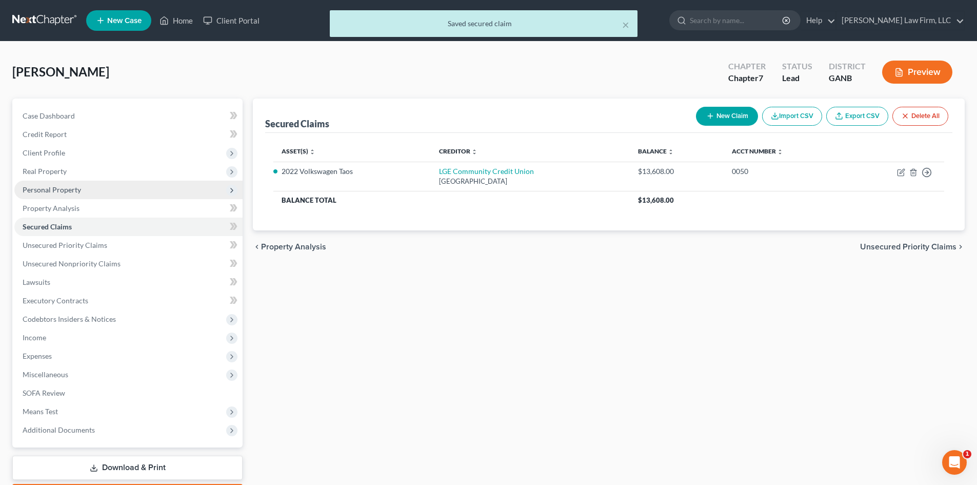
click at [53, 196] on span "Personal Property" at bounding box center [128, 189] width 228 height 18
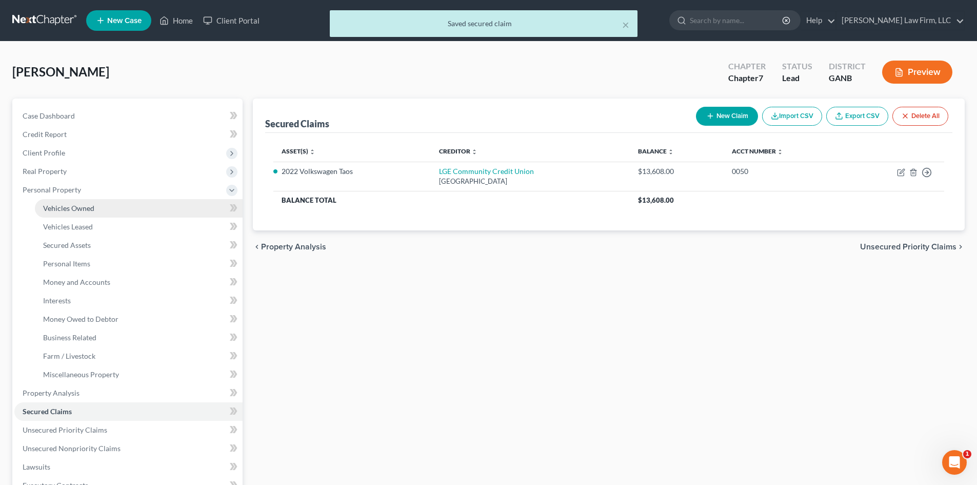
click at [57, 212] on span "Vehicles Owned" at bounding box center [68, 208] width 51 height 9
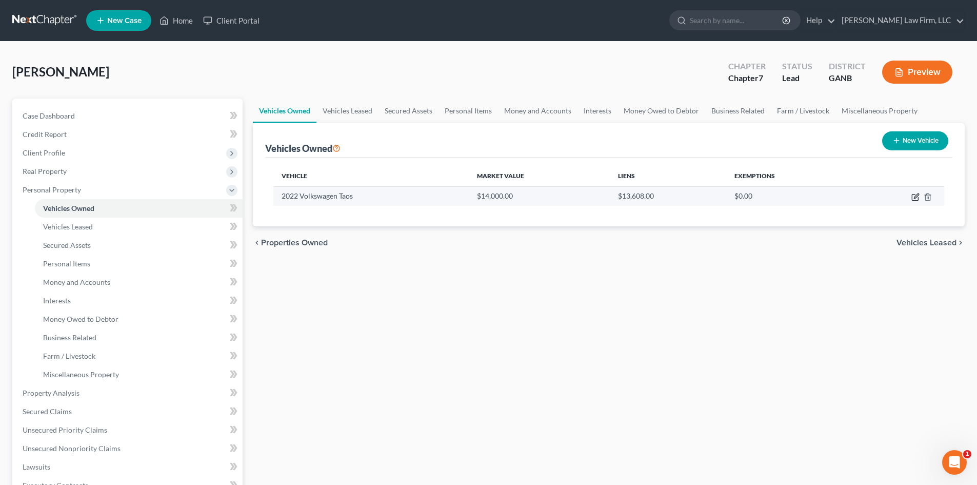
click at [913, 194] on icon "button" at bounding box center [915, 197] width 6 height 6
select select "0"
select select "4"
select select "2"
select select "0"
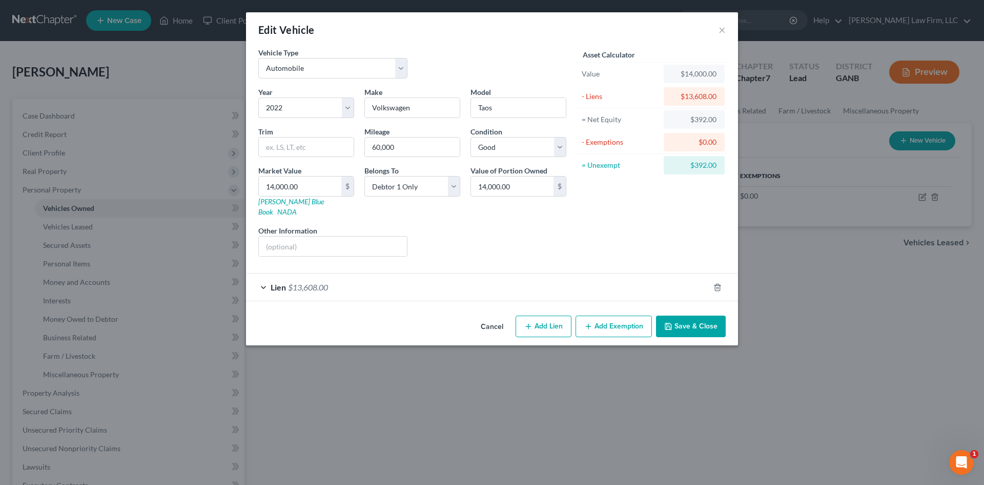
click at [604, 315] on button "Add Exemption" at bounding box center [614, 326] width 76 height 22
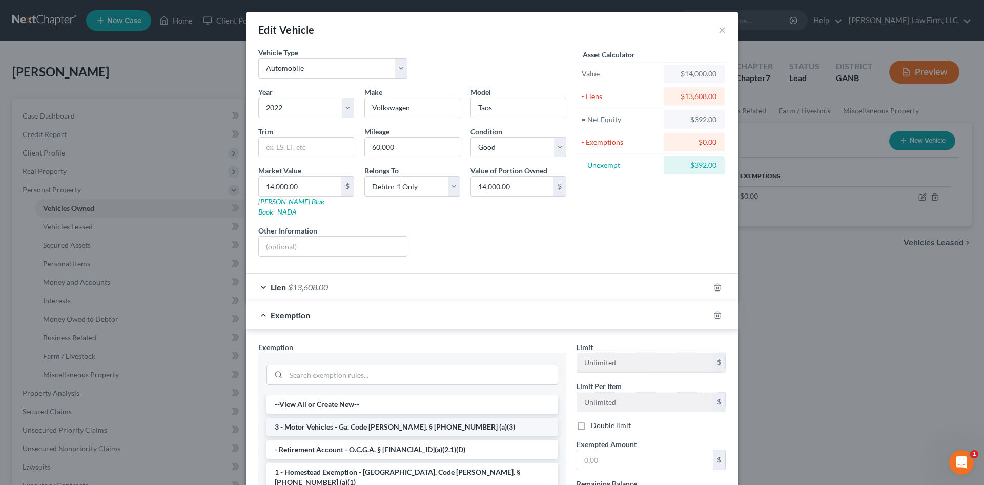
click at [393, 417] on li "3 - Motor Vehicles - Ga. Code [PERSON_NAME]. § [PHONE_NUMBER] (a)(3)" at bounding box center [413, 426] width 292 height 18
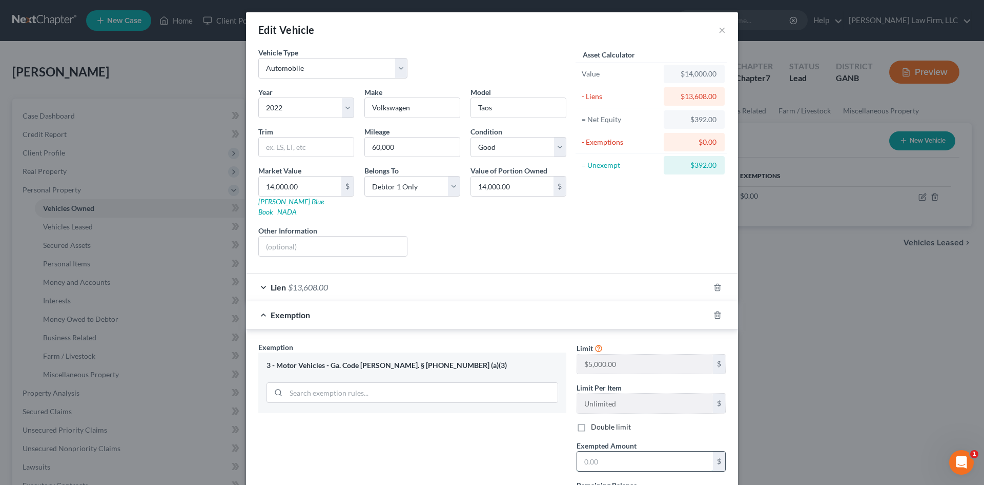
click at [647, 454] on input "text" at bounding box center [645, 460] width 136 height 19
type input "392"
click at [450, 468] on div "Exemption Set must be selected for CA. Exemption * 3 - Motor Vehicles - Ga. Cod…" at bounding box center [412, 429] width 318 height 177
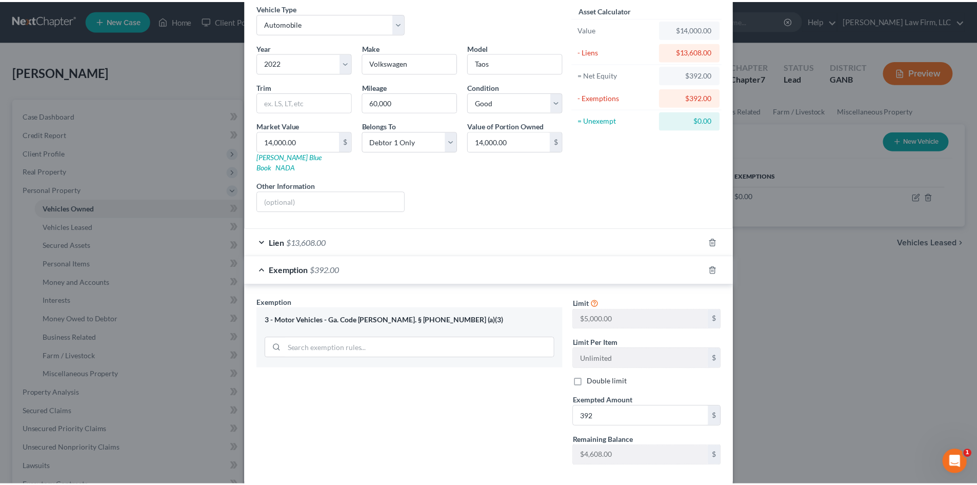
scroll to position [89, 0]
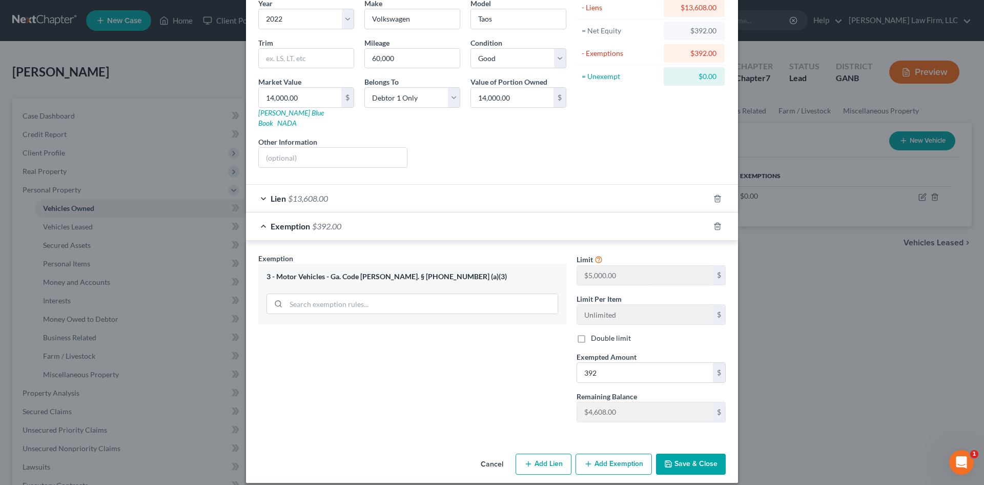
click at [676, 453] on button "Save & Close" at bounding box center [691, 464] width 70 height 22
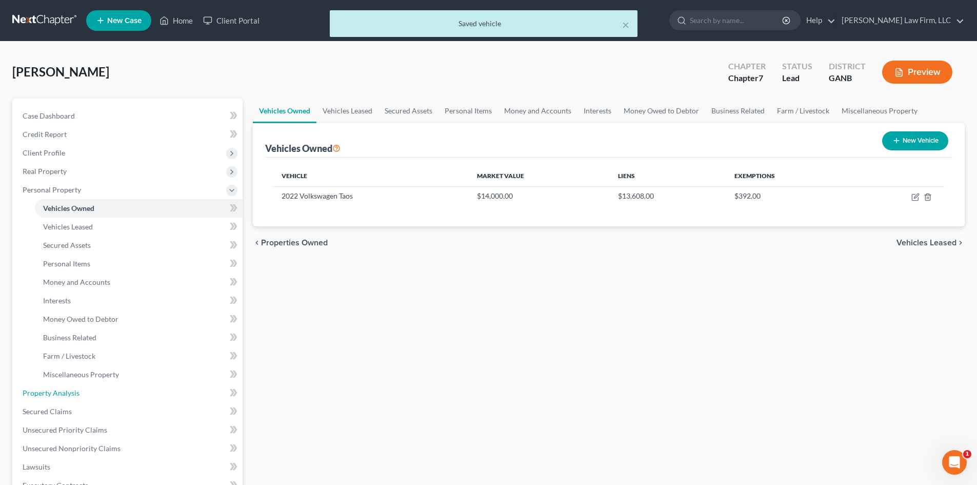
drag, startPoint x: 56, startPoint y: 390, endPoint x: 415, endPoint y: 388, distance: 358.9
click at [56, 390] on span "Property Analysis" at bounding box center [51, 392] width 57 height 9
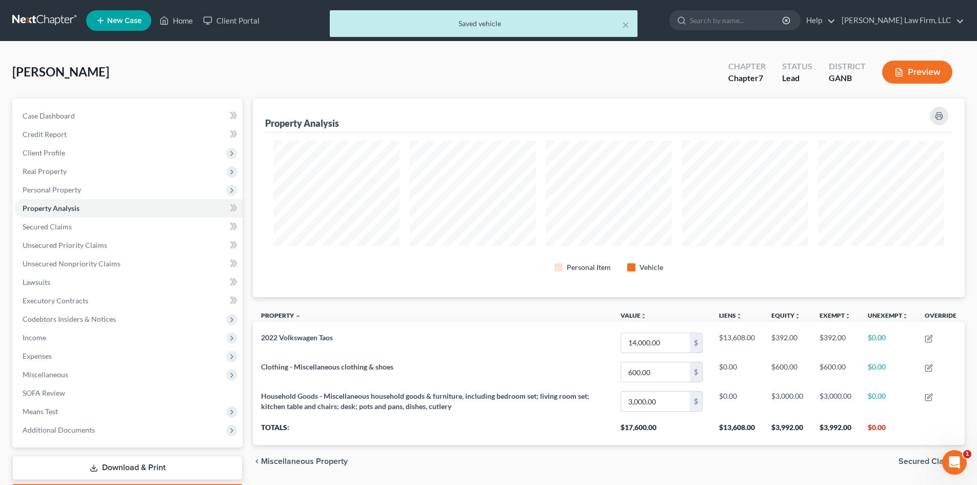
scroll to position [198, 712]
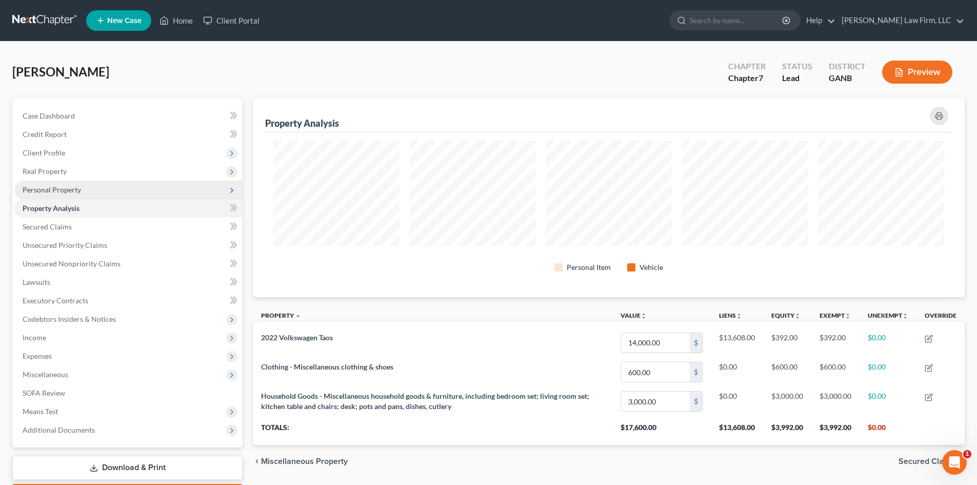
click at [39, 194] on span "Personal Property" at bounding box center [128, 189] width 228 height 18
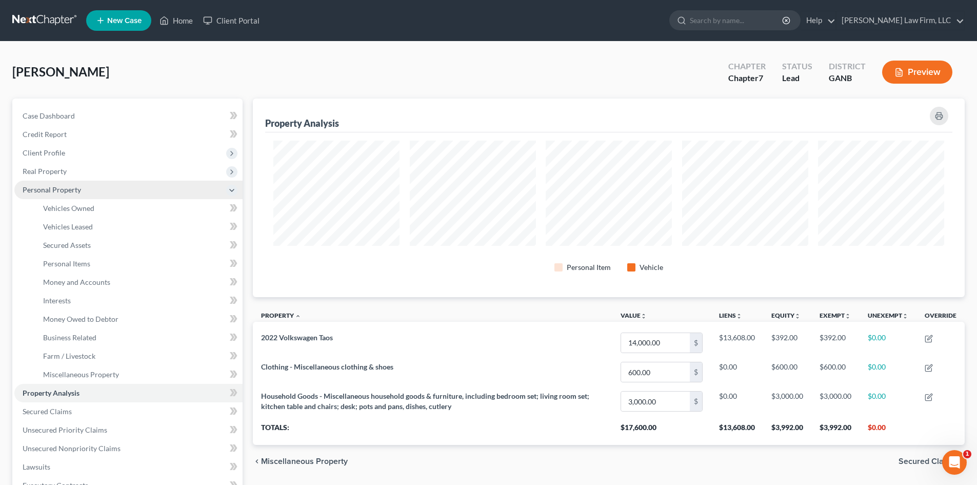
click at [39, 194] on span "Personal Property" at bounding box center [128, 189] width 228 height 18
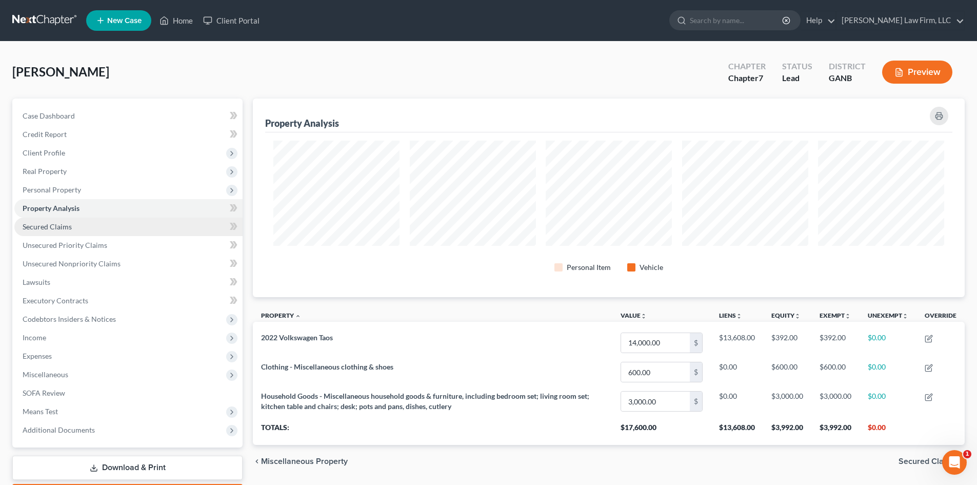
click at [51, 226] on span "Secured Claims" at bounding box center [47, 226] width 49 height 9
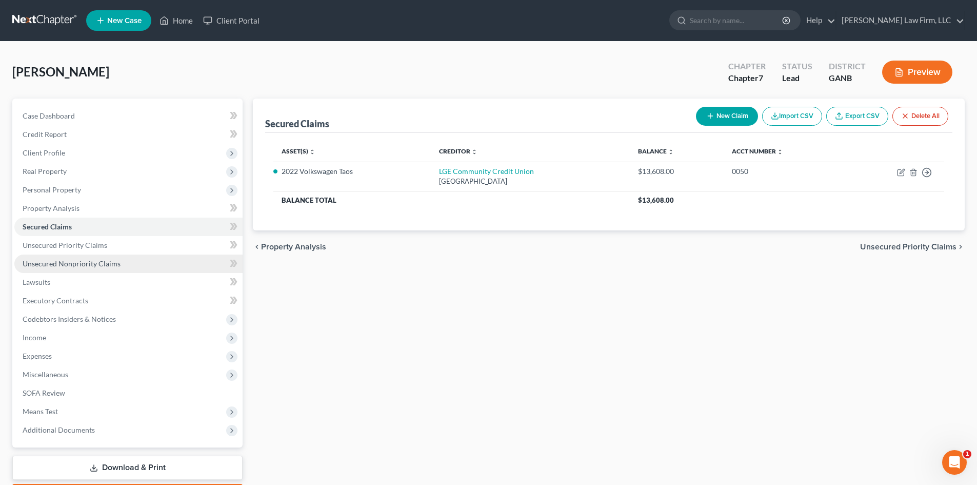
click at [63, 263] on span "Unsecured Nonpriority Claims" at bounding box center [72, 263] width 98 height 9
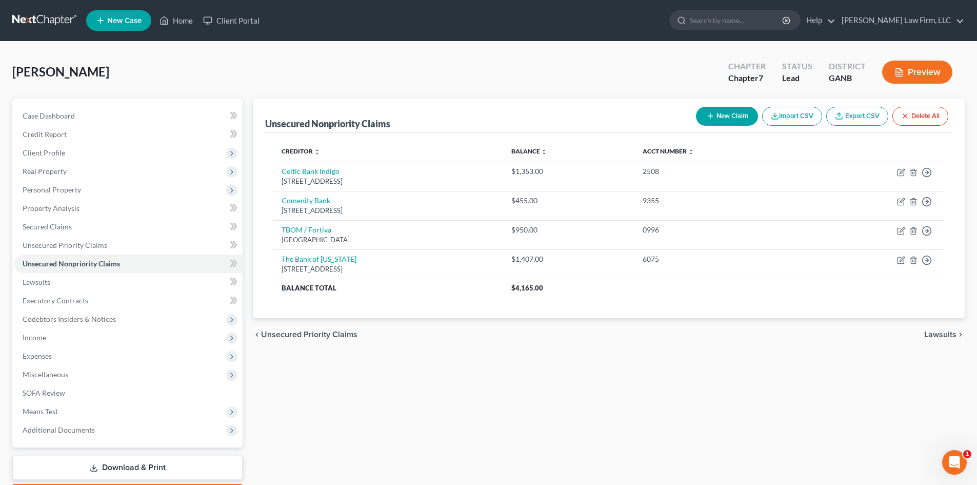
click at [720, 119] on button "New Claim" at bounding box center [727, 116] width 62 height 19
select select "0"
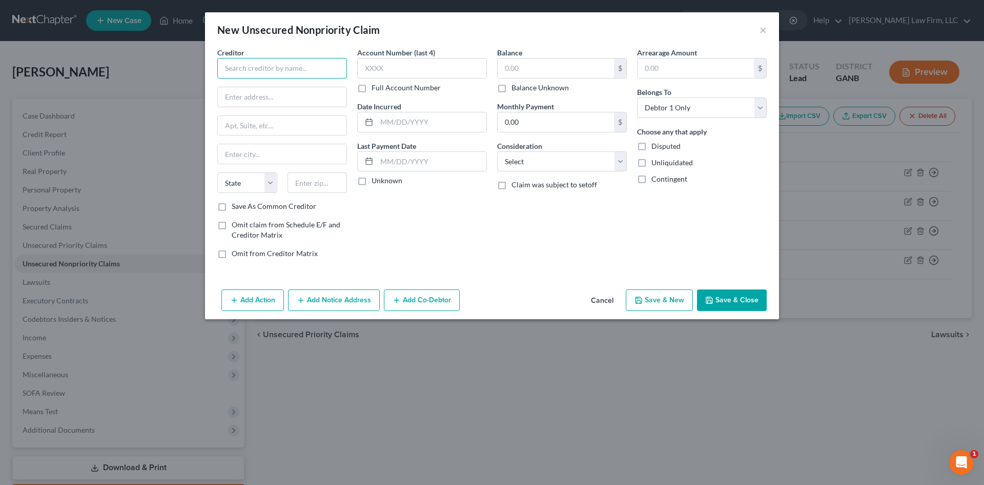
click at [280, 62] on input "text" at bounding box center [282, 68] width 130 height 21
type input "[PERSON_NAME] Bank"
type input "PO Box 9201"
type input "11804"
type input "Old Bethpage"
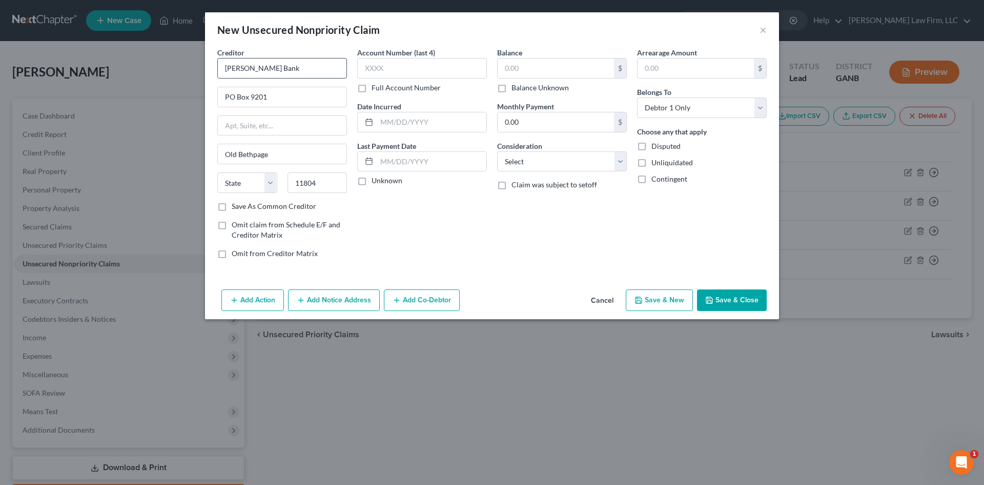
select select "35"
click at [377, 71] on input "text" at bounding box center [422, 68] width 130 height 21
type input "8038"
type input "[DATE]"
click at [533, 67] on input "text" at bounding box center [556, 67] width 116 height 19
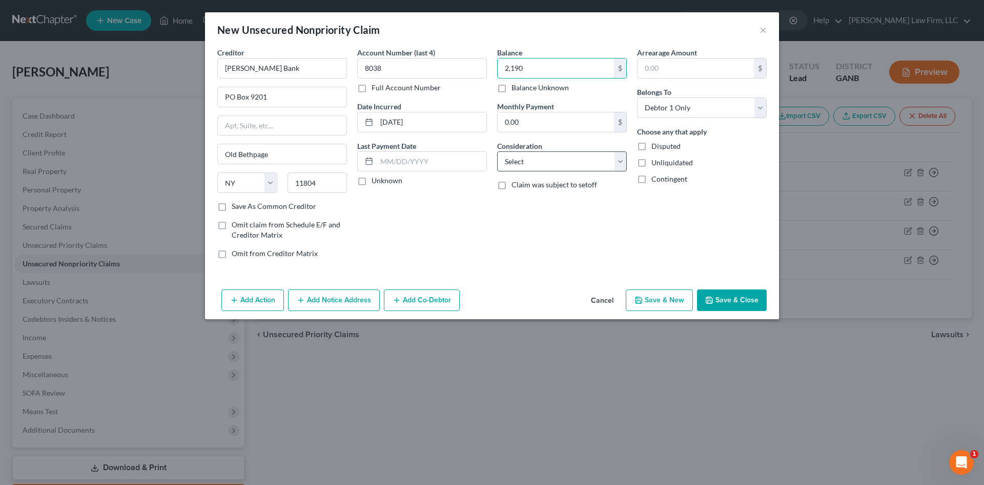
type input "2,190"
click at [564, 168] on select "Select Cable / Satellite Services Collection Agency Credit Card Debt Debt Couns…" at bounding box center [562, 161] width 130 height 21
select select "2"
click at [497, 151] on select "Select Cable / Satellite Services Collection Agency Credit Card Debt Debt Couns…" at bounding box center [562, 161] width 130 height 21
click at [661, 301] on button "Save & New" at bounding box center [659, 300] width 67 height 22
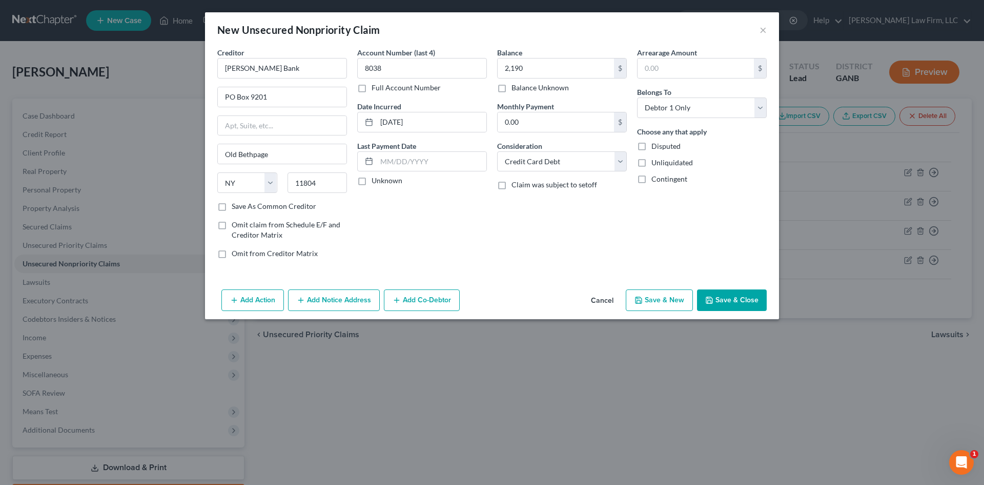
select select "0"
click at [236, 73] on input "text" at bounding box center [282, 68] width 130 height 21
type input "LGE Community Credit Union"
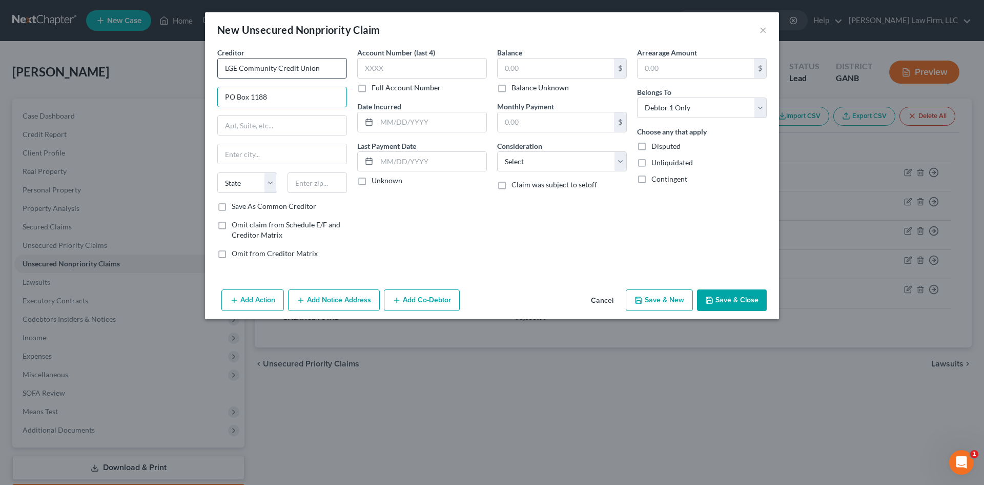
type input "PO Box 1188"
type input "30061"
type input "Marietta"
select select "10"
click at [389, 68] on input "text" at bounding box center [422, 68] width 130 height 21
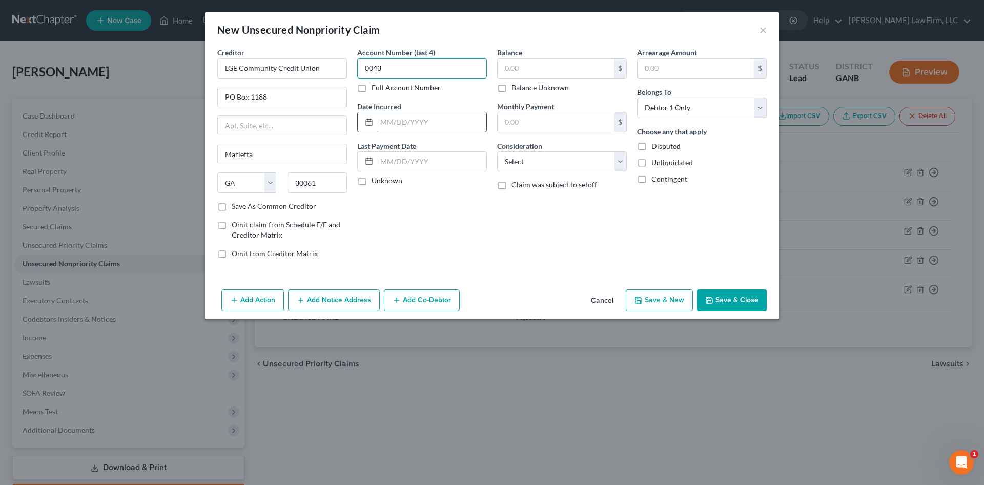
type input "0043"
click at [401, 125] on input "text" at bounding box center [432, 121] width 110 height 19
type input "[DATE]"
click at [507, 75] on input "text" at bounding box center [556, 67] width 116 height 19
type input "2,466"
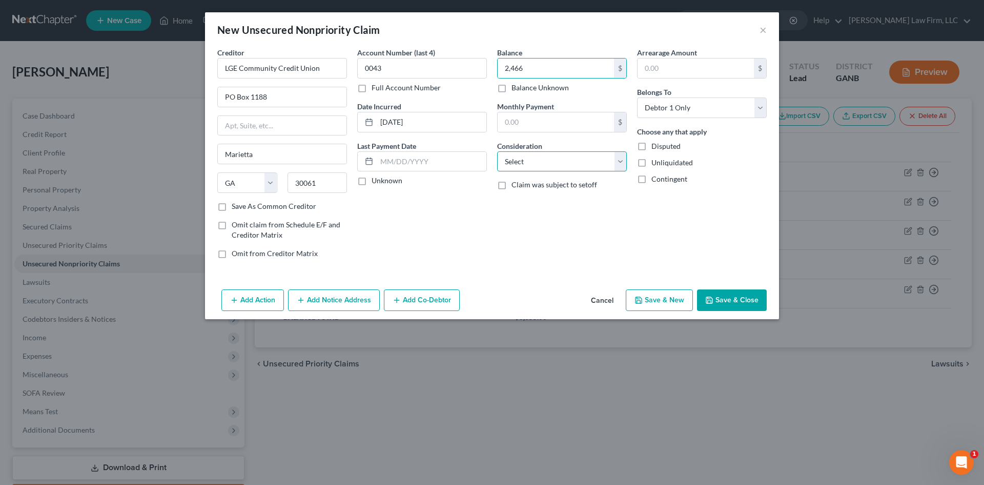
drag, startPoint x: 523, startPoint y: 162, endPoint x: 523, endPoint y: 170, distance: 7.7
click at [523, 162] on select "Select Cable / Satellite Services Collection Agency Credit Card Debt Debt Couns…" at bounding box center [562, 161] width 130 height 21
select select "2"
click at [497, 151] on select "Select Cable / Satellite Services Collection Agency Credit Card Debt Debt Couns…" at bounding box center [562, 161] width 130 height 21
click at [651, 301] on button "Save & New" at bounding box center [659, 300] width 67 height 22
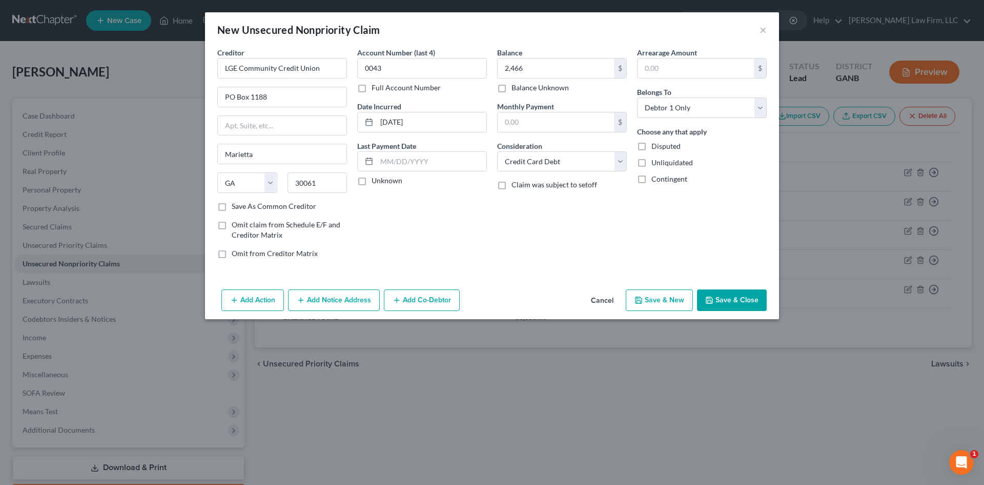
select select "0"
click at [765, 29] on button "×" at bounding box center [763, 30] width 7 height 12
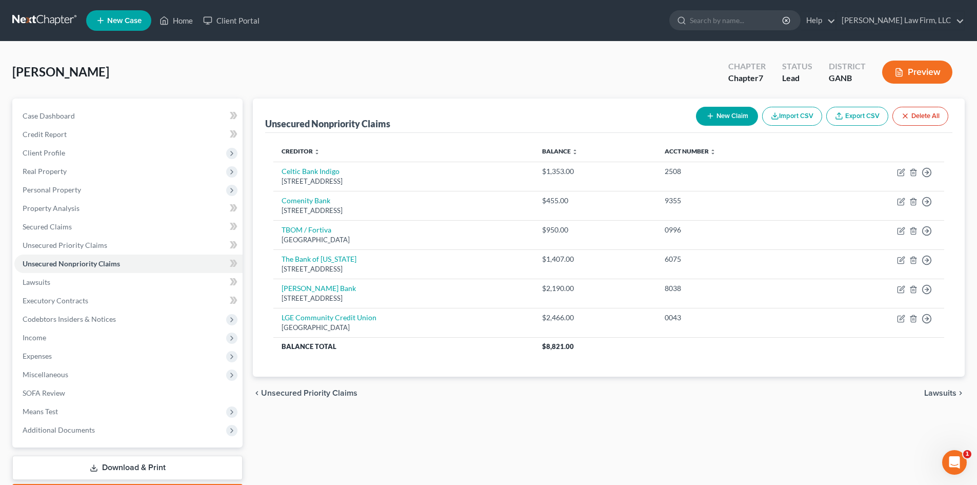
click at [717, 115] on button "New Claim" at bounding box center [727, 116] width 62 height 19
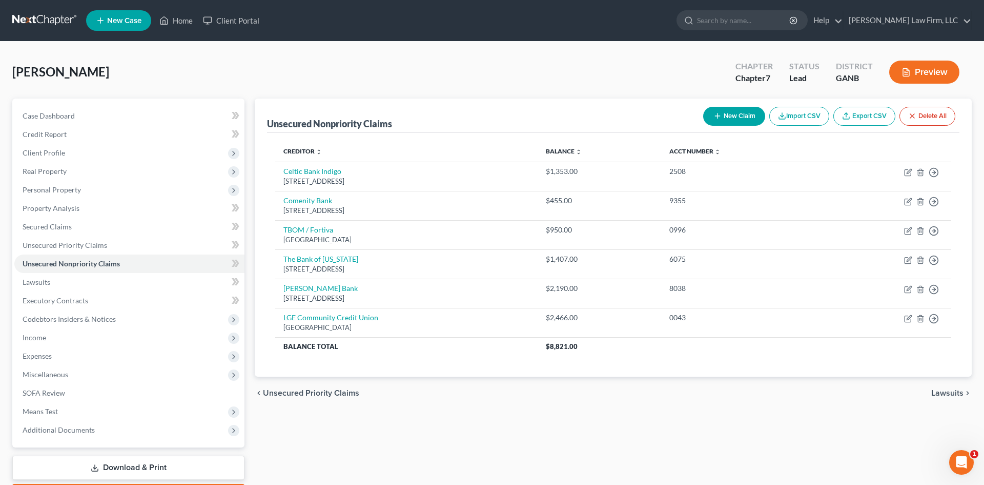
select select "0"
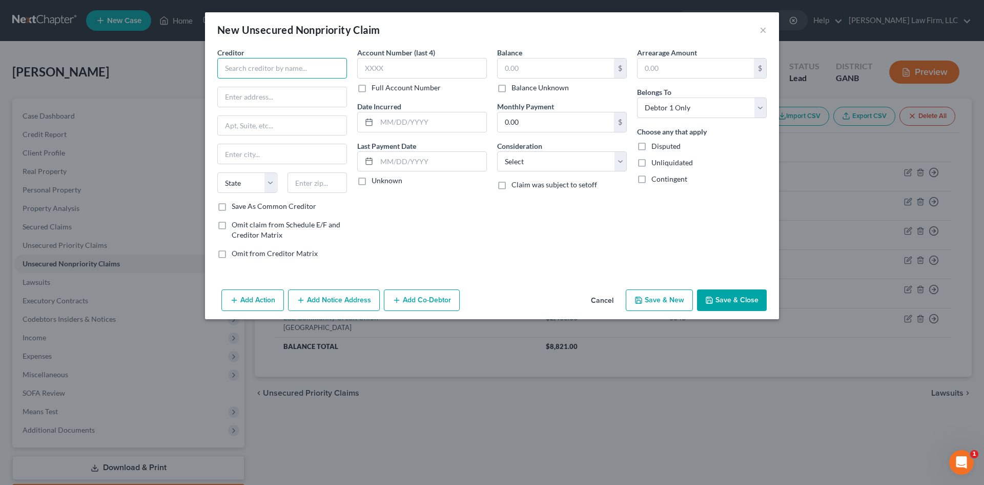
click at [294, 76] on input "text" at bounding box center [282, 68] width 130 height 21
type input "Knoxville TVA Emp Credit Union"
type input "[STREET_ADDRESS]"
type input "37902"
type input "[GEOGRAPHIC_DATA]"
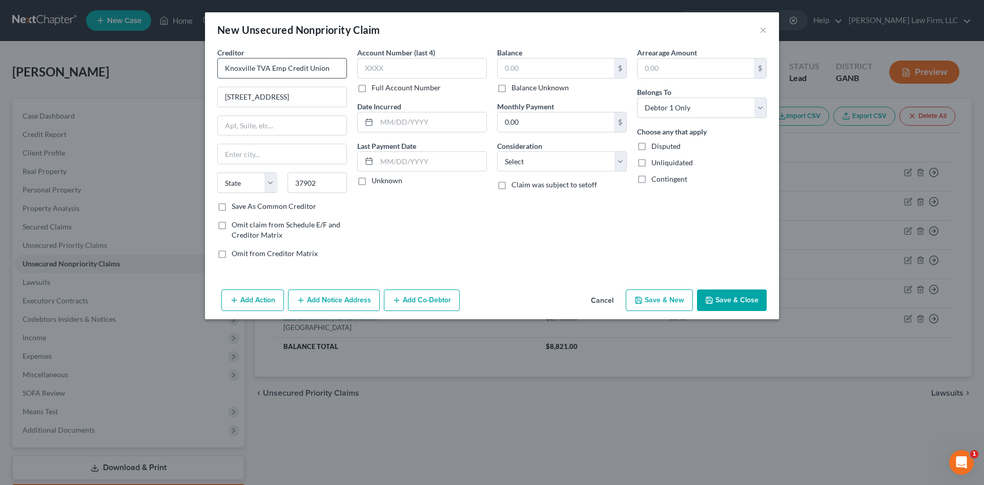
select select "44"
type input "0045"
click at [396, 110] on label "Date Incurred" at bounding box center [379, 106] width 44 height 11
click at [396, 120] on input "text" at bounding box center [432, 121] width 110 height 19
type input "[DATE]"
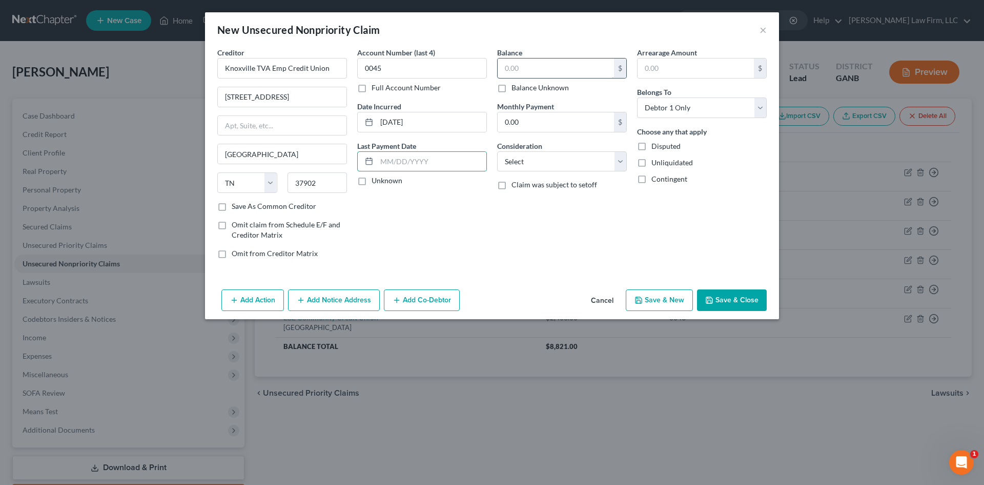
click at [543, 69] on input "text" at bounding box center [556, 67] width 116 height 19
type input "171"
click at [540, 170] on select "Select Cable / Satellite Services Collection Agency Credit Card Debt Debt Couns…" at bounding box center [562, 161] width 130 height 21
select select "2"
click at [497, 151] on select "Select Cable / Satellite Services Collection Agency Credit Card Debt Debt Couns…" at bounding box center [562, 161] width 130 height 21
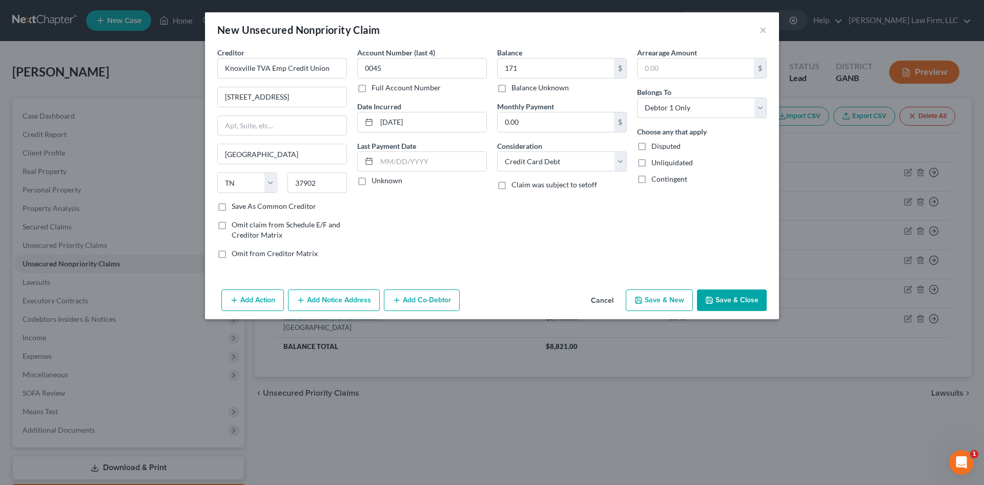
click at [670, 300] on button "Save & New" at bounding box center [659, 300] width 67 height 22
select select "0"
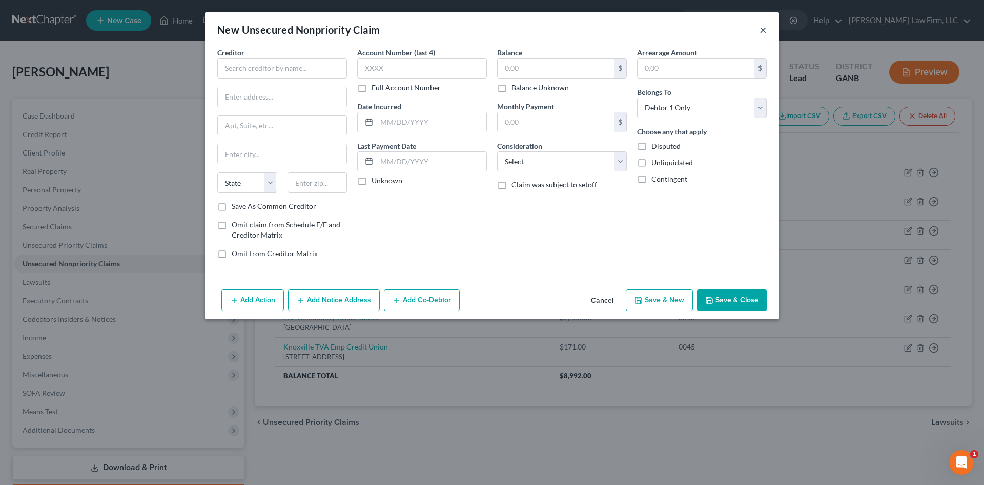
click at [764, 27] on button "×" at bounding box center [763, 30] width 7 height 12
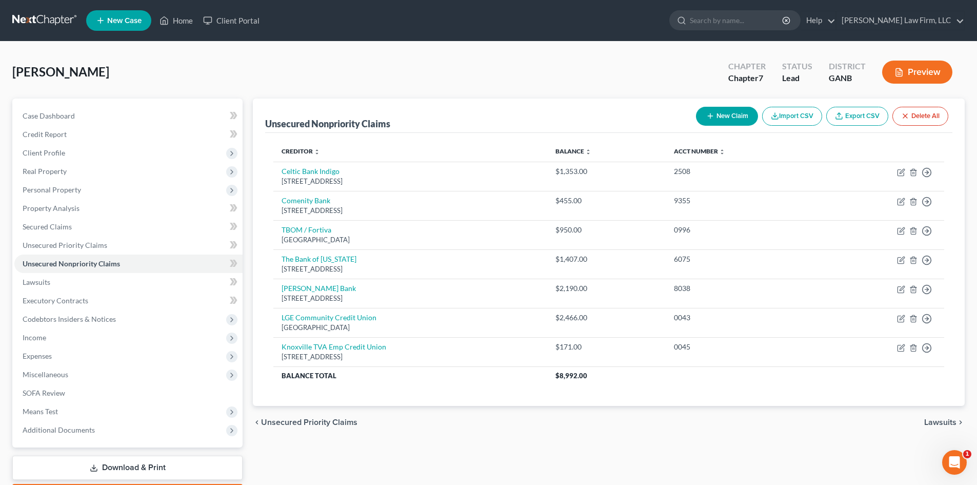
click at [726, 116] on button "New Claim" at bounding box center [727, 116] width 62 height 19
select select "0"
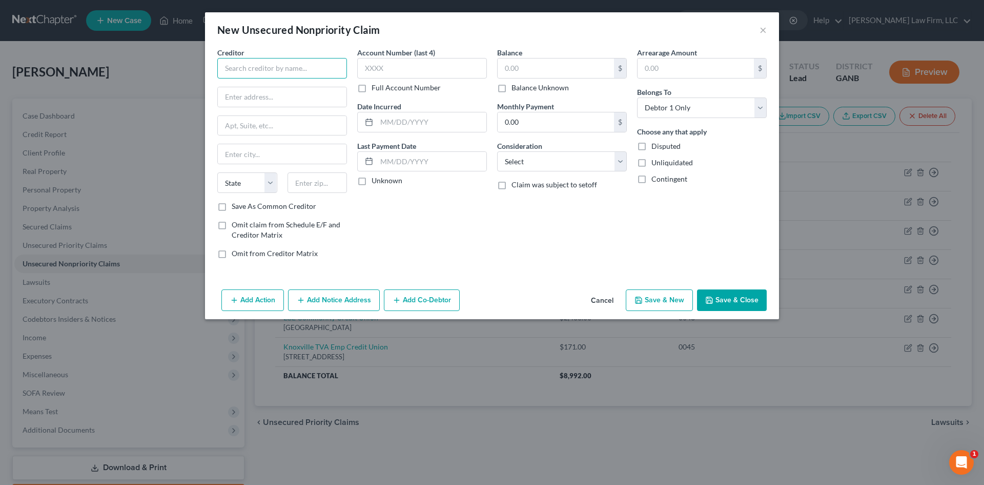
click at [237, 60] on input "text" at bounding box center [282, 68] width 130 height 21
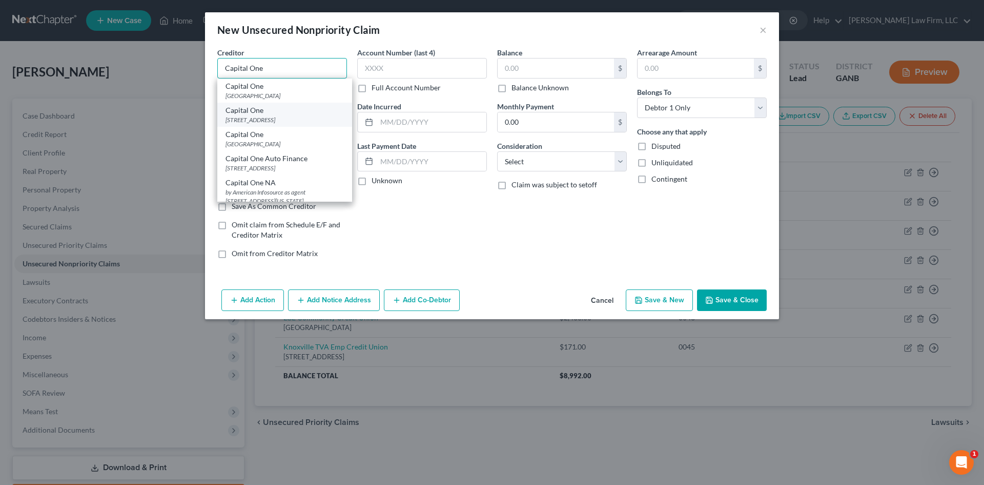
type input "Capital One"
click at [258, 115] on div "[STREET_ADDRESS]" at bounding box center [285, 119] width 118 height 9
type input "PO Box 31293"
type input "[GEOGRAPHIC_DATA]"
select select "46"
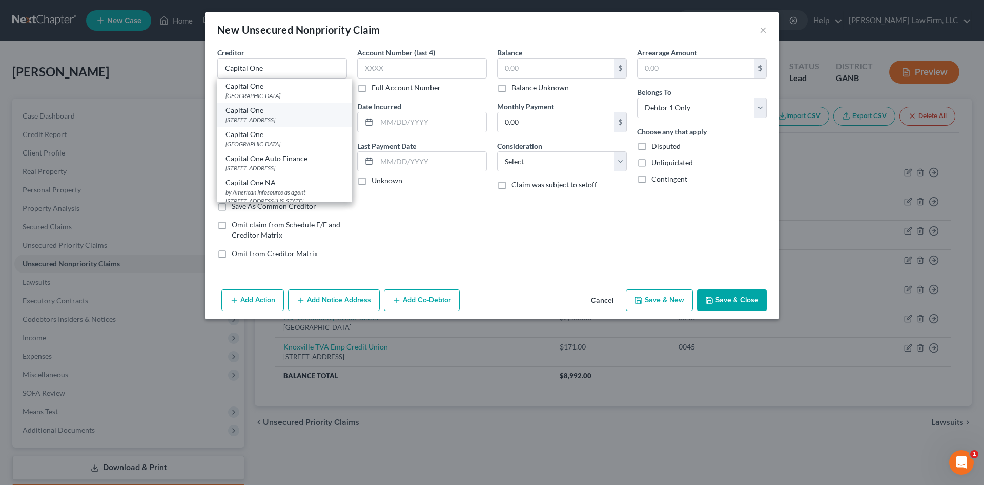
type input "84131"
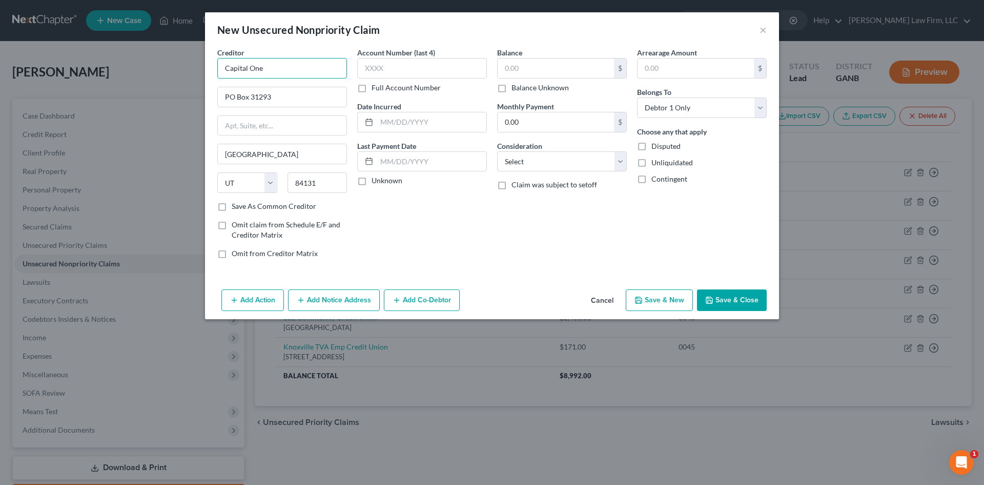
click at [276, 58] on input "Capital One" at bounding box center [282, 68] width 130 height 21
type input "Capital One Bank USA, NA"
click at [379, 72] on input "text" at bounding box center [422, 68] width 130 height 21
type input "7945"
click at [390, 121] on input "text" at bounding box center [432, 121] width 110 height 19
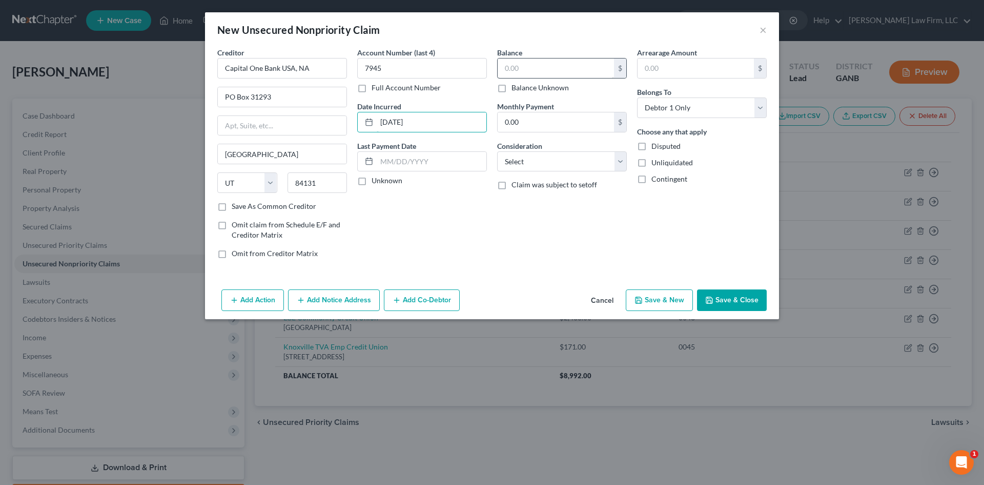
type input "[DATE]"
click at [512, 72] on input "text" at bounding box center [556, 67] width 116 height 19
type input "7"
type input "4,736"
click at [523, 171] on select "Select Cable / Satellite Services Collection Agency Credit Card Debt Debt Couns…" at bounding box center [562, 161] width 130 height 21
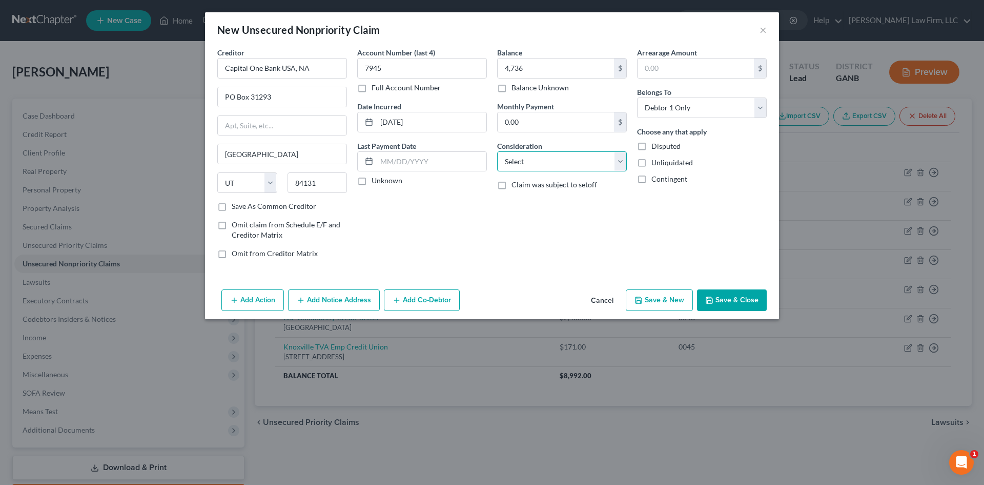
select select "2"
click at [497, 151] on select "Select Cable / Satellite Services Collection Agency Credit Card Debt Debt Couns…" at bounding box center [562, 161] width 130 height 21
click at [660, 300] on button "Save & New" at bounding box center [659, 300] width 67 height 22
select select "0"
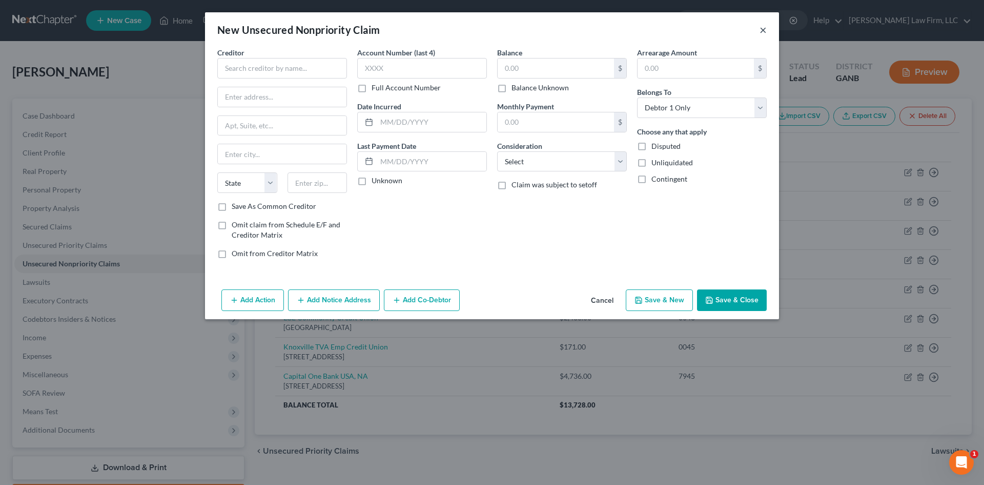
click at [763, 32] on button "×" at bounding box center [763, 30] width 7 height 12
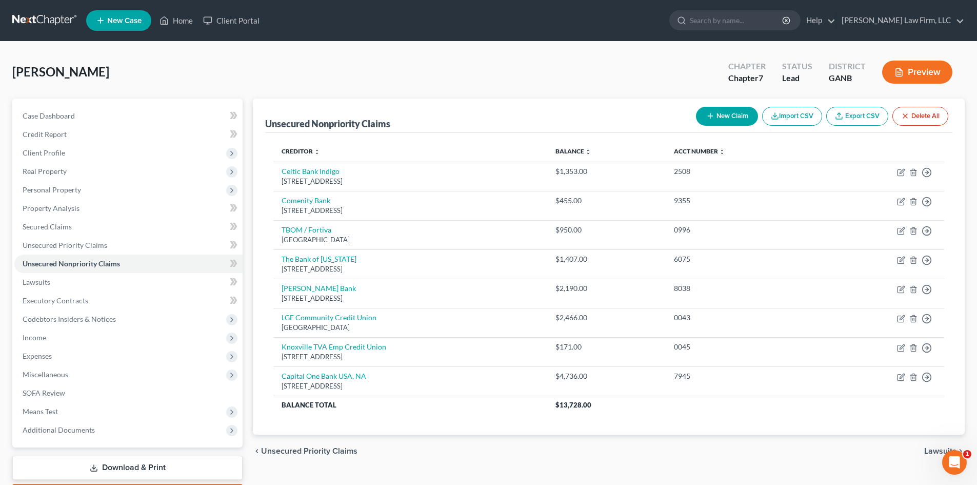
click at [735, 113] on button "New Claim" at bounding box center [727, 116] width 62 height 19
select select "0"
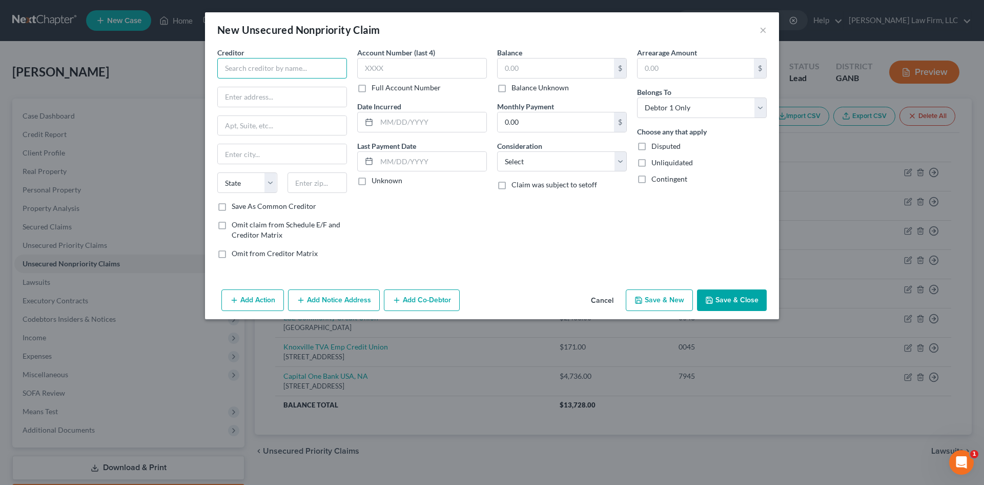
click at [249, 63] on input "text" at bounding box center [282, 68] width 130 height 21
type input "TBOM CCIMC"
type input "PO Box 4499"
type input "97076"
type input "Beaverton"
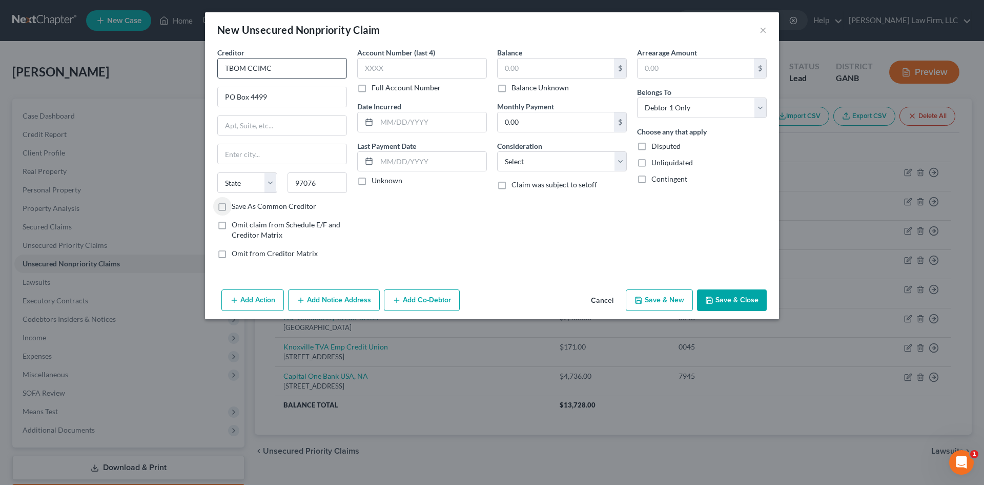
select select "38"
type input "0118"
click at [380, 125] on input "text" at bounding box center [432, 121] width 110 height 19
type input "[DATE]"
click at [519, 67] on input "text" at bounding box center [556, 67] width 116 height 19
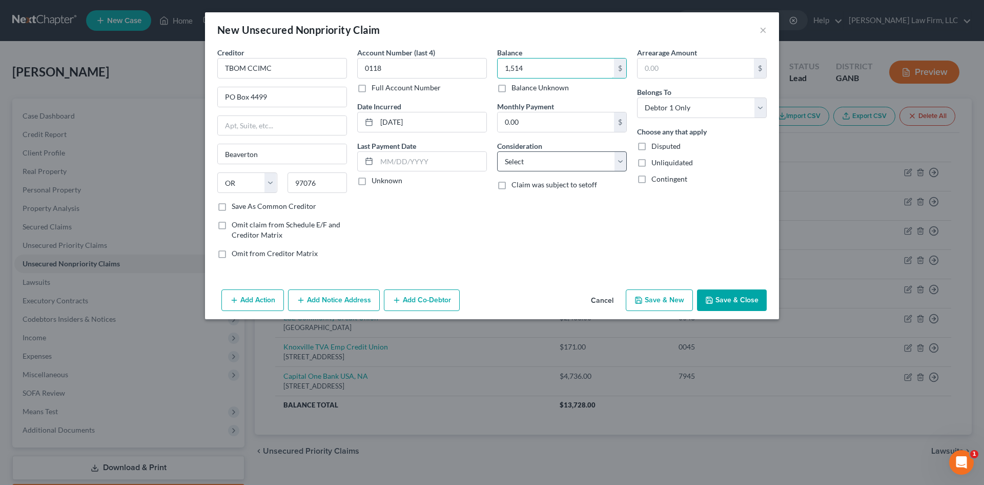
type input "1,514"
click at [521, 166] on select "Select Cable / Satellite Services Collection Agency Credit Card Debt Debt Couns…" at bounding box center [562, 161] width 130 height 21
select select "2"
click at [497, 151] on select "Select Cable / Satellite Services Collection Agency Credit Card Debt Debt Couns…" at bounding box center [562, 161] width 130 height 21
click at [647, 301] on button "Save & New" at bounding box center [659, 300] width 67 height 22
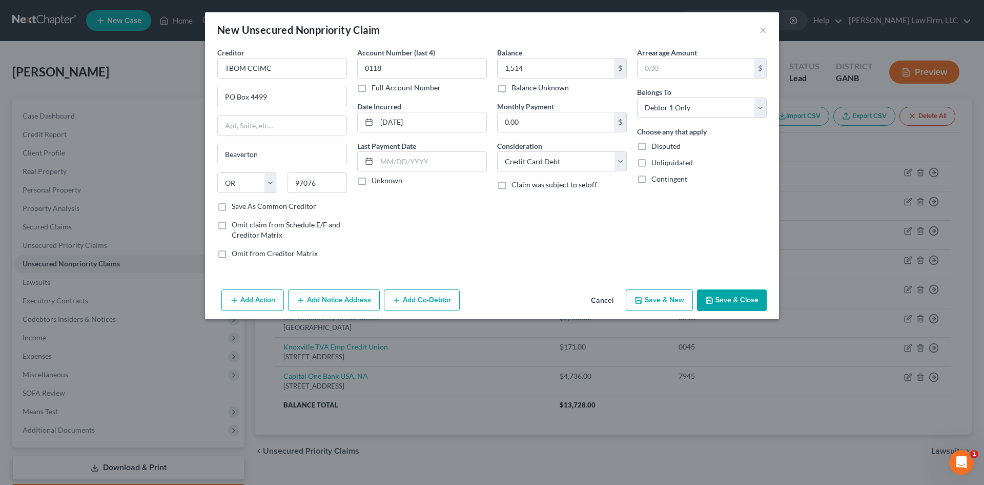
select select "0"
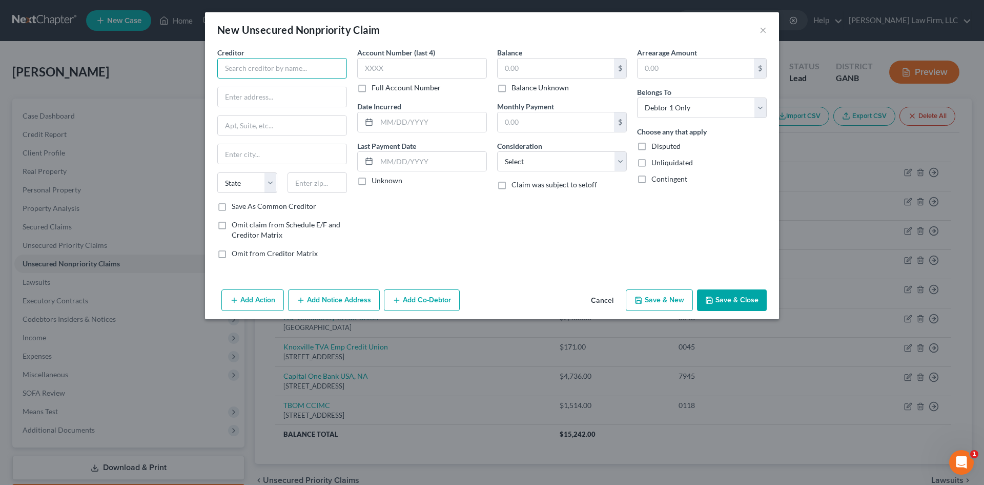
click at [288, 70] on input "text" at bounding box center [282, 68] width 130 height 21
type input "First Bank & Trust"
click at [226, 95] on input "text" at bounding box center [282, 96] width 129 height 19
type input "P"
type input "PO Box 84064"
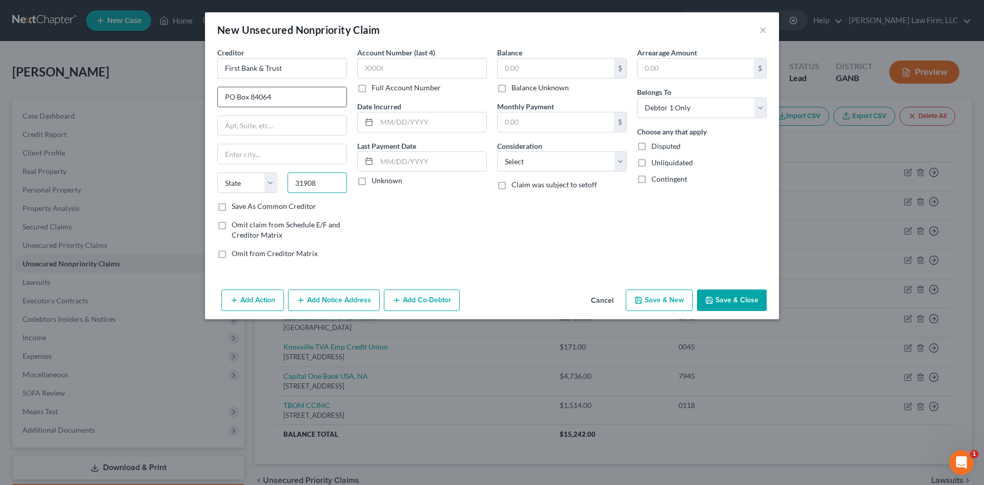
type input "31908"
type input "Columbus"
select select "10"
click at [369, 75] on input "text" at bounding box center [422, 68] width 130 height 21
type input "9466"
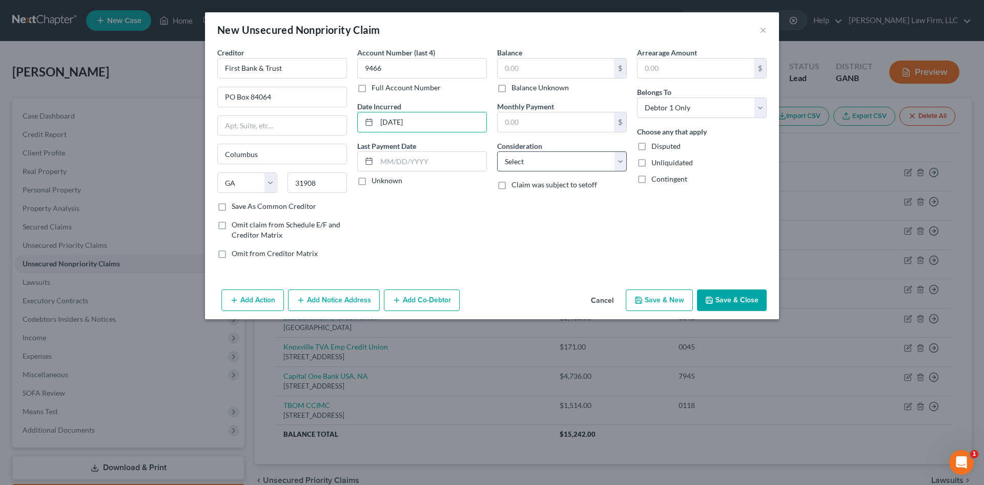
type input "[DATE]"
click at [529, 168] on select "Select Cable / Satellite Services Collection Agency Credit Card Debt Debt Couns…" at bounding box center [562, 161] width 130 height 21
select select "2"
click at [497, 151] on select "Select Cable / Satellite Services Collection Agency Credit Card Debt Debt Couns…" at bounding box center [562, 161] width 130 height 21
click at [513, 67] on input "text" at bounding box center [556, 67] width 116 height 19
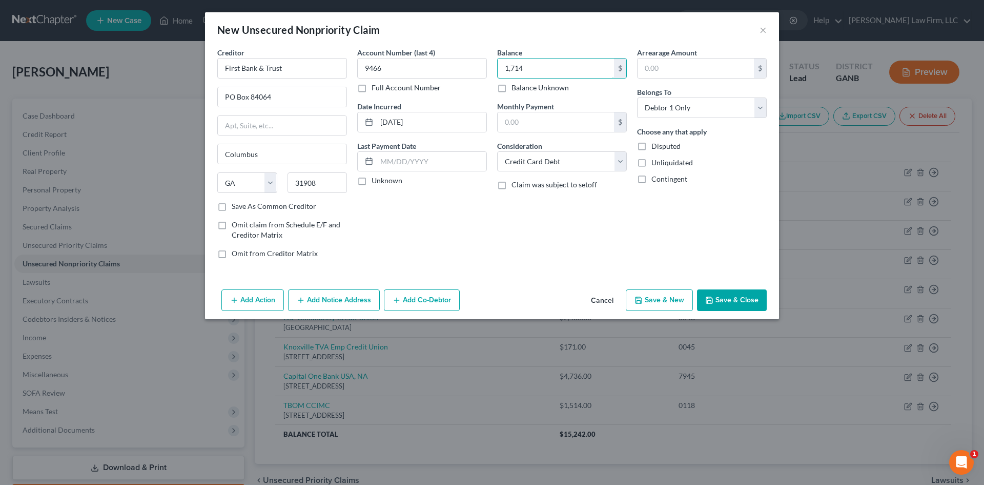
type input "1,714"
click at [735, 298] on button "Save & Close" at bounding box center [732, 300] width 70 height 22
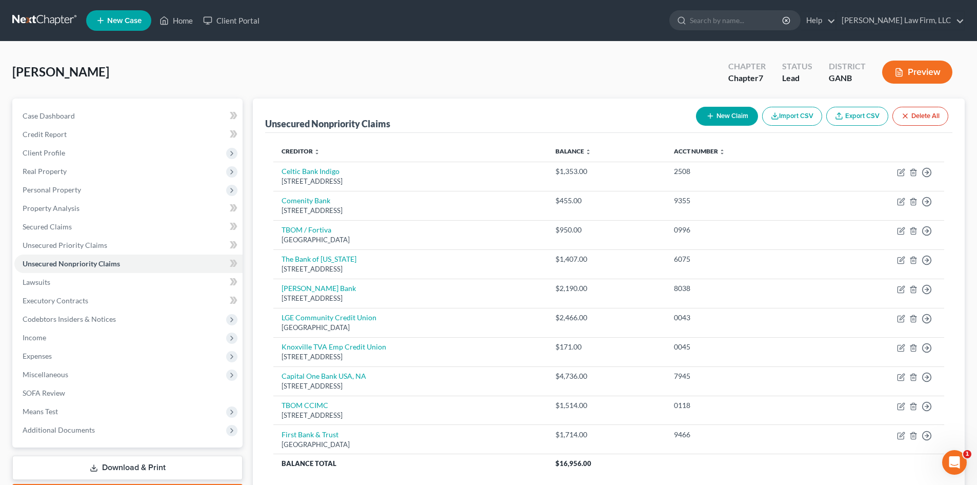
click at [715, 117] on button "New Claim" at bounding box center [727, 116] width 62 height 19
select select "0"
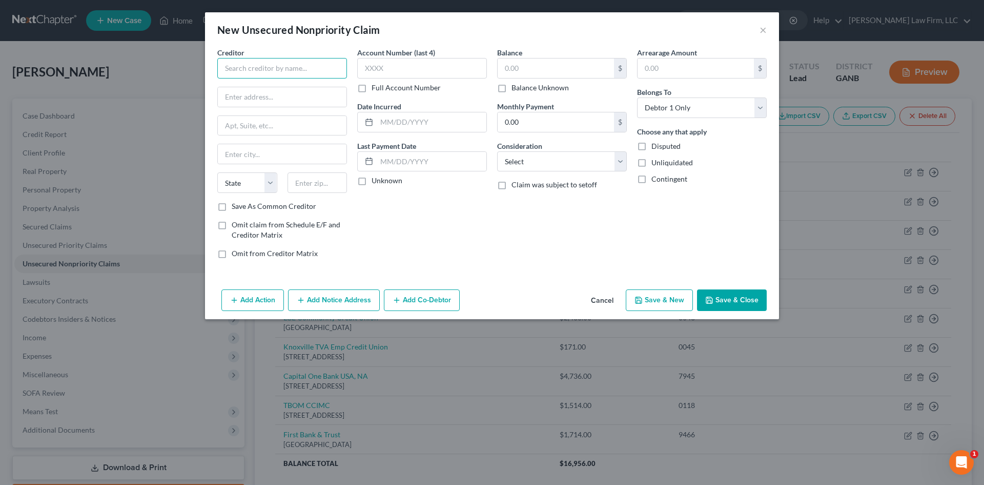
click at [294, 68] on input "text" at bounding box center [282, 68] width 130 height 21
click at [280, 91] on div "[STREET_ADDRESS]" at bounding box center [279, 95] width 107 height 9
type input "Comenity Capital Bank"
type input "PO Box 182120"
type input "Columbus"
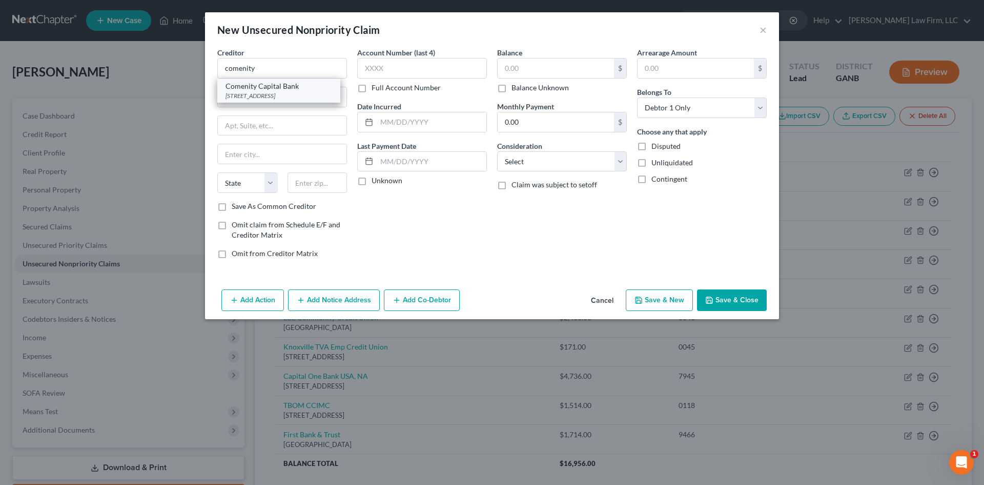
select select "36"
type input "43218"
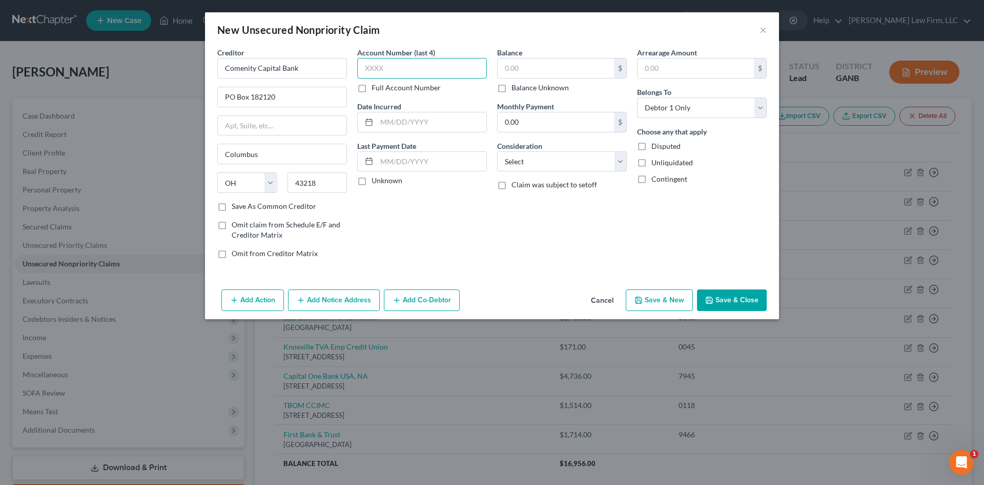
click at [367, 68] on input "text" at bounding box center [422, 68] width 130 height 21
type input "0997"
click at [390, 118] on input "text" at bounding box center [432, 121] width 110 height 19
type input "[DATE]"
click at [573, 168] on select "Select Cable / Satellite Services Collection Agency Credit Card Debt Debt Couns…" at bounding box center [562, 161] width 130 height 21
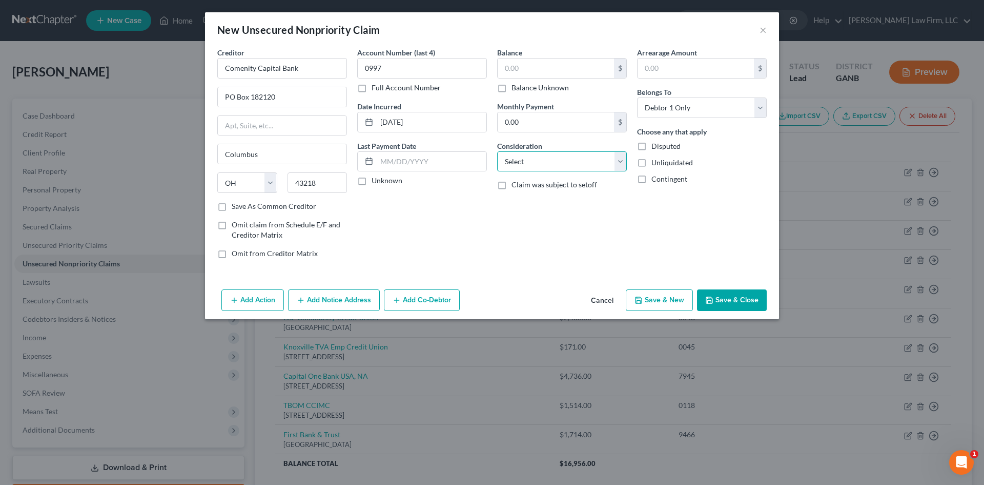
select select "2"
click at [497, 151] on select "Select Cable / Satellite Services Collection Agency Credit Card Debt Debt Couns…" at bounding box center [562, 161] width 130 height 21
click at [537, 70] on input "text" at bounding box center [556, 67] width 116 height 19
click at [764, 26] on button "×" at bounding box center [763, 30] width 7 height 12
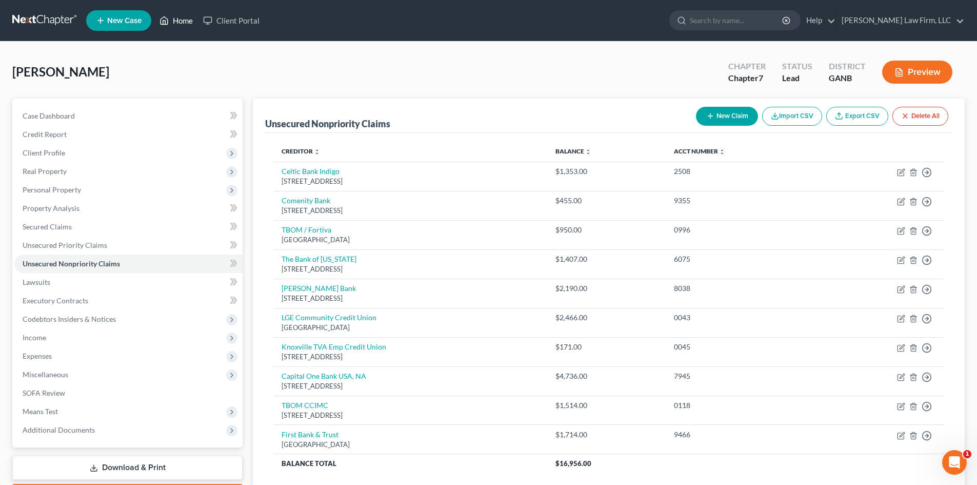
click at [173, 16] on link "Home" at bounding box center [176, 20] width 44 height 18
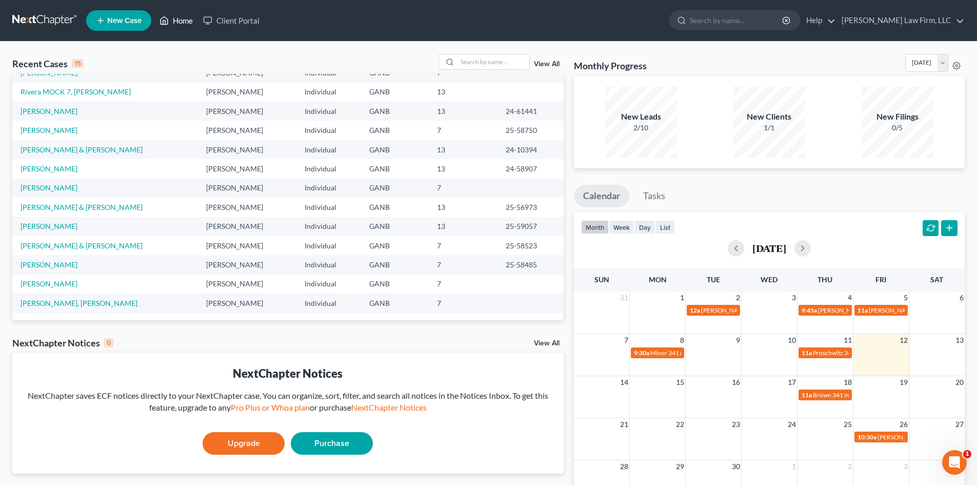
scroll to position [70, 0]
click at [38, 283] on link "[PERSON_NAME]" at bounding box center [49, 282] width 57 height 9
select select "10"
select select "6"
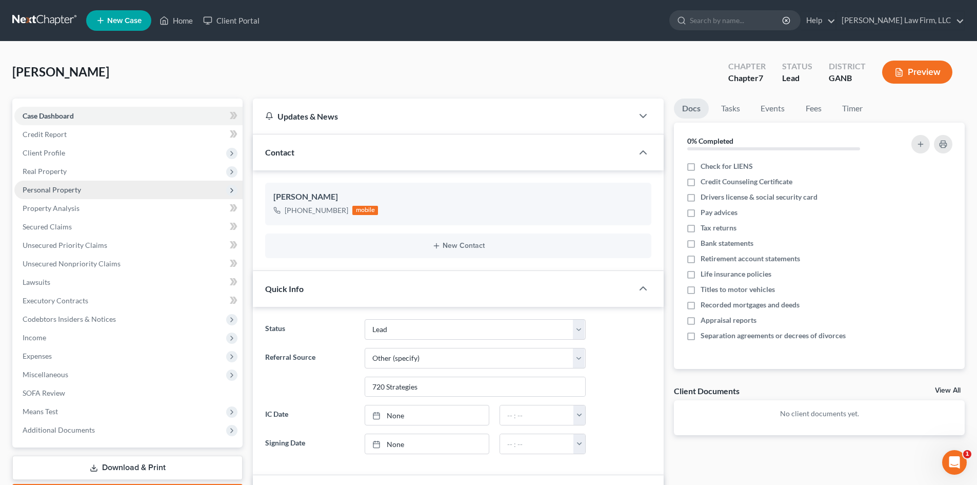
click at [45, 191] on span "Personal Property" at bounding box center [52, 189] width 58 height 9
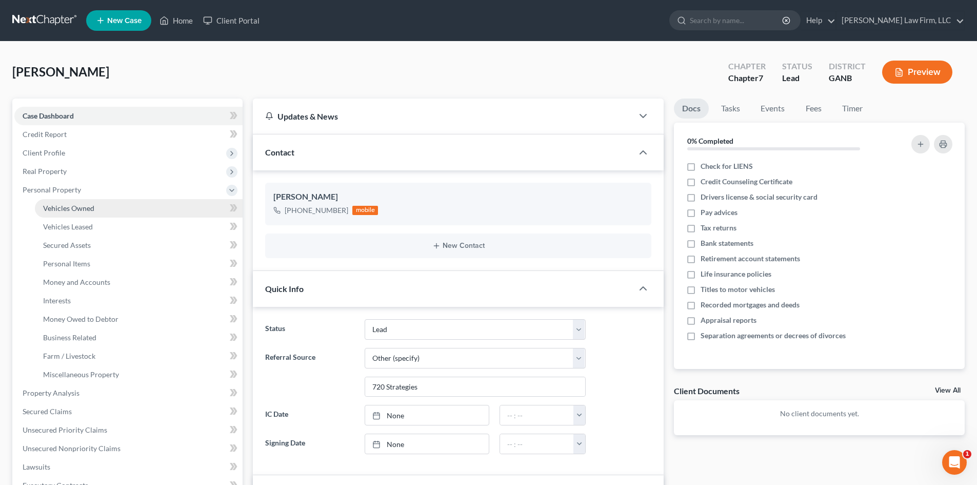
click at [72, 204] on span "Vehicles Owned" at bounding box center [68, 208] width 51 height 9
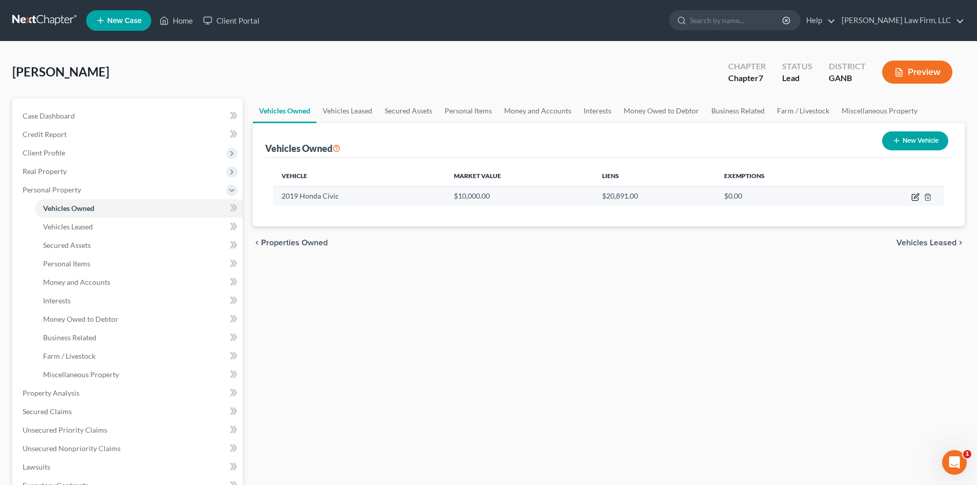
click at [914, 199] on icon "button" at bounding box center [915, 197] width 8 height 8
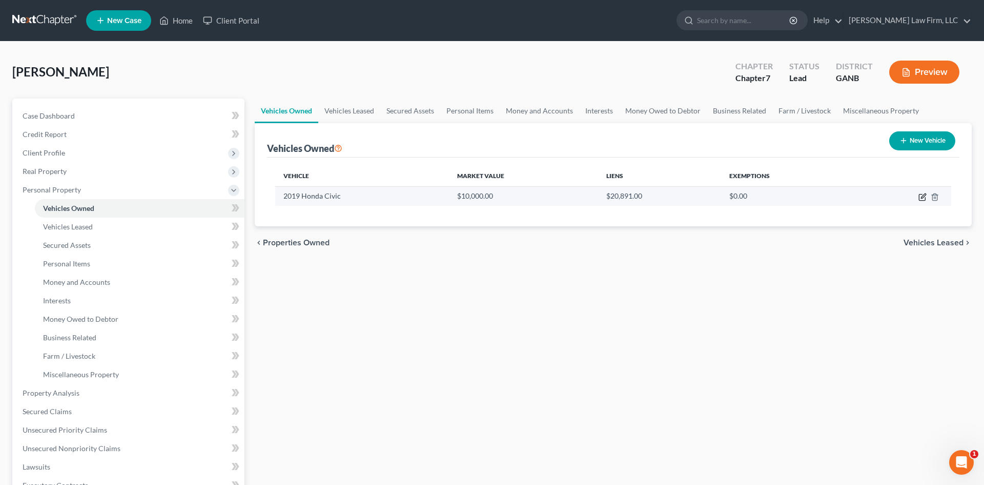
select select "0"
select select "7"
select select "2"
select select "0"
select select "46"
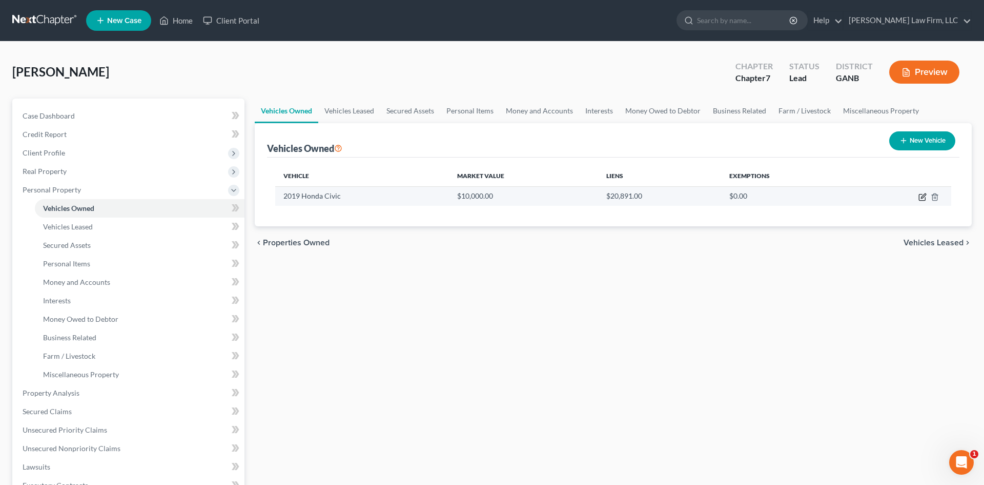
select select "0"
select select "4"
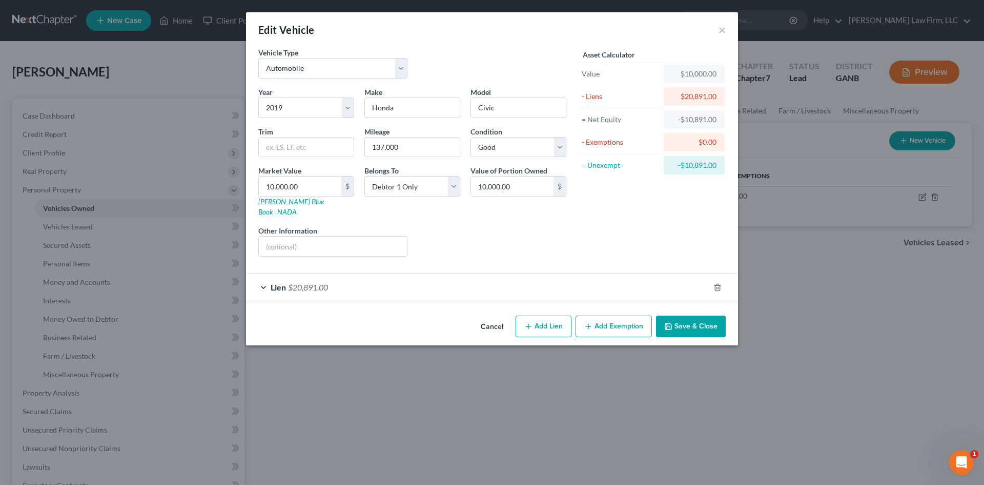
click at [384, 273] on div "Lien $20,891.00" at bounding box center [477, 286] width 463 height 27
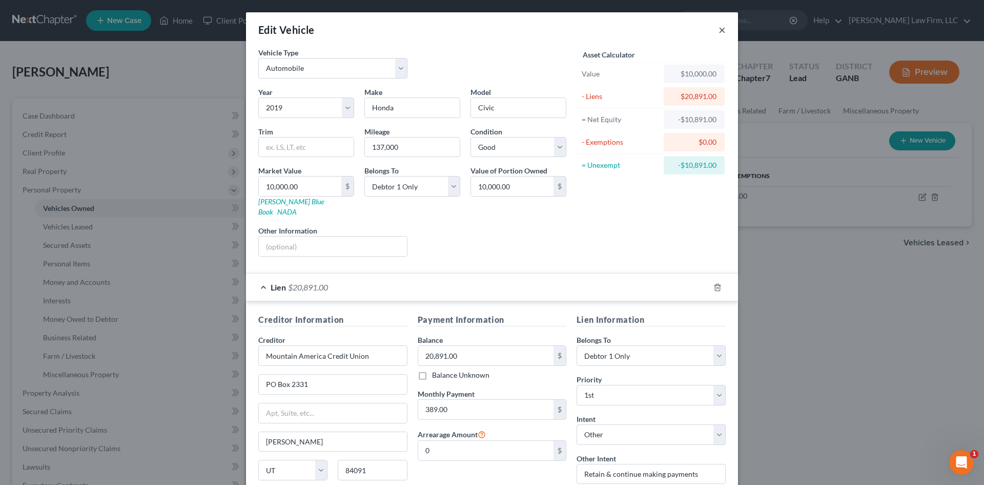
click at [719, 32] on button "×" at bounding box center [722, 30] width 7 height 12
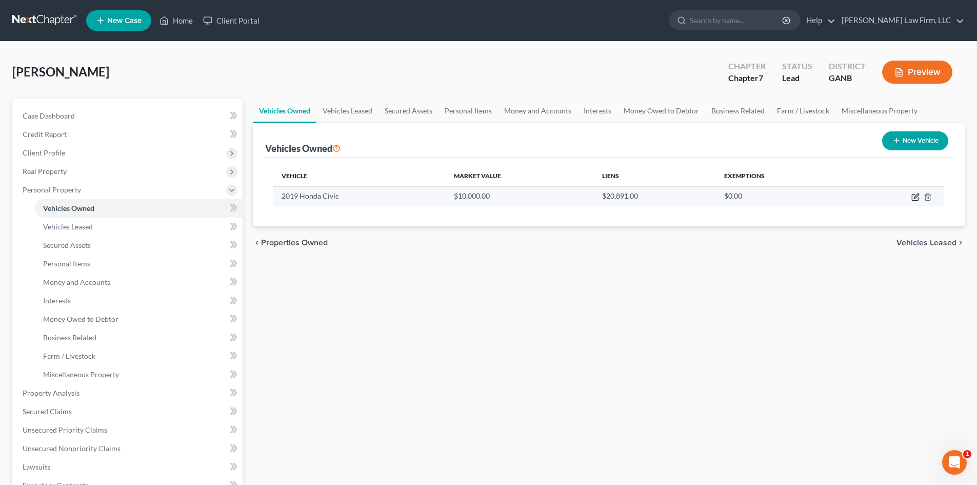
click at [917, 198] on icon "button" at bounding box center [915, 197] width 8 height 8
select select "0"
select select "7"
select select "2"
select select "0"
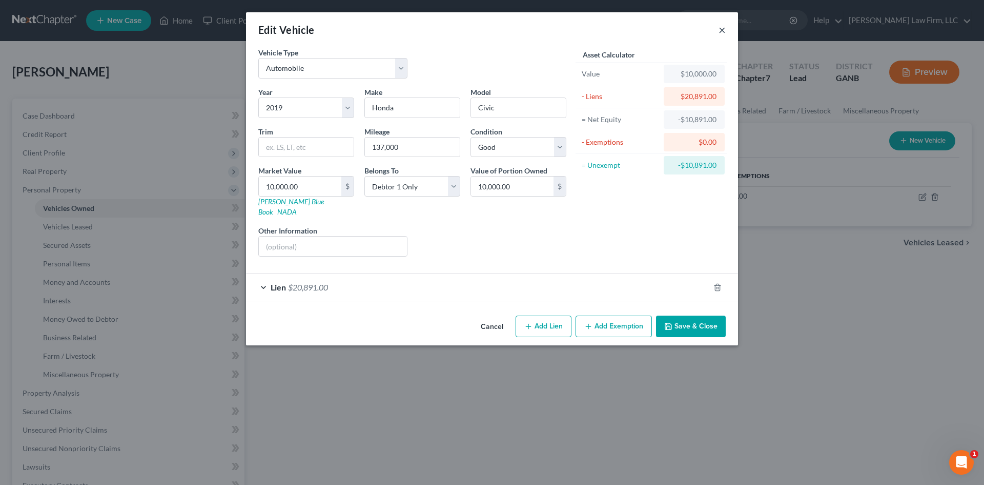
click at [721, 31] on button "×" at bounding box center [722, 30] width 7 height 12
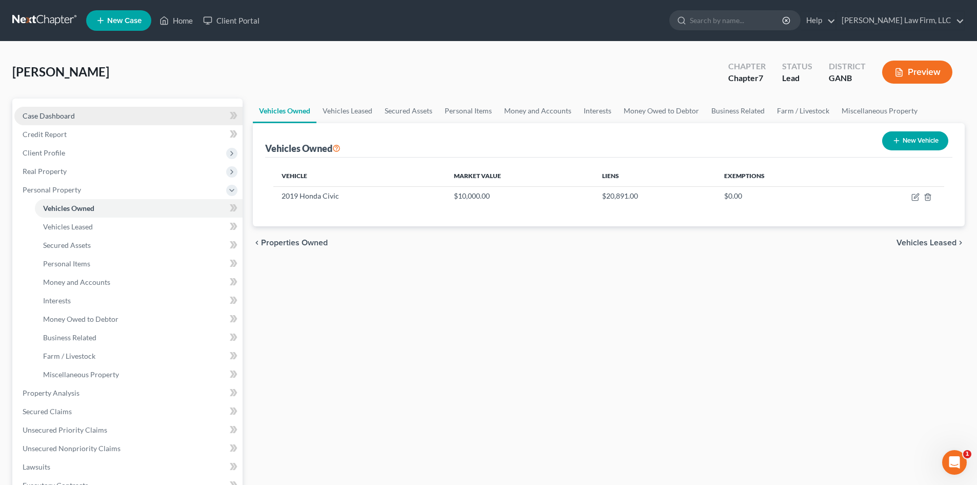
drag, startPoint x: 61, startPoint y: 119, endPoint x: 232, endPoint y: 365, distance: 299.8
click at [61, 119] on span "Case Dashboard" at bounding box center [49, 115] width 52 height 9
select select "6"
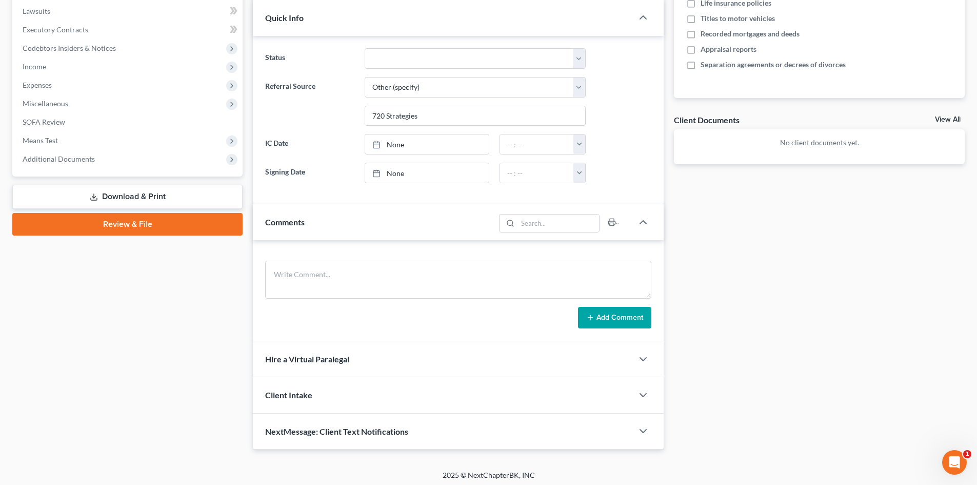
scroll to position [273, 0]
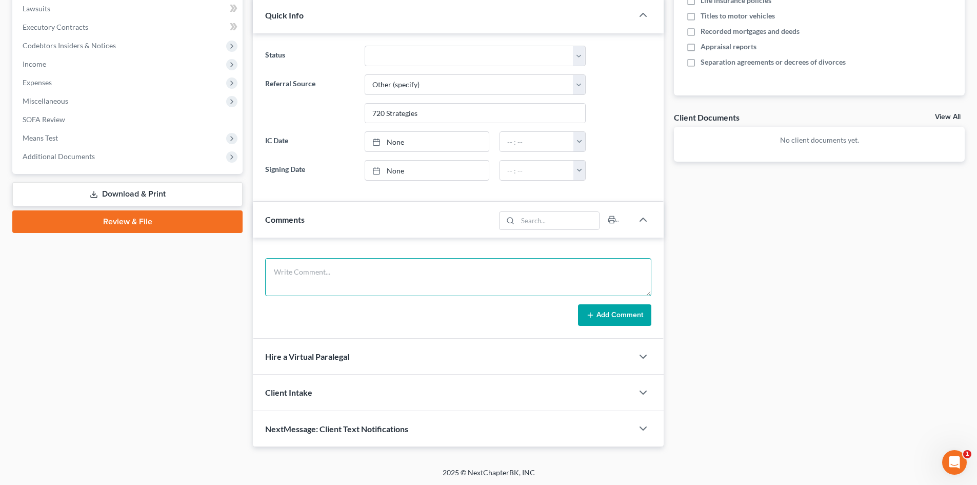
click at [357, 281] on textarea at bounding box center [458, 277] width 386 height 38
click at [421, 272] on textarea "Moved to [GEOGRAPHIC_DATA] on [DATE] - not eligible to file until [DATE]" at bounding box center [458, 277] width 386 height 38
type textarea "Moved to [GEOGRAPHIC_DATA] on [DATE] - not eligible to file in [GEOGRAPHIC_DATA…"
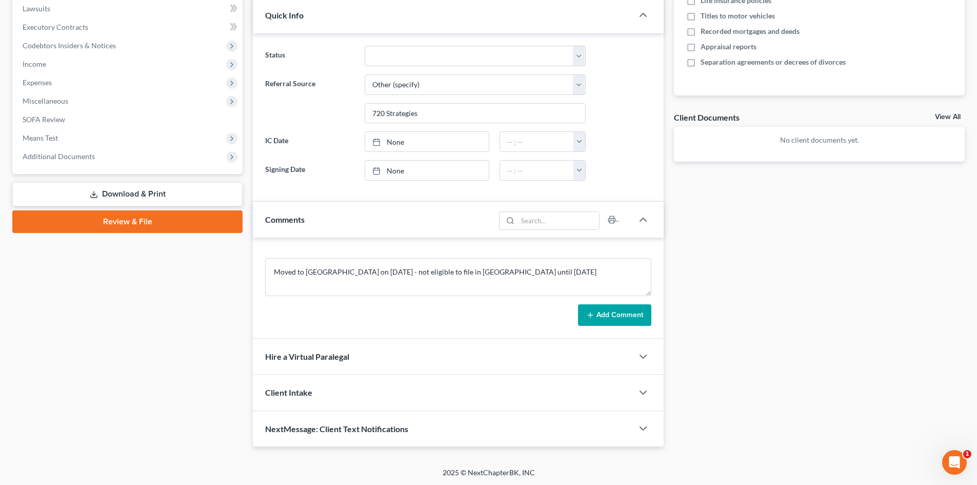
click at [605, 311] on button "Add Comment" at bounding box center [614, 315] width 73 height 22
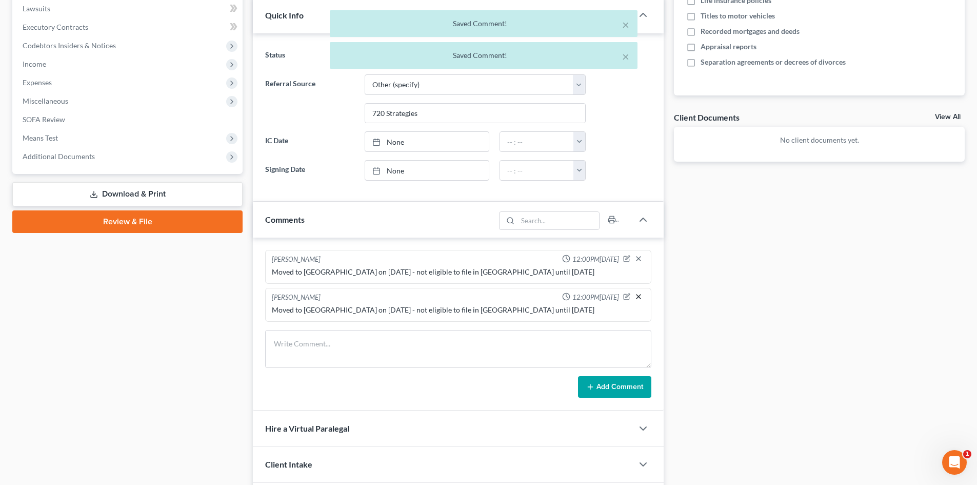
click at [639, 298] on icon "button" at bounding box center [638, 296] width 8 height 8
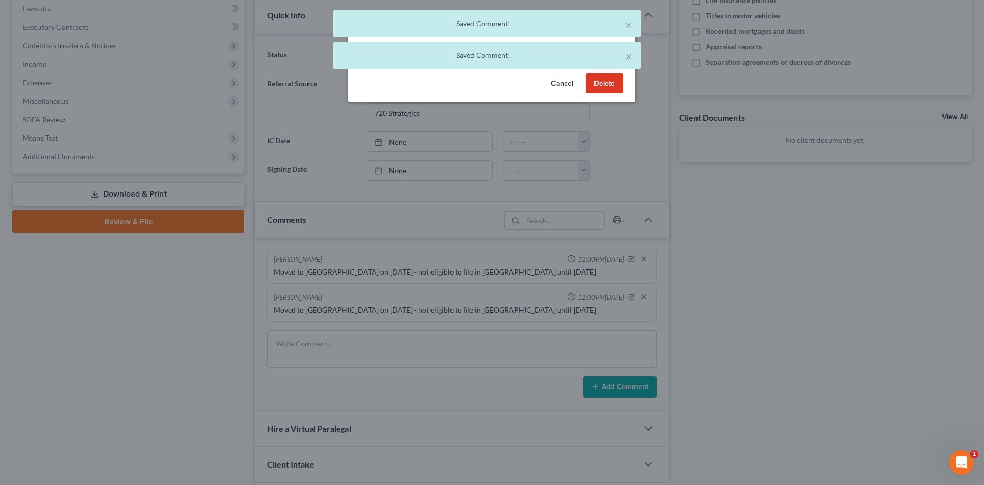
drag, startPoint x: 600, startPoint y: 83, endPoint x: 850, endPoint y: 265, distance: 309.0
click at [600, 83] on button "Delete" at bounding box center [604, 83] width 37 height 21
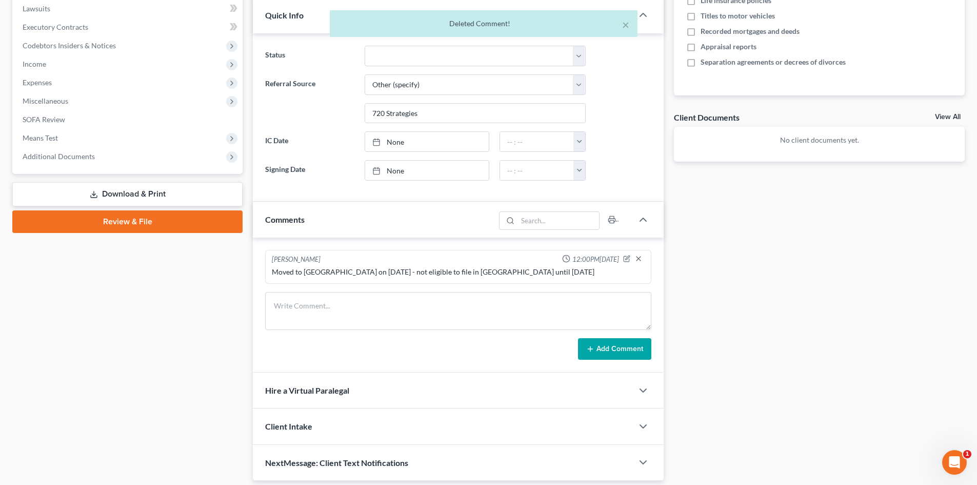
click at [8, 316] on div "Case Dashboard Payments Invoices Payments Payments Credit Report Client Profile" at bounding box center [127, 152] width 240 height 655
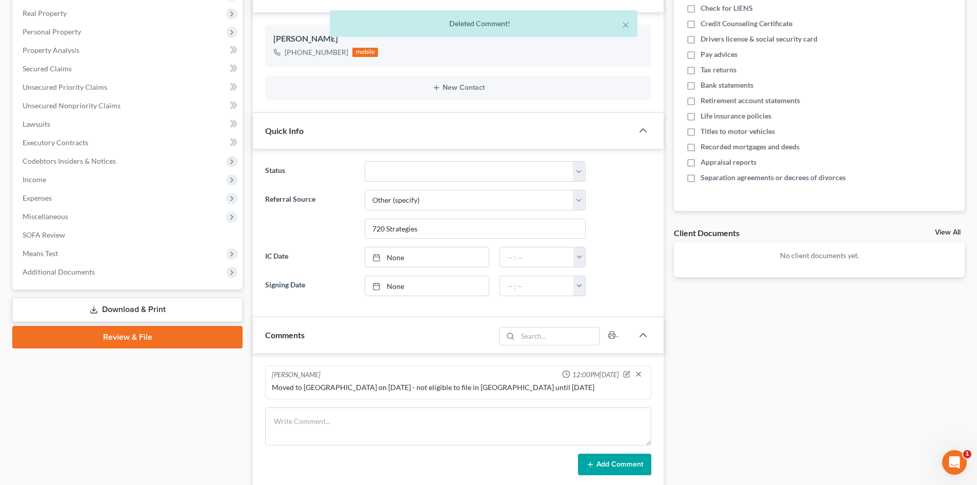
scroll to position [0, 0]
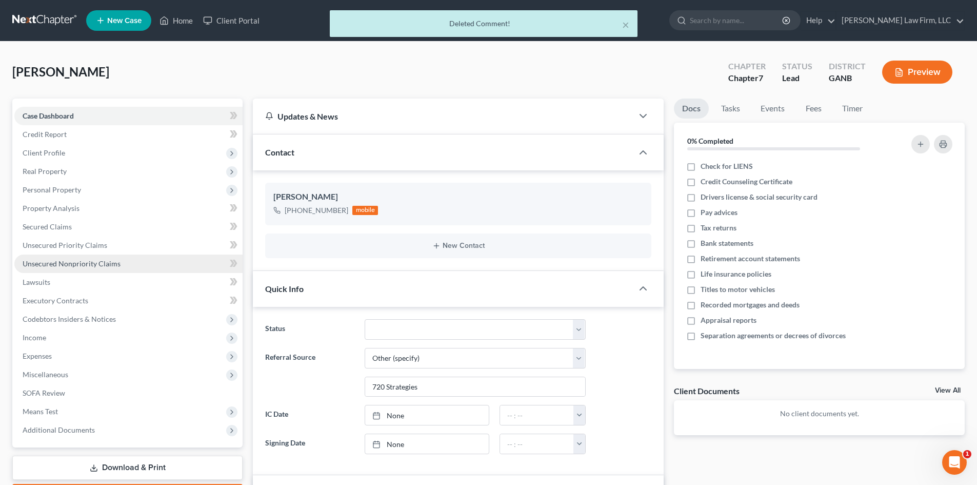
click at [48, 263] on span "Unsecured Nonpriority Claims" at bounding box center [72, 263] width 98 height 9
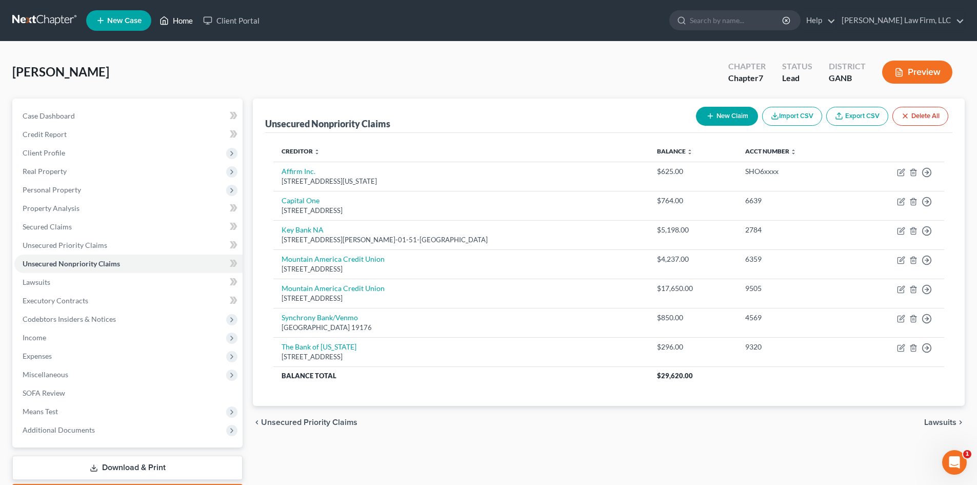
click at [178, 22] on link "Home" at bounding box center [176, 20] width 44 height 18
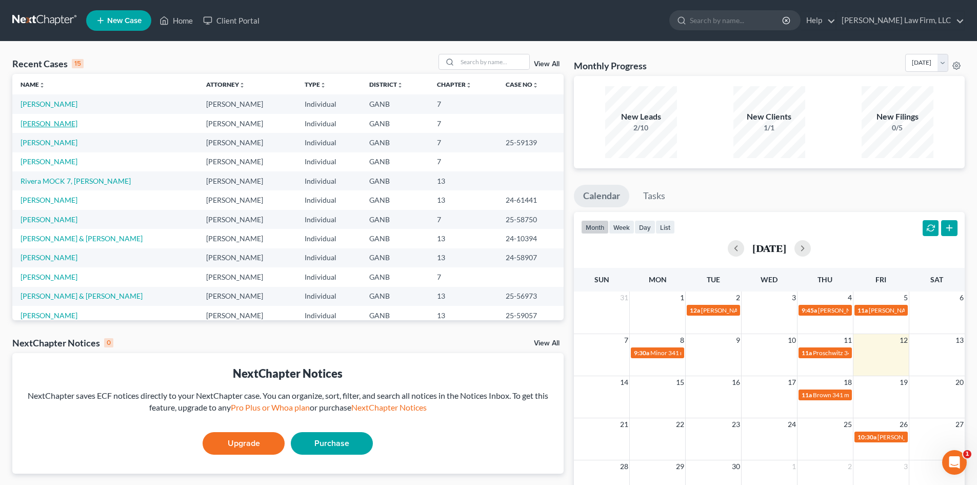
click at [41, 123] on link "[PERSON_NAME]" at bounding box center [49, 123] width 57 height 9
select select "6"
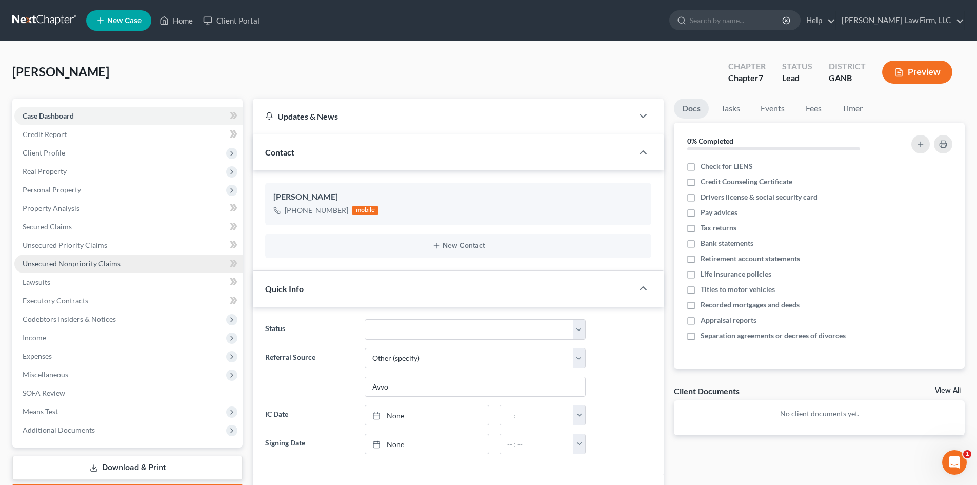
click at [68, 264] on span "Unsecured Nonpriority Claims" at bounding box center [72, 263] width 98 height 9
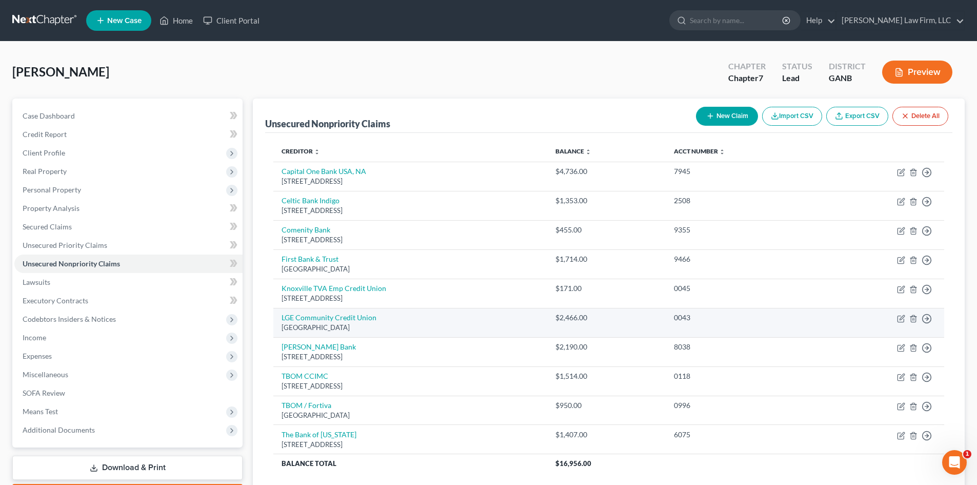
scroll to position [68, 0]
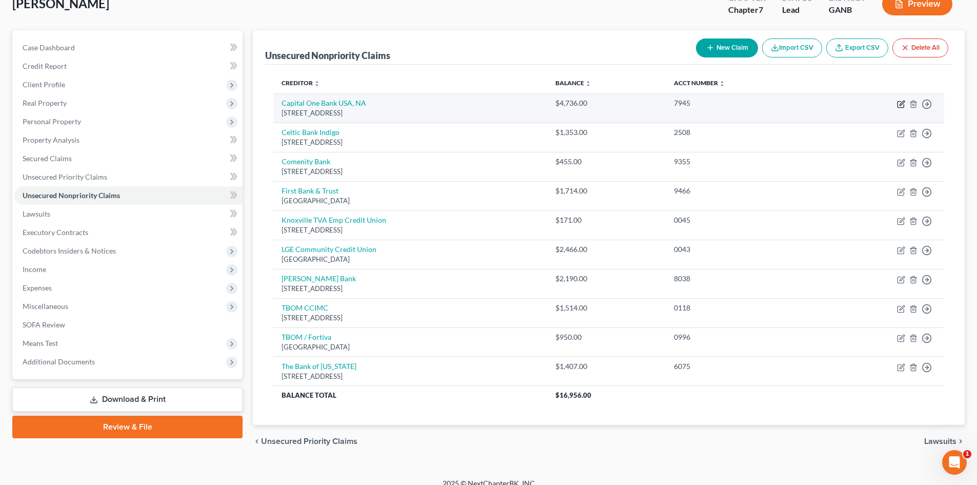
click at [901, 105] on icon "button" at bounding box center [901, 102] width 5 height 5
select select "46"
select select "2"
select select "0"
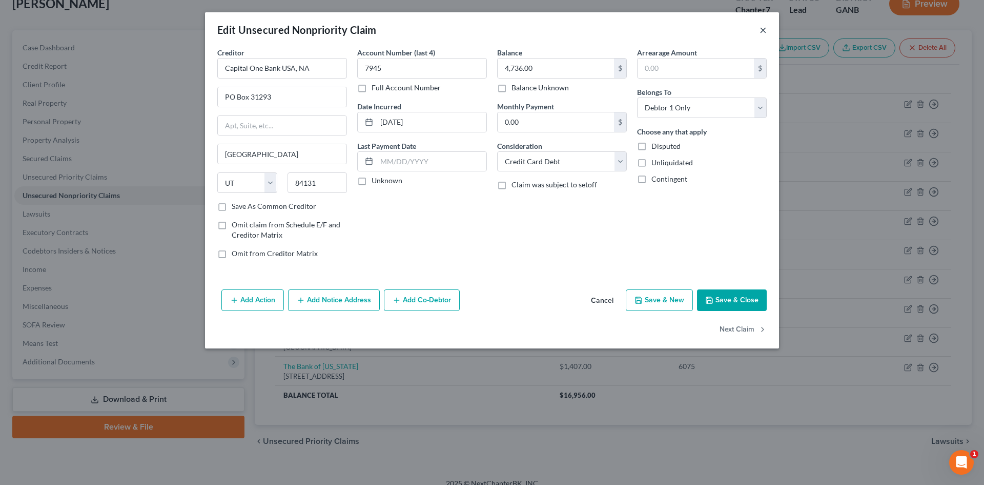
click at [764, 29] on button "×" at bounding box center [763, 30] width 7 height 12
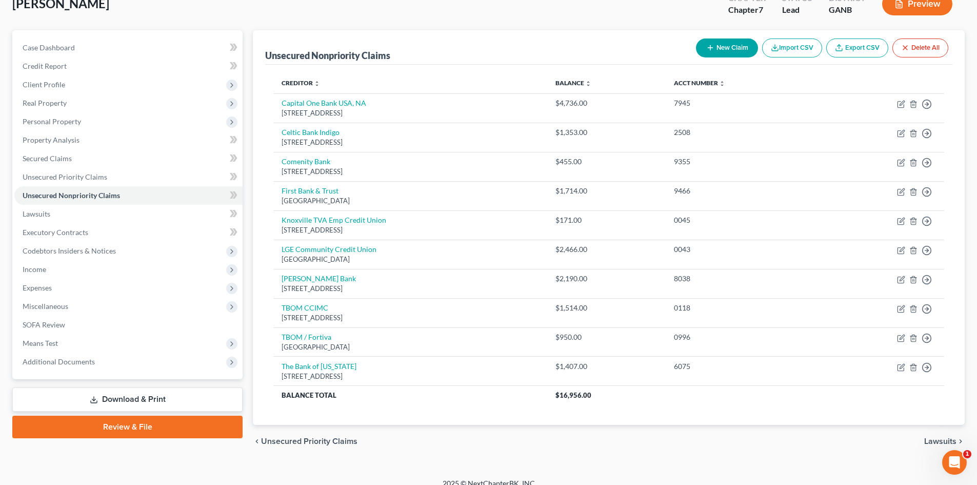
click at [728, 48] on button "New Claim" at bounding box center [727, 47] width 62 height 19
select select "0"
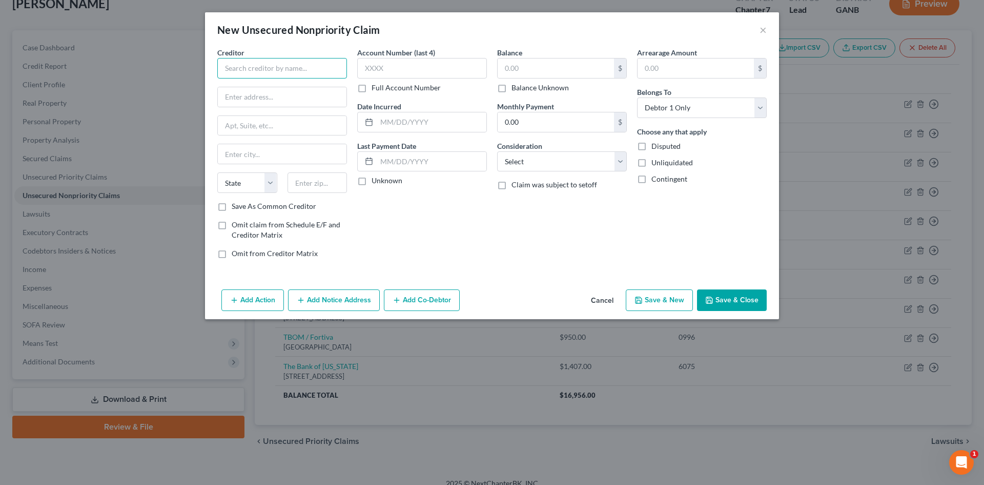
click at [275, 62] on input "text" at bounding box center [282, 68] width 130 height 21
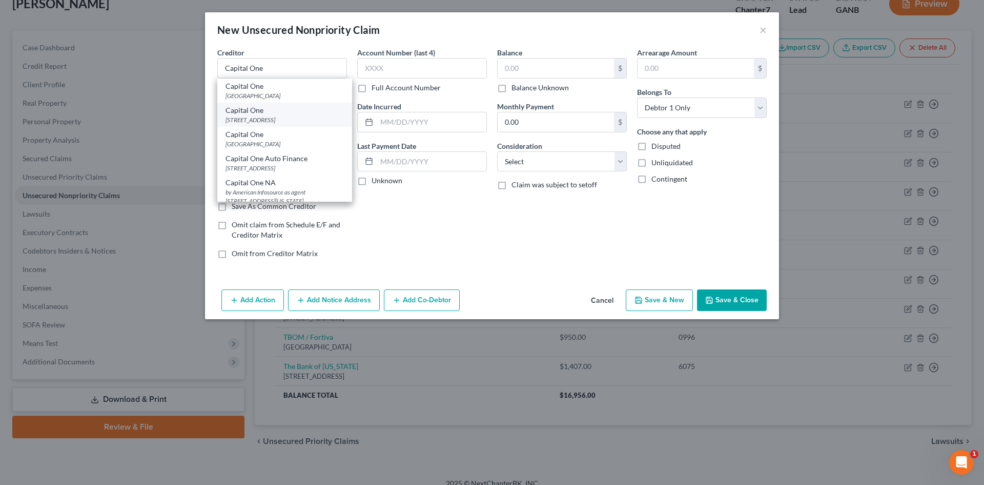
click at [253, 114] on div "Capital One" at bounding box center [285, 110] width 118 height 10
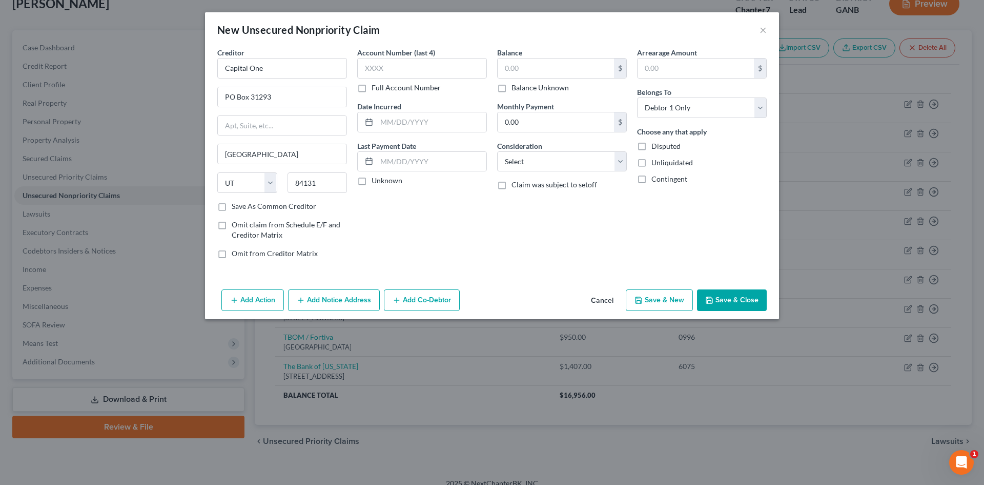
click at [372, 92] on label "Full Account Number" at bounding box center [406, 88] width 69 height 10
click at [376, 89] on input "Full Account Number" at bounding box center [379, 86] width 7 height 7
click at [380, 61] on input "text" at bounding box center [422, 68] width 130 height 21
click at [417, 127] on input "text" at bounding box center [432, 121] width 110 height 19
click at [501, 153] on select "Select Cable / Satellite Services Collection Agency Credit Card Debt Debt Couns…" at bounding box center [562, 161] width 130 height 21
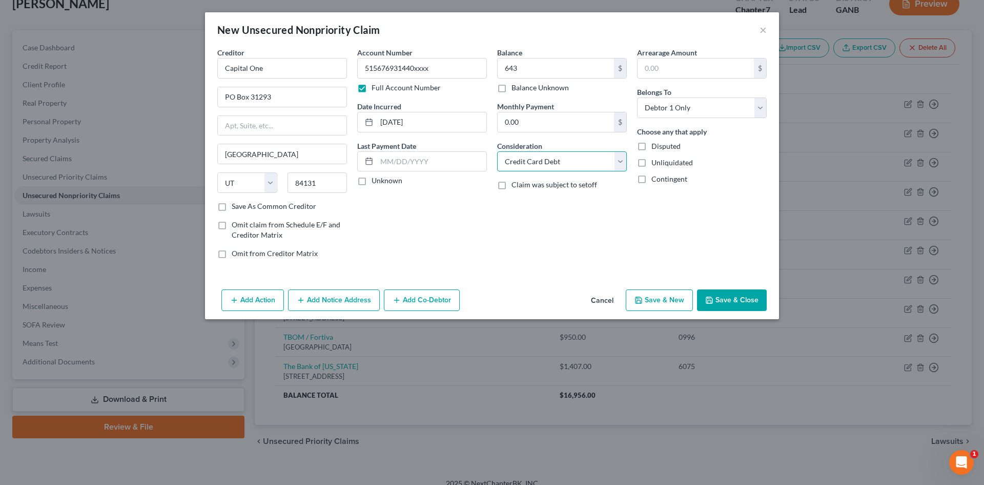
click at [497, 151] on select "Select Cable / Satellite Services Collection Agency Credit Card Debt Debt Couns…" at bounding box center [562, 161] width 130 height 21
click at [727, 297] on button "Save & Close" at bounding box center [732, 300] width 70 height 22
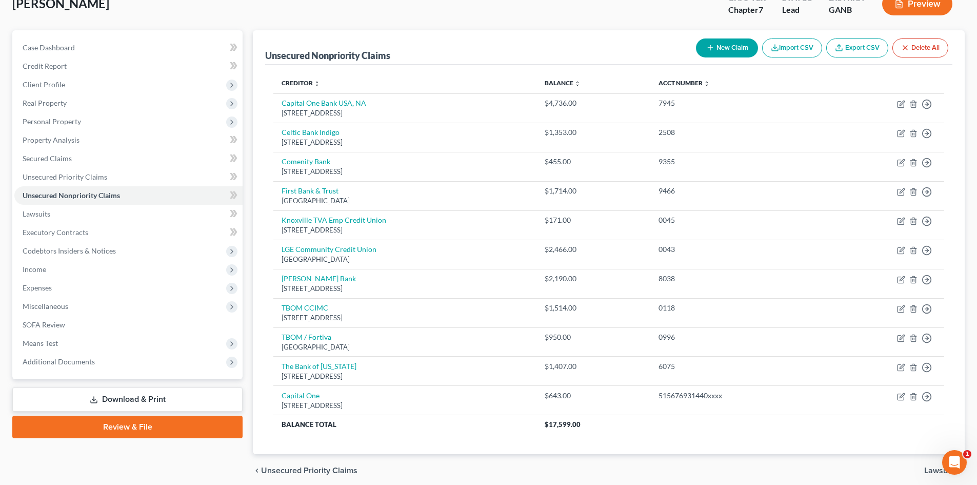
click at [719, 50] on button "New Claim" at bounding box center [727, 47] width 62 height 19
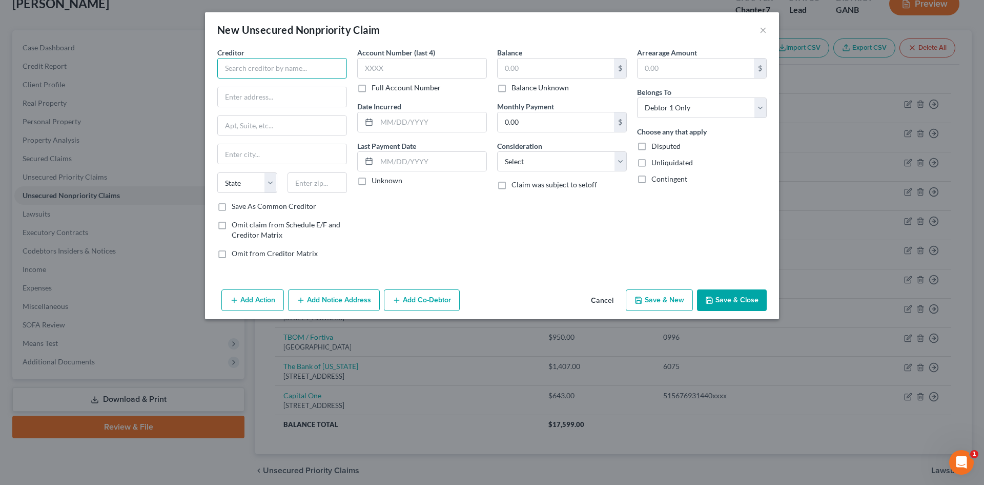
click at [296, 71] on input "text" at bounding box center [282, 68] width 130 height 21
click at [372, 87] on label "Full Account Number" at bounding box center [406, 88] width 69 height 10
click at [376, 87] on input "Full Account Number" at bounding box center [379, 86] width 7 height 7
click at [385, 65] on input "text" at bounding box center [422, 68] width 130 height 21
click at [411, 114] on input "text" at bounding box center [432, 121] width 110 height 19
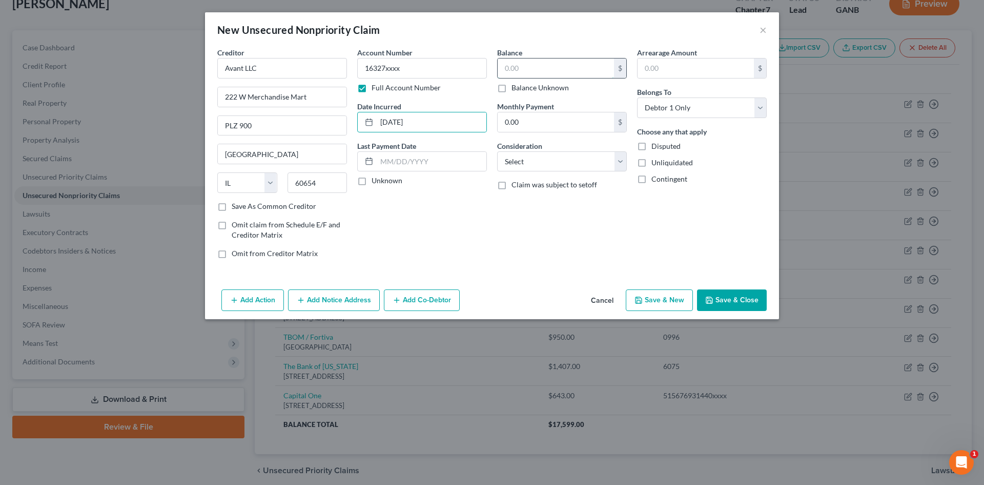
click at [512, 66] on input "text" at bounding box center [556, 67] width 116 height 19
drag, startPoint x: 524, startPoint y: 161, endPoint x: 529, endPoint y: 169, distance: 9.2
click at [524, 161] on select "Select Cable / Satellite Services Collection Agency Credit Card Debt Debt Couns…" at bounding box center [562, 161] width 130 height 21
click at [497, 151] on select "Select Cable / Satellite Services Collection Agency Credit Card Debt Debt Couns…" at bounding box center [562, 161] width 130 height 21
click at [656, 295] on button "Save & New" at bounding box center [659, 300] width 67 height 22
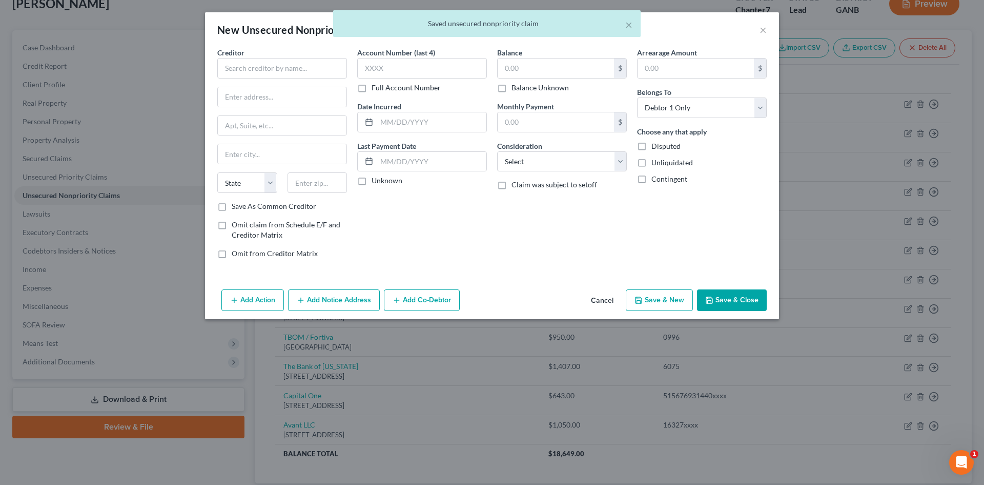
click at [762, 27] on div "× Saved unsecured nonpriority claim" at bounding box center [487, 26] width 984 height 32
click at [762, 30] on div "× Saved unsecured nonpriority claim" at bounding box center [487, 26] width 984 height 32
click at [763, 30] on div "× Saved unsecured nonpriority claim" at bounding box center [487, 26] width 984 height 32
click at [763, 29] on div "× Saved unsecured nonpriority claim" at bounding box center [487, 26] width 984 height 32
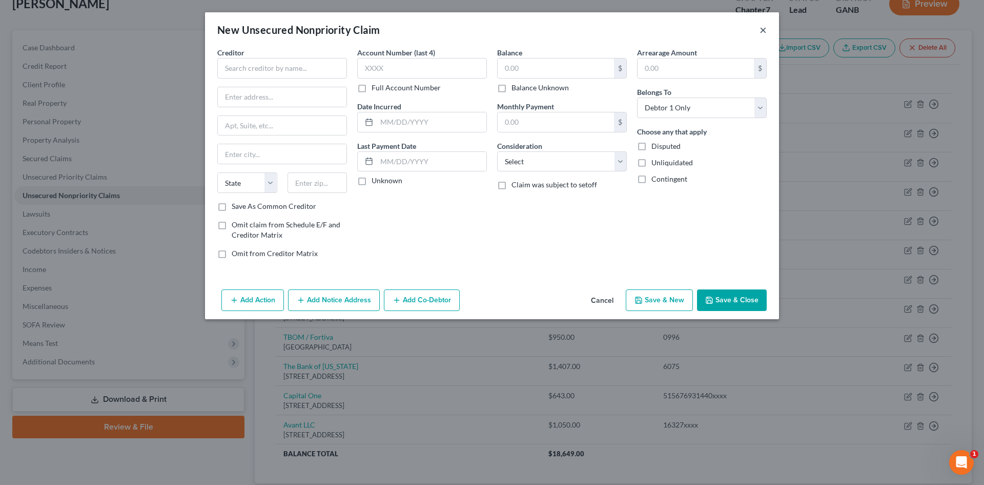
click at [764, 30] on button "×" at bounding box center [763, 30] width 7 height 12
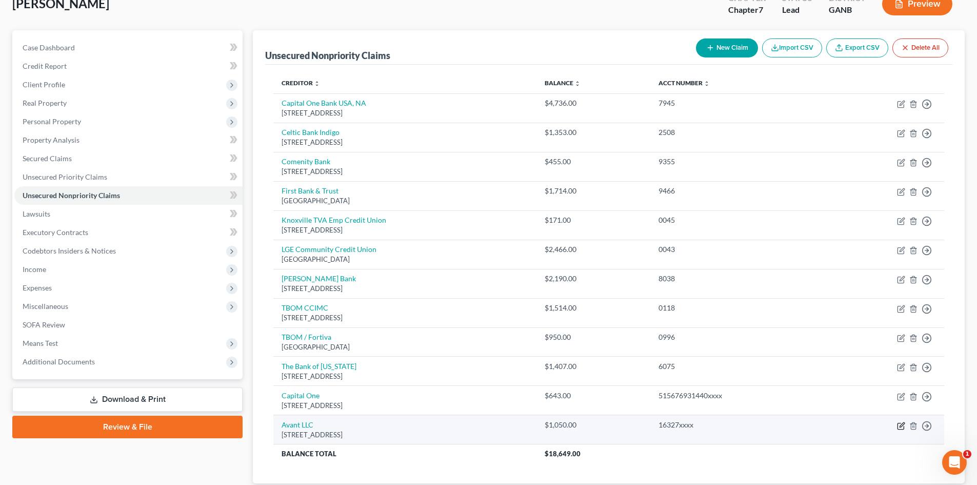
click at [903, 427] on icon "button" at bounding box center [900, 425] width 6 height 6
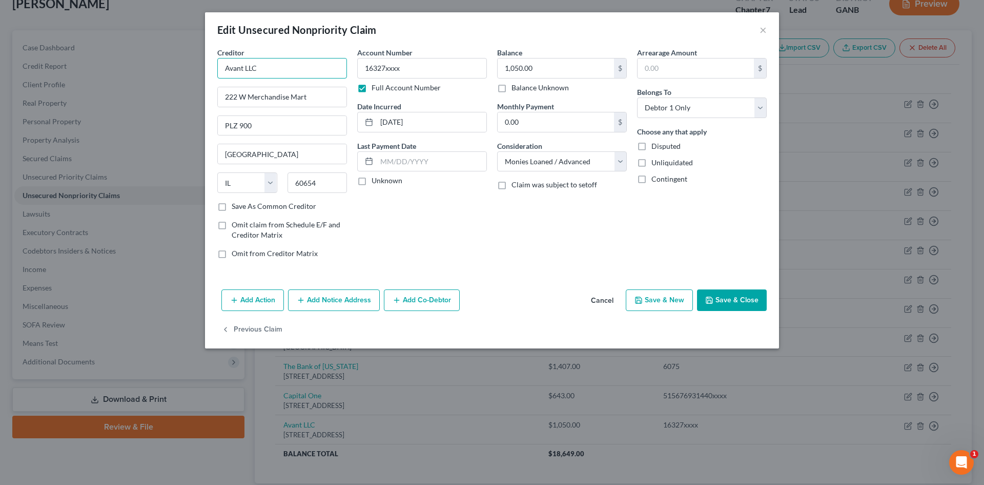
click at [299, 72] on input "Avant LLC" at bounding box center [282, 68] width 130 height 21
drag, startPoint x: 528, startPoint y: 162, endPoint x: 530, endPoint y: 168, distance: 7.0
click at [528, 162] on select "Select Cable / Satellite Services Collection Agency Credit Card Debt Debt Couns…" at bounding box center [562, 161] width 130 height 21
click at [497, 151] on select "Select Cable / Satellite Services Collection Agency Credit Card Debt Debt Couns…" at bounding box center [562, 161] width 130 height 21
click at [720, 300] on button "Save & Close" at bounding box center [732, 300] width 70 height 22
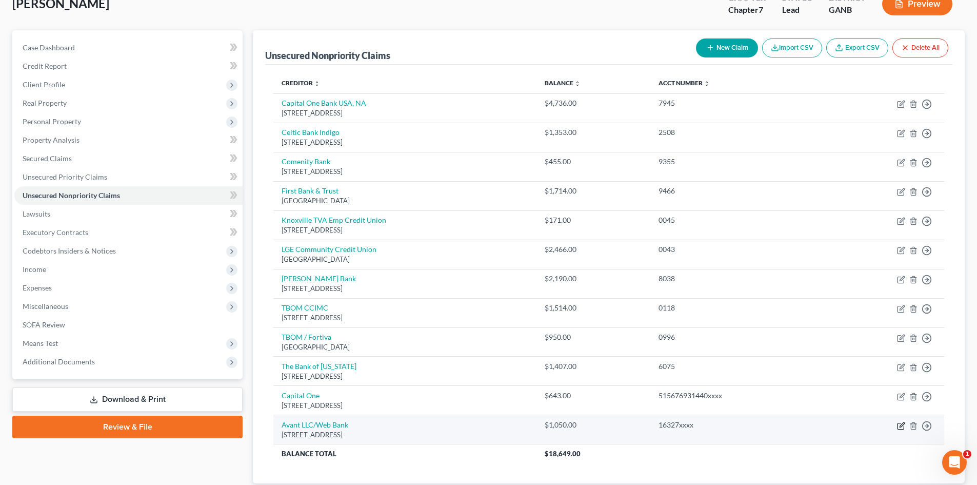
click at [901, 423] on icon "button" at bounding box center [901, 425] width 8 height 8
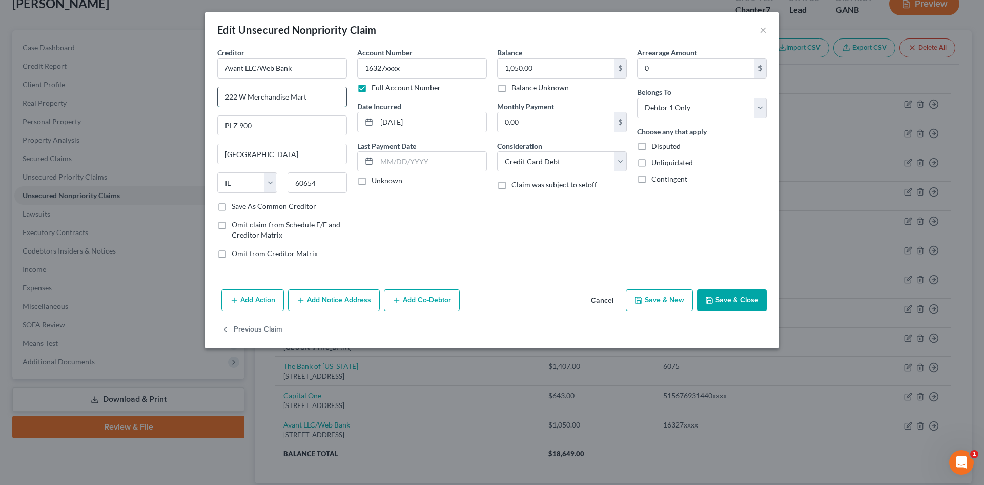
click at [294, 95] on input "222 W Merchandise Mart" at bounding box center [282, 96] width 129 height 19
drag, startPoint x: 245, startPoint y: 103, endPoint x: 239, endPoint y: 98, distance: 7.3
click at [246, 103] on input "222 W Merchandise Mart" at bounding box center [282, 96] width 129 height 19
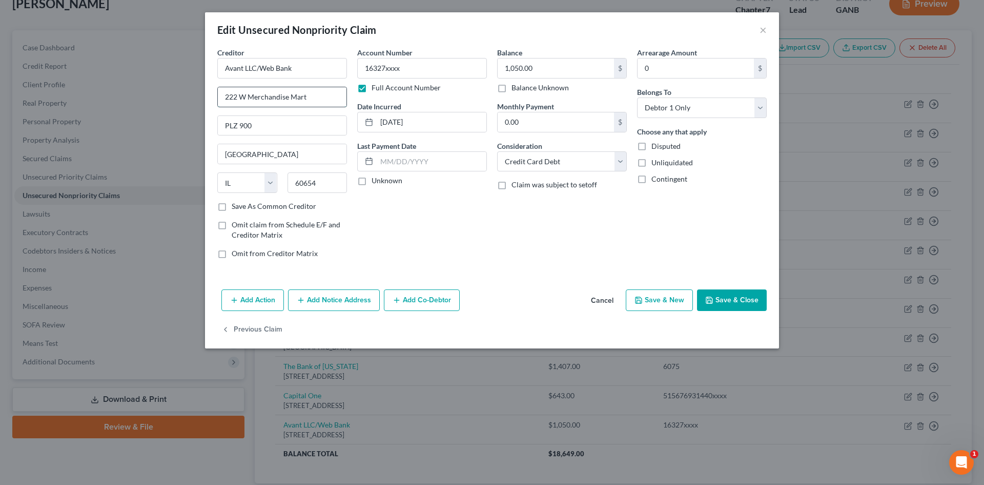
click at [239, 98] on input "222 W Merchandise Mart" at bounding box center [282, 96] width 129 height 19
click at [239, 97] on input "222 W Merchandise Mart" at bounding box center [282, 96] width 129 height 19
click at [230, 97] on input "W 222 Merchandise Mart" at bounding box center [282, 96] width 129 height 19
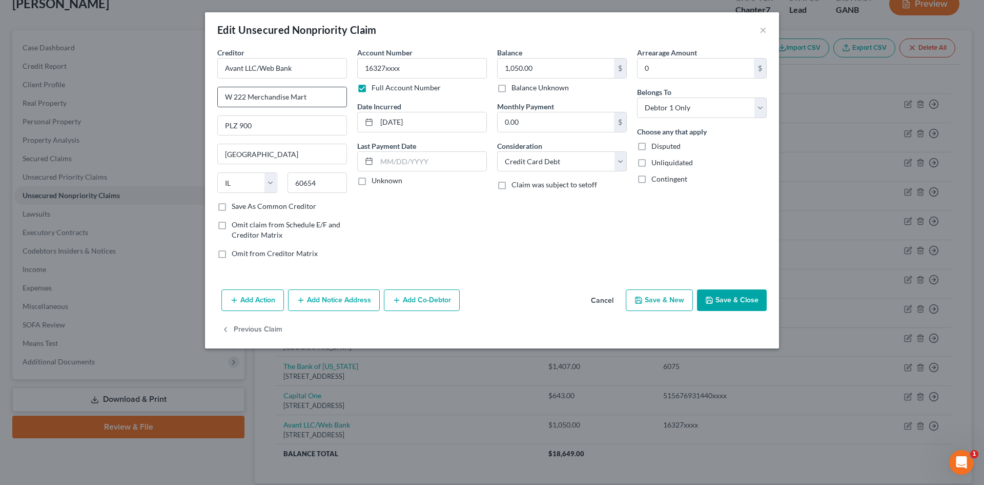
click at [230, 97] on input "W 222 Merchandise Mart" at bounding box center [282, 96] width 129 height 19
click at [271, 95] on input "W 222 Merchandise Mart" at bounding box center [282, 96] width 129 height 19
drag, startPoint x: 410, startPoint y: 72, endPoint x: 341, endPoint y: 75, distance: 68.2
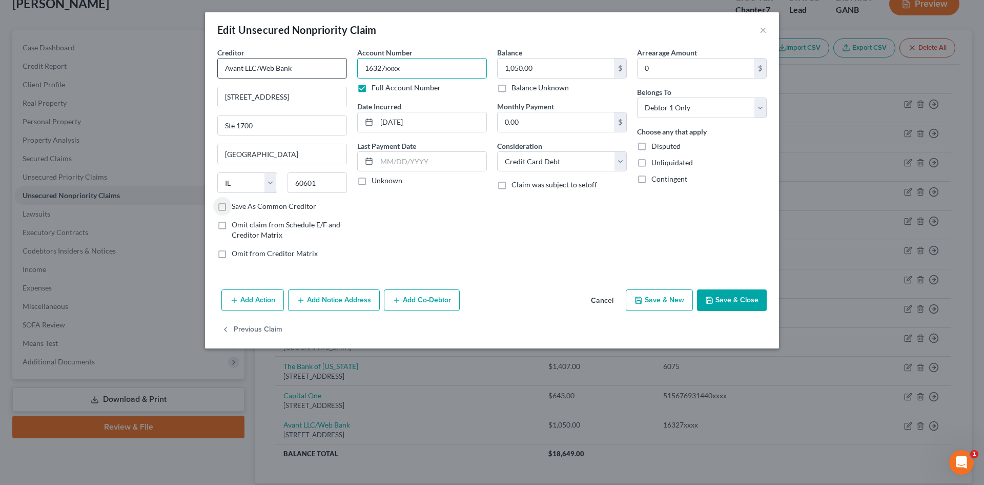
click at [338, 73] on div "Creditor * Avant LLC/Web Bank [STREET_ADDRESS][US_STATE] AR [GEOGRAPHIC_DATA] C…" at bounding box center [492, 156] width 560 height 219
click at [372, 88] on label "Full Account Number" at bounding box center [406, 88] width 69 height 10
click at [376, 88] on input "Full Account Number" at bounding box center [379, 86] width 7 height 7
click at [372, 88] on label "Full Account Number" at bounding box center [406, 88] width 69 height 10
click at [376, 88] on input "Full Account Number" at bounding box center [379, 86] width 7 height 7
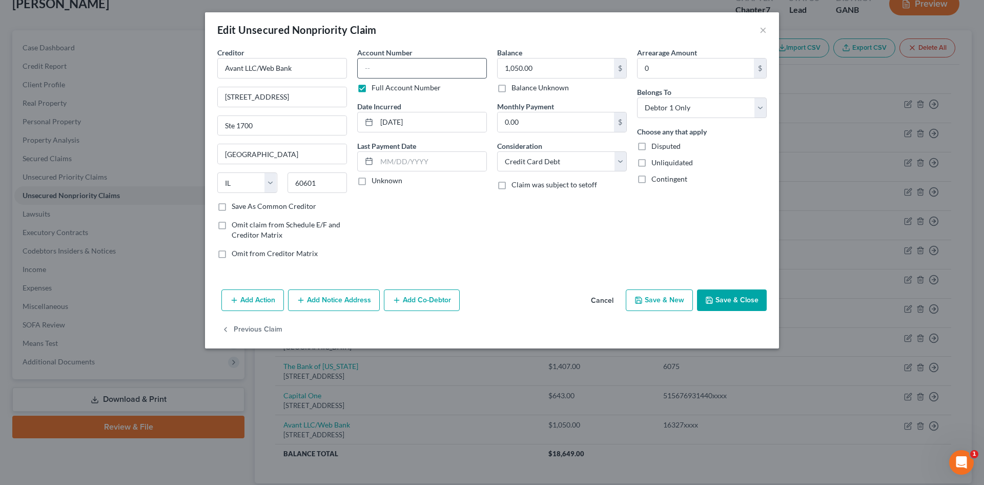
click at [375, 68] on input "text" at bounding box center [422, 68] width 130 height 21
click at [372, 88] on label "Full Account Number" at bounding box center [406, 88] width 69 height 10
click at [376, 88] on input "Full Account Number" at bounding box center [379, 86] width 7 height 7
click at [368, 70] on input "text" at bounding box center [422, 68] width 130 height 21
drag, startPoint x: 392, startPoint y: 122, endPoint x: 399, endPoint y: 119, distance: 7.6
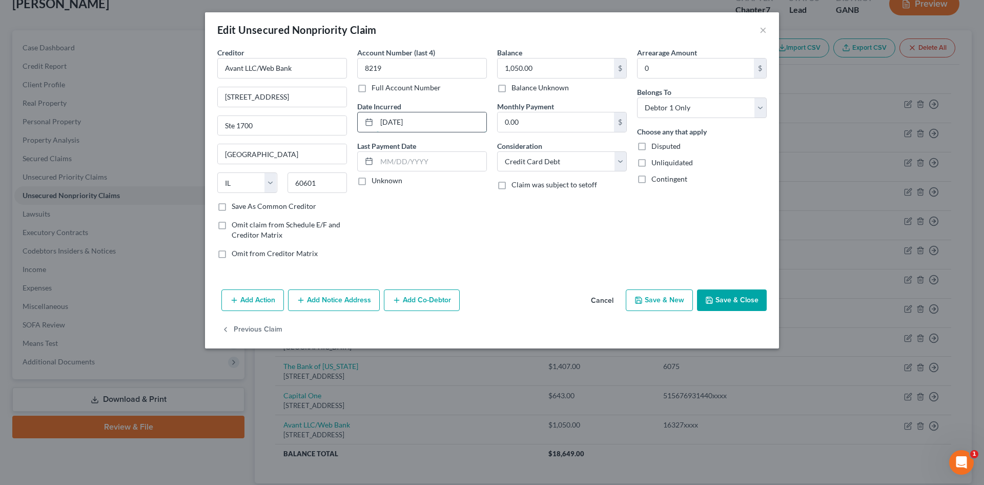
click at [399, 119] on input "[DATE]" at bounding box center [432, 121] width 110 height 19
click at [732, 297] on button "Save & Close" at bounding box center [732, 300] width 70 height 22
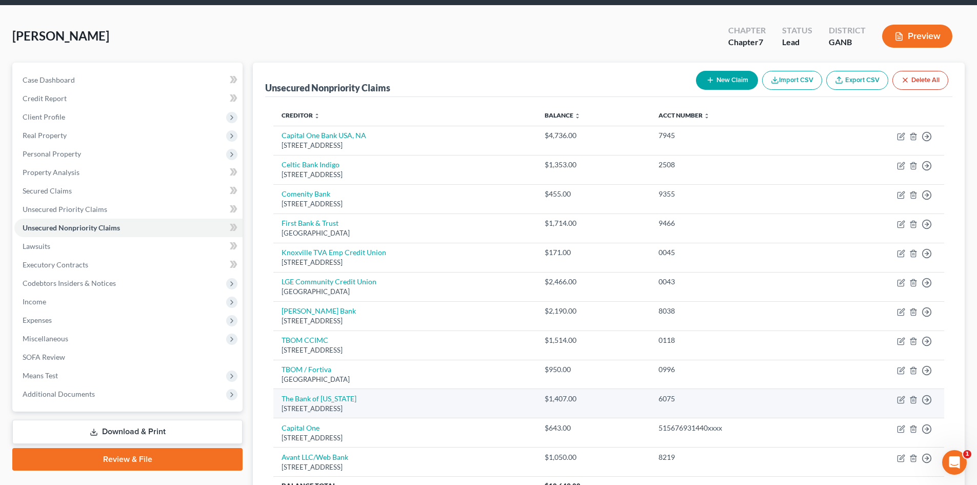
scroll to position [0, 0]
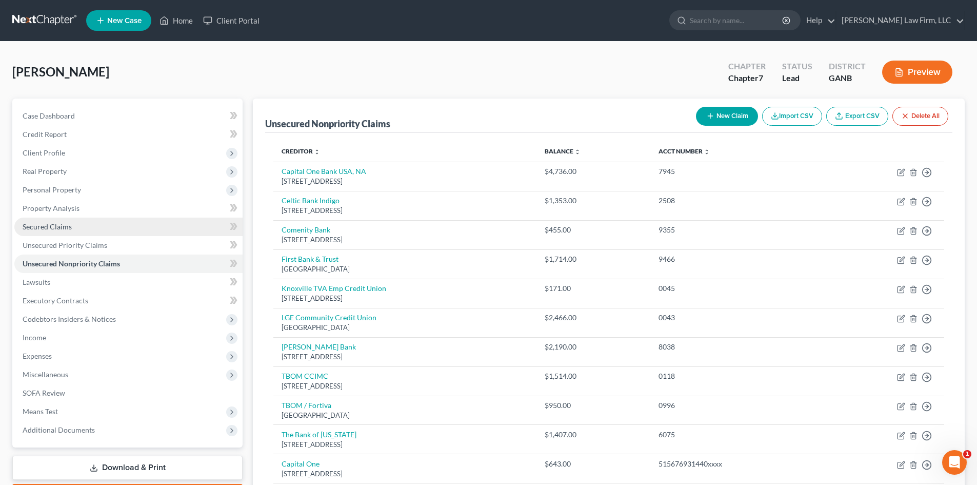
click at [51, 230] on span "Secured Claims" at bounding box center [47, 226] width 49 height 9
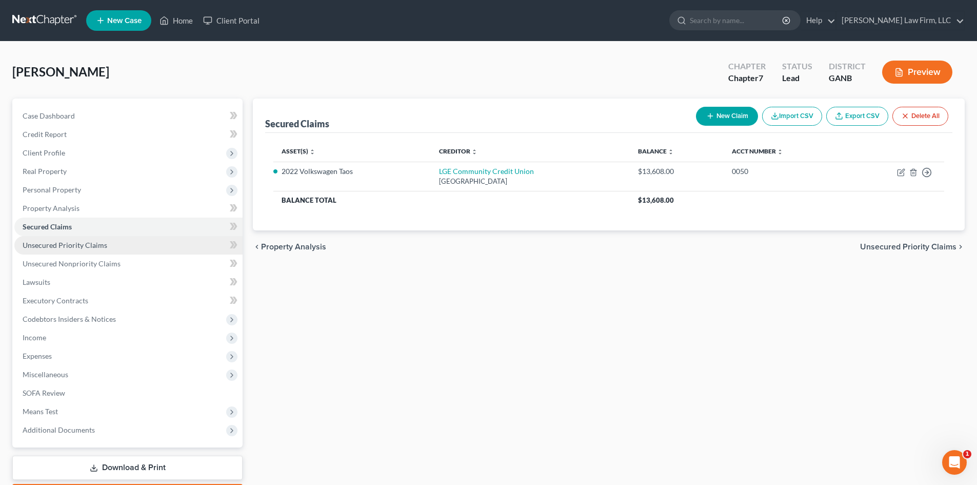
click at [51, 248] on span "Unsecured Priority Claims" at bounding box center [65, 244] width 85 height 9
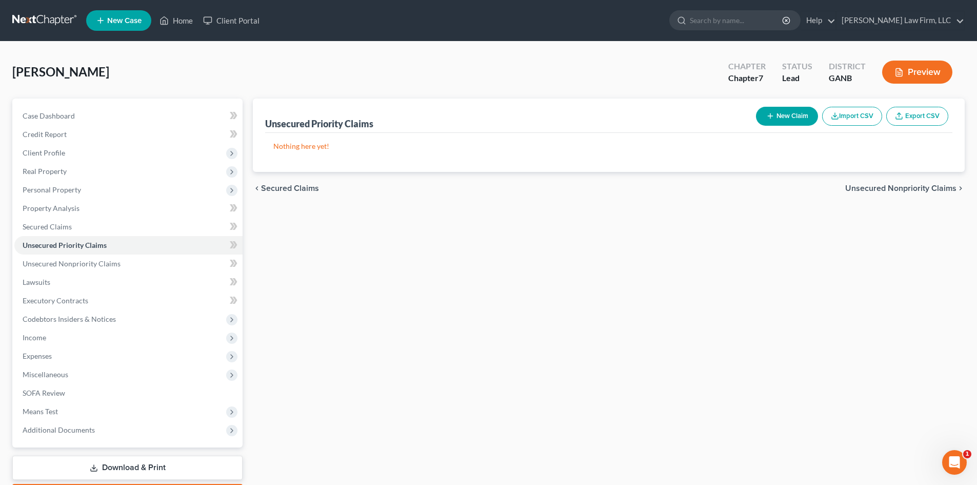
click at [798, 113] on button "New Claim" at bounding box center [787, 116] width 62 height 19
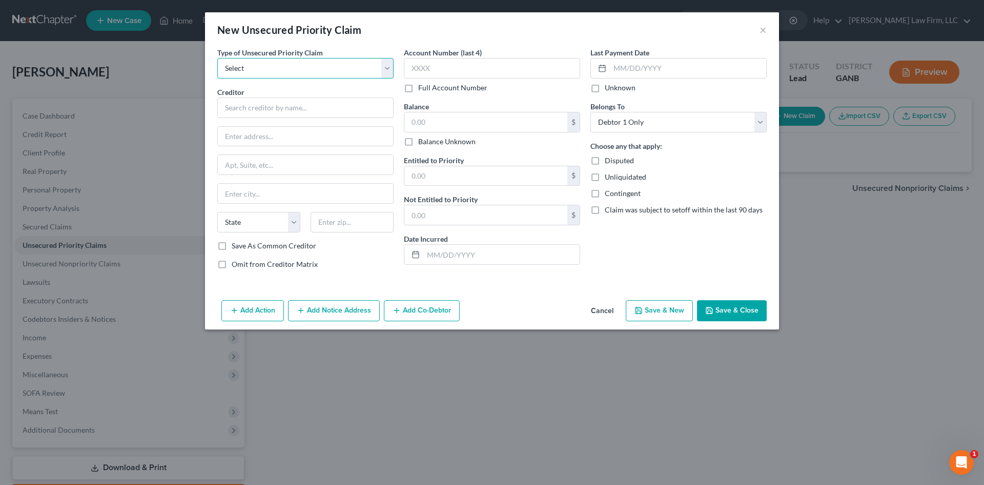
click at [256, 75] on select "Select Taxes & Other Government Units Domestic Support Obligations Extensions o…" at bounding box center [305, 68] width 176 height 21
click at [217, 58] on select "Select Taxes & Other Government Units Domestic Support Obligations Extensions o…" at bounding box center [305, 68] width 176 height 21
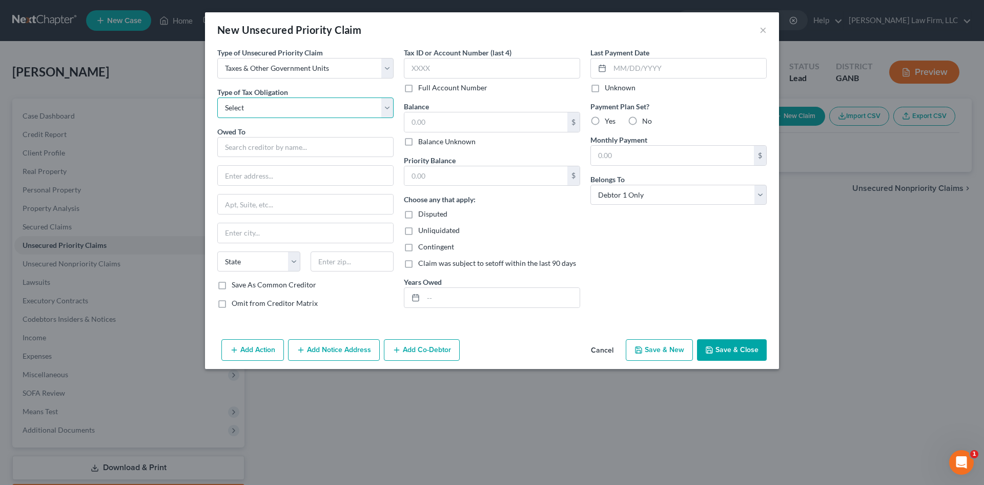
click at [255, 114] on select "Select Federal City State Franchise Tax Board Other" at bounding box center [305, 107] width 176 height 21
click at [217, 97] on select "Select Federal City State Franchise Tax Board Other" at bounding box center [305, 107] width 176 height 21
click at [255, 157] on div "Owed To * State [US_STATE] AK AR AZ CA CO [GEOGRAPHIC_DATA] DE DC [GEOGRAPHIC_D…" at bounding box center [305, 203] width 176 height 154
click at [256, 147] on input "text" at bounding box center [305, 147] width 176 height 21
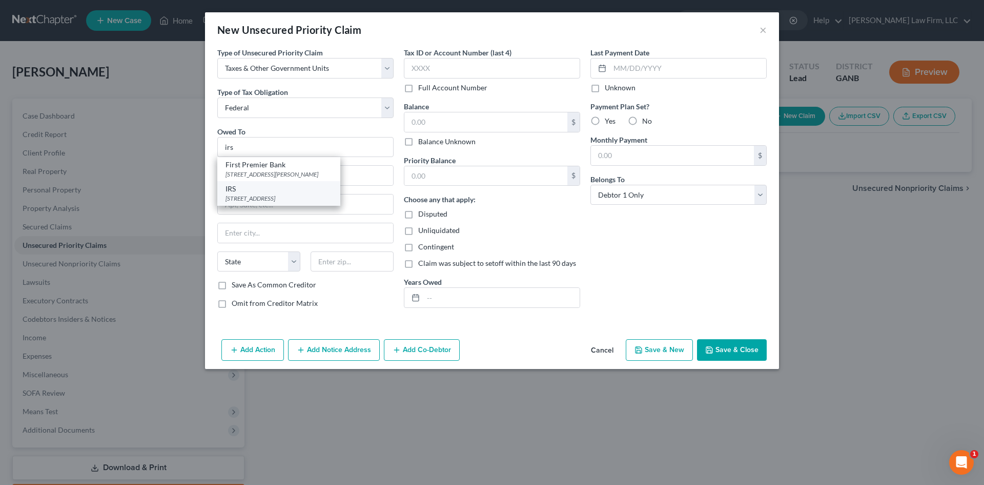
click at [260, 197] on div "[STREET_ADDRESS]" at bounding box center [279, 198] width 107 height 9
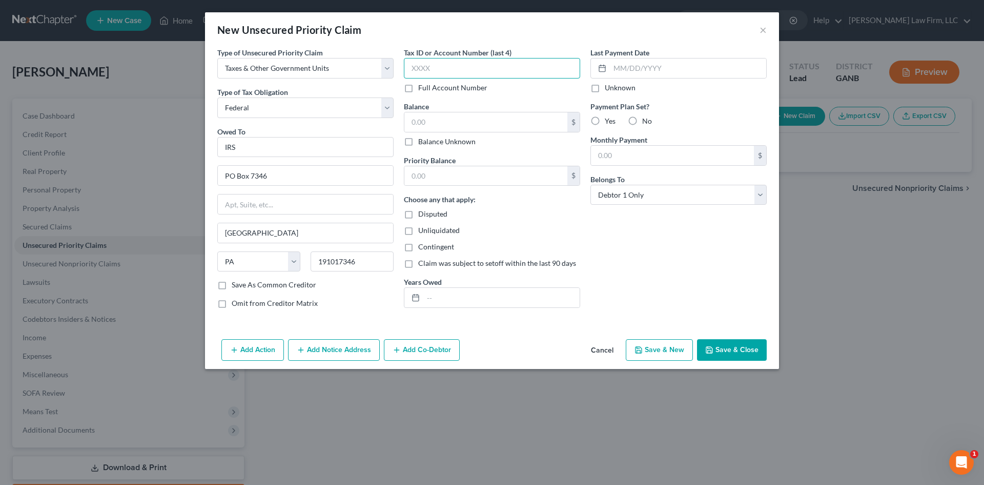
click at [415, 66] on input "text" at bounding box center [492, 68] width 176 height 21
drag, startPoint x: 720, startPoint y: 349, endPoint x: 709, endPoint y: 354, distance: 12.6
click at [720, 349] on button "Save & Close" at bounding box center [732, 350] width 70 height 22
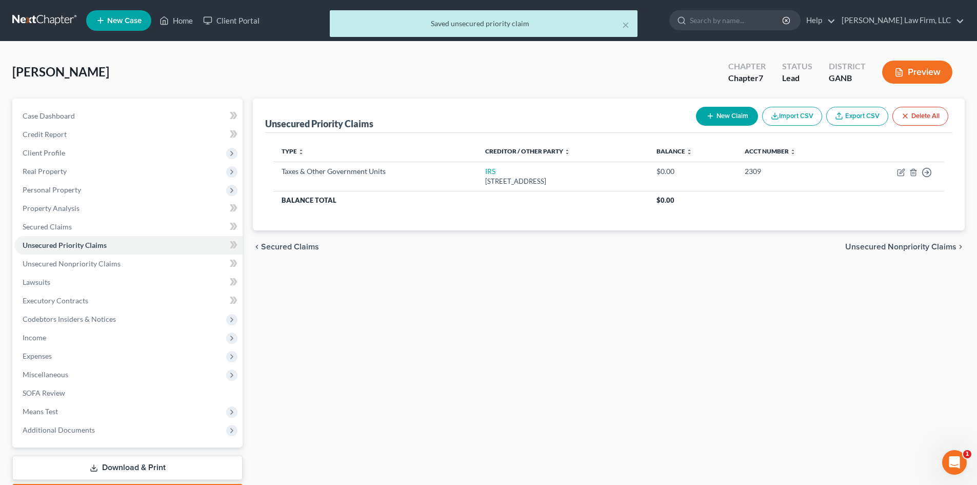
click at [728, 111] on button "New Claim" at bounding box center [727, 116] width 62 height 19
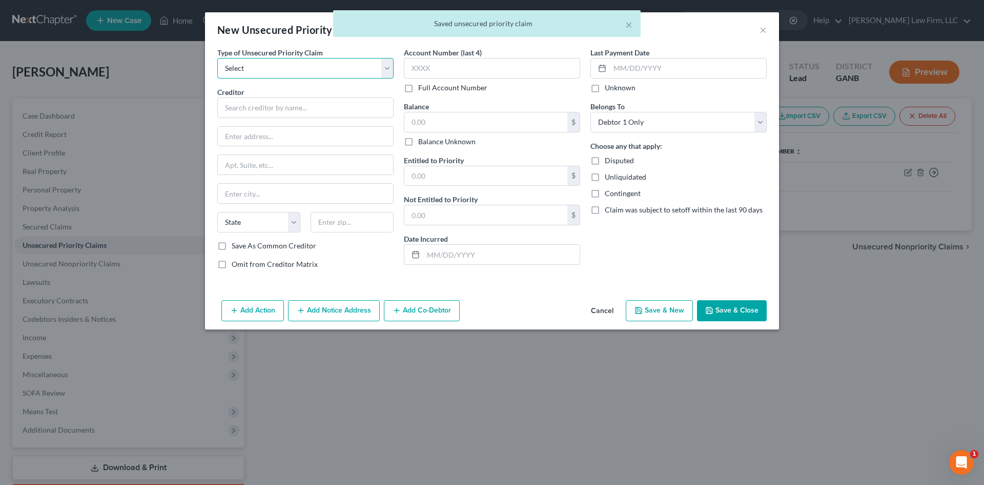
drag, startPoint x: 277, startPoint y: 67, endPoint x: 276, endPoint y: 76, distance: 8.9
click at [277, 67] on select "Select Taxes & Other Government Units Domestic Support Obligations Extensions o…" at bounding box center [305, 68] width 176 height 21
click at [217, 58] on select "Select Taxes & Other Government Units Domestic Support Obligations Extensions o…" at bounding box center [305, 68] width 176 height 21
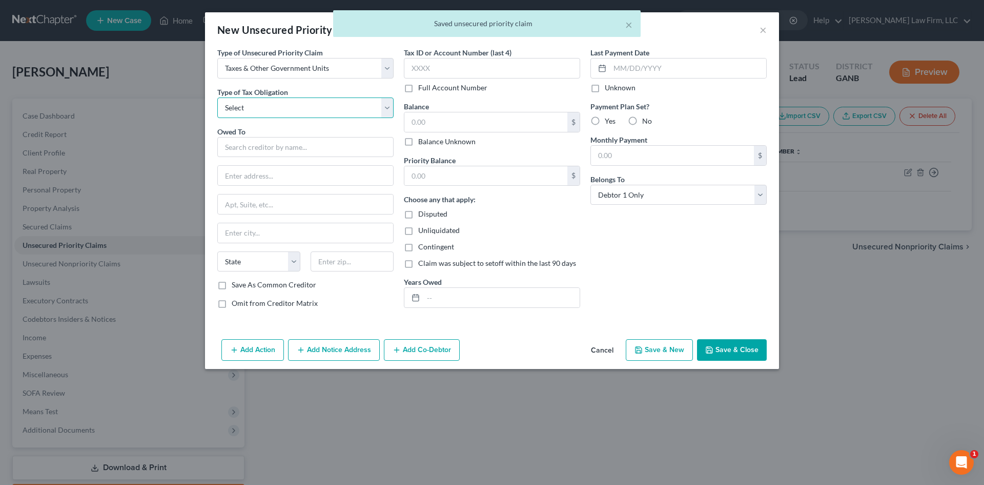
click at [265, 105] on select "Select Federal City State Franchise Tax Board Other" at bounding box center [305, 107] width 176 height 21
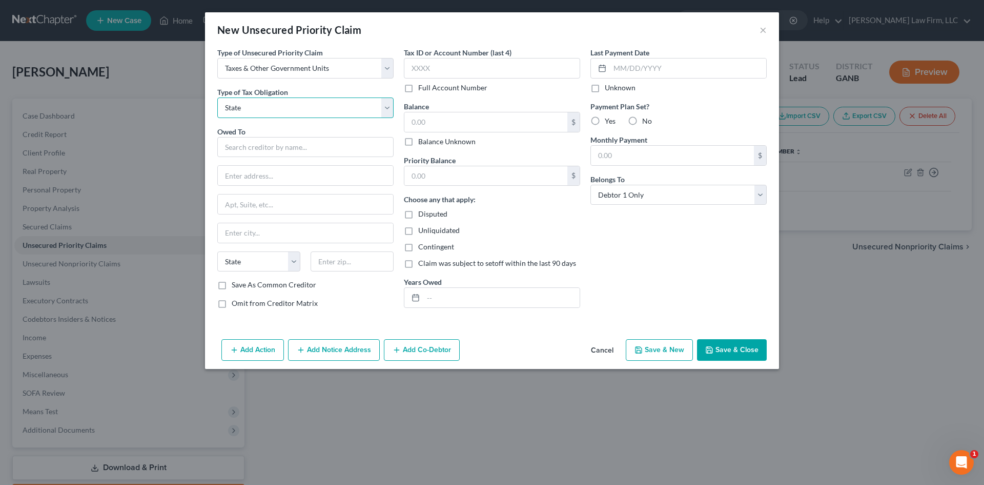
click at [217, 97] on select "Select Federal City State Franchise Tax Board Other" at bounding box center [305, 107] width 176 height 21
click at [248, 148] on input "text" at bounding box center [305, 147] width 176 height 21
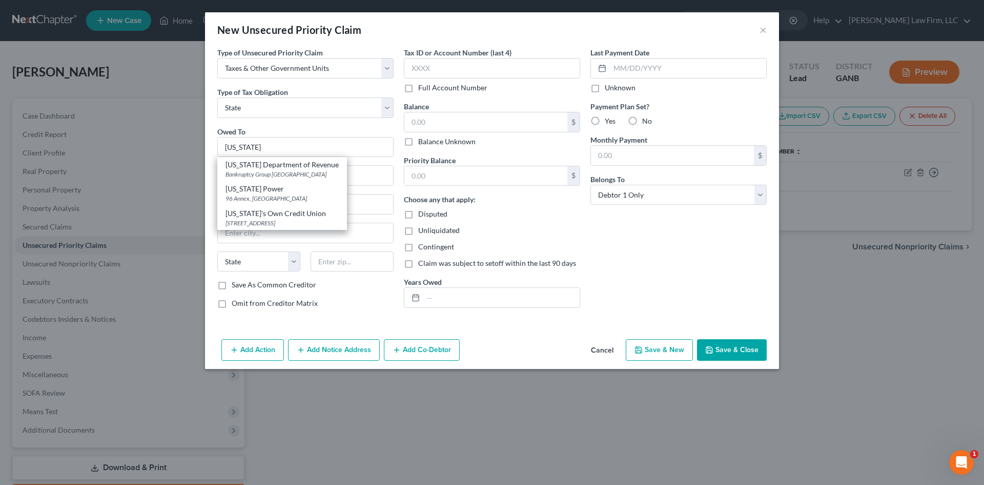
click at [251, 177] on div "Bankruptcy Group [GEOGRAPHIC_DATA]" at bounding box center [282, 174] width 113 height 9
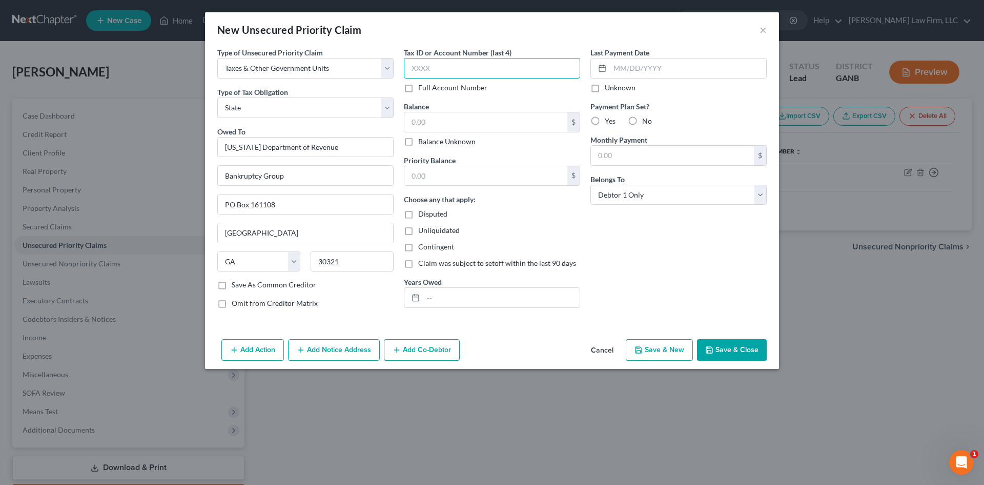
click at [457, 70] on input "text" at bounding box center [492, 68] width 176 height 21
click at [731, 349] on button "Save & Close" at bounding box center [732, 350] width 70 height 22
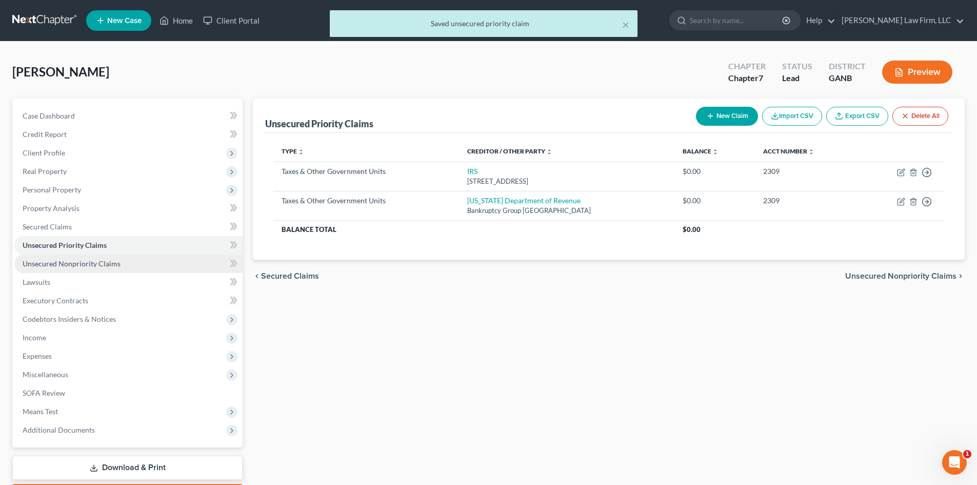
click at [73, 259] on span "Unsecured Nonpriority Claims" at bounding box center [72, 263] width 98 height 9
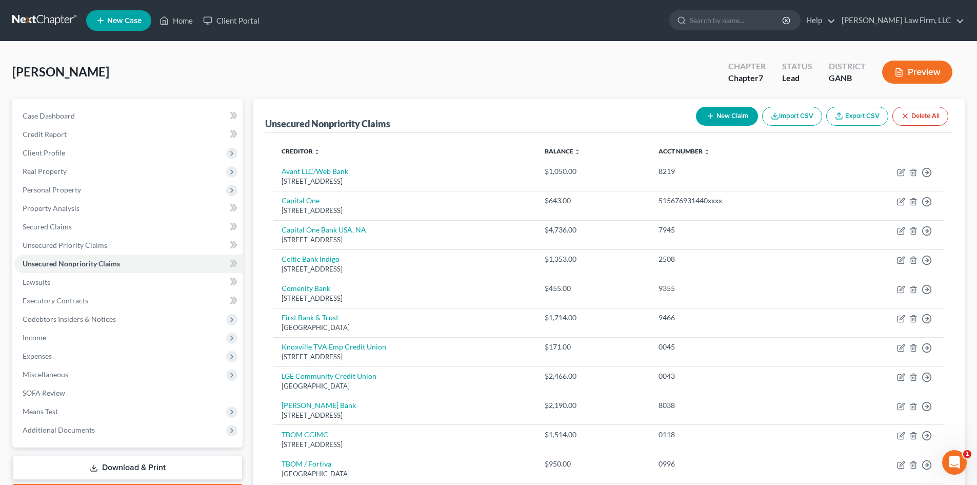
click at [906, 65] on button "Preview" at bounding box center [917, 71] width 70 height 23
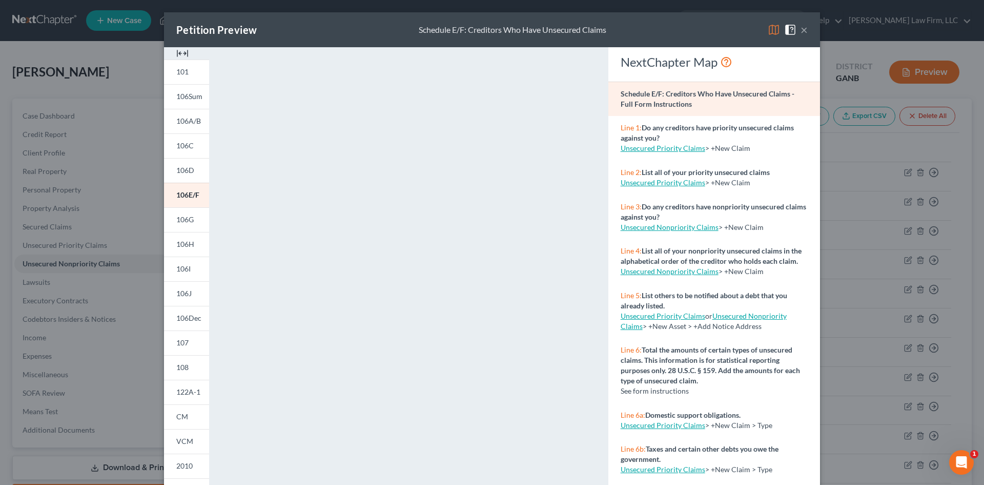
click at [801, 29] on button "×" at bounding box center [804, 30] width 7 height 12
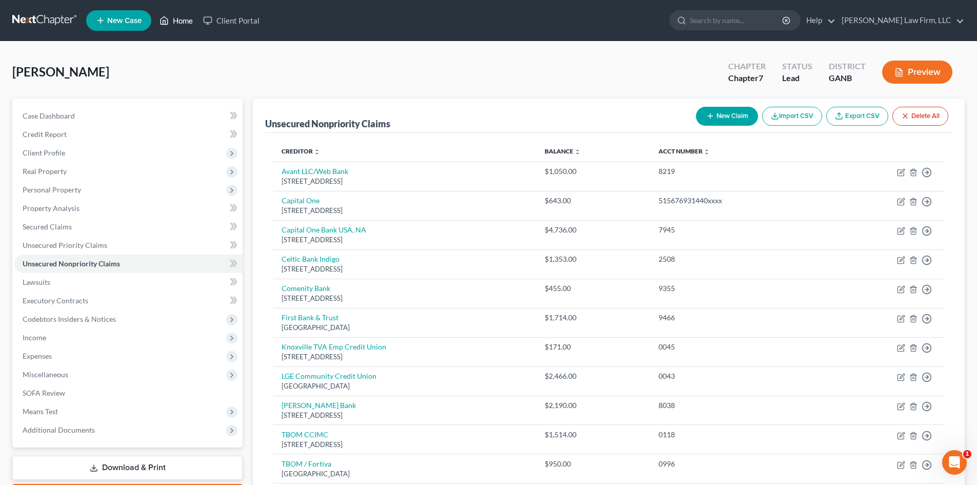
click at [179, 22] on link "Home" at bounding box center [176, 20] width 44 height 18
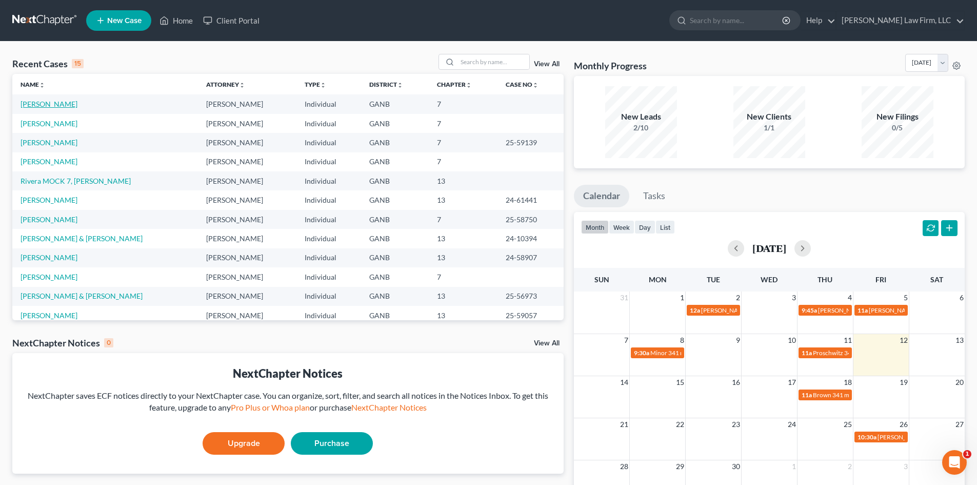
click at [42, 102] on link "[PERSON_NAME]" at bounding box center [49, 103] width 57 height 9
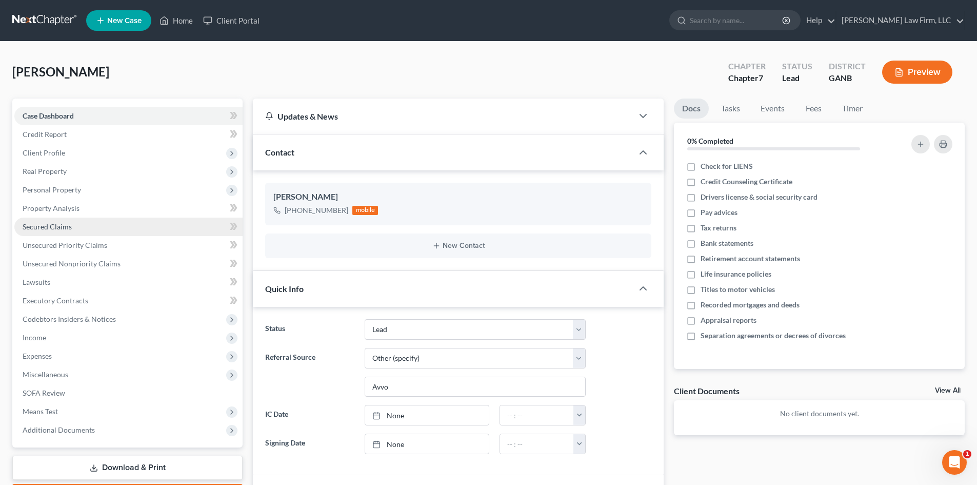
click at [49, 225] on span "Secured Claims" at bounding box center [47, 226] width 49 height 9
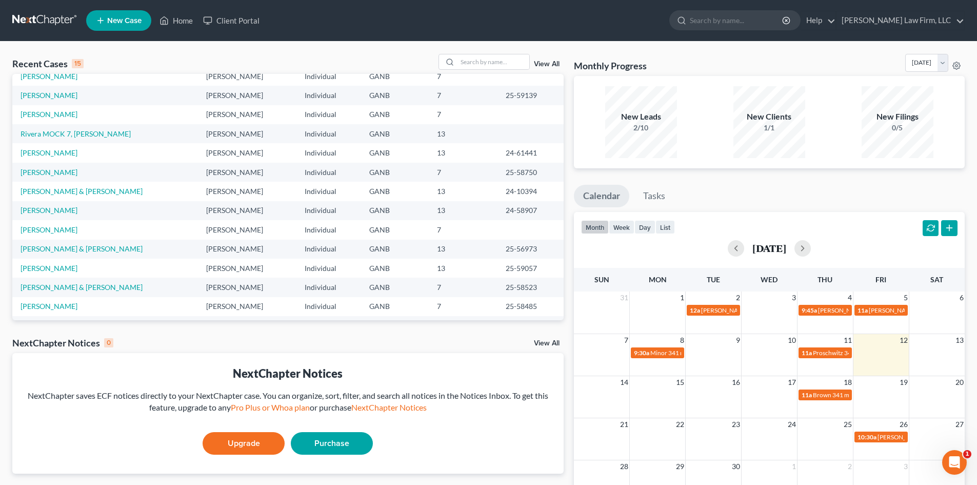
scroll to position [70, 0]
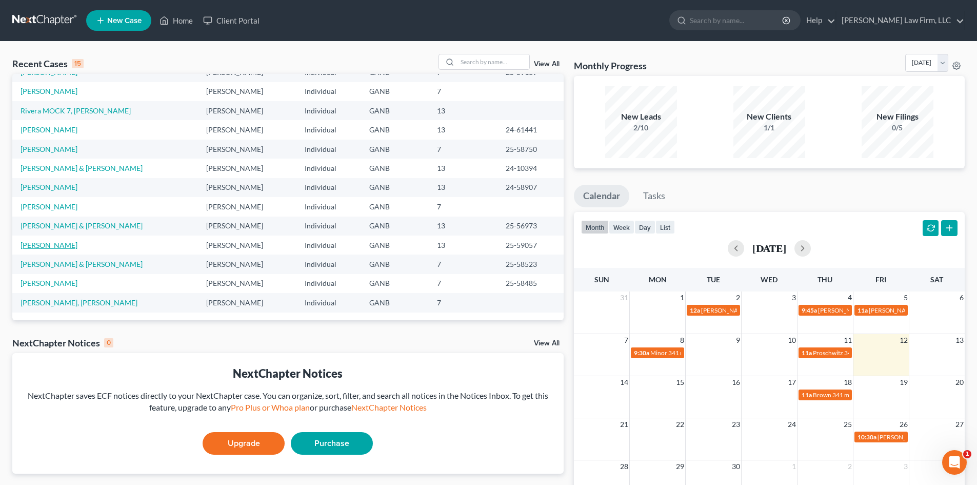
click at [54, 241] on link "[PERSON_NAME]" at bounding box center [49, 244] width 57 height 9
select select "6"
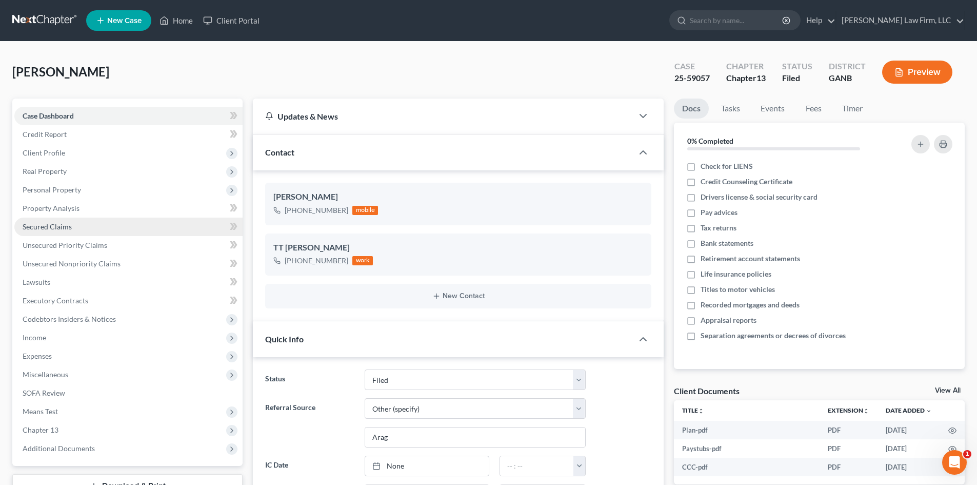
click at [56, 229] on span "Secured Claims" at bounding box center [47, 226] width 49 height 9
